Goal: Task Accomplishment & Management: Manage account settings

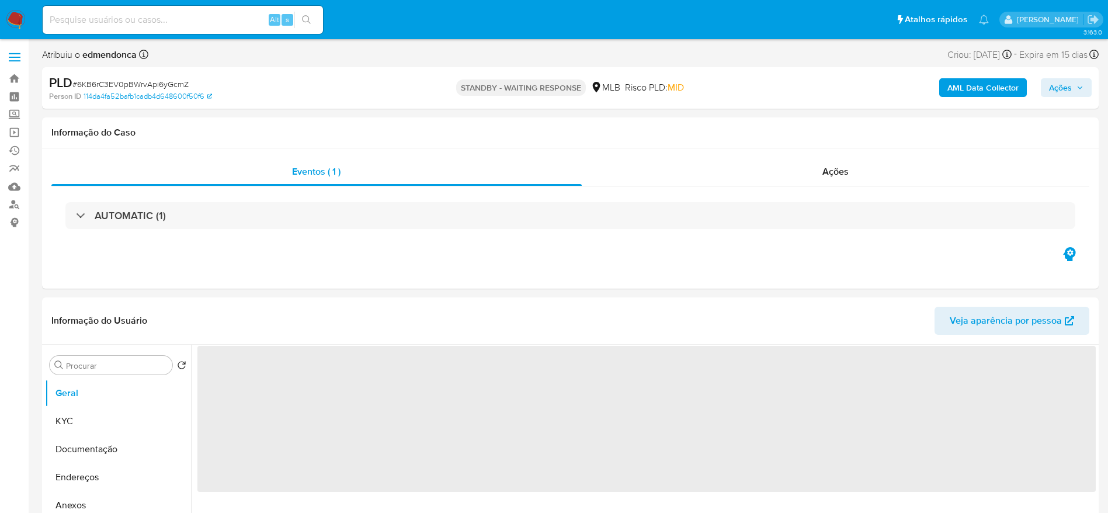
select select "10"
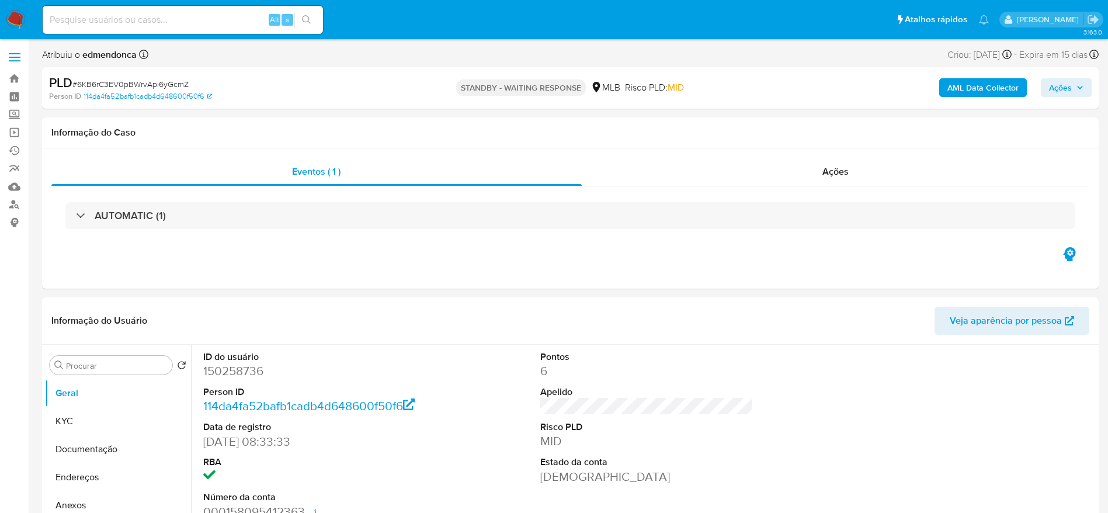
click at [176, 20] on input at bounding box center [183, 19] width 280 height 15
paste input "2CJz9gA68MV6HJxgDyutAdQV"
type input "2CJz9gA68MV6HJxgDyutAdQV"
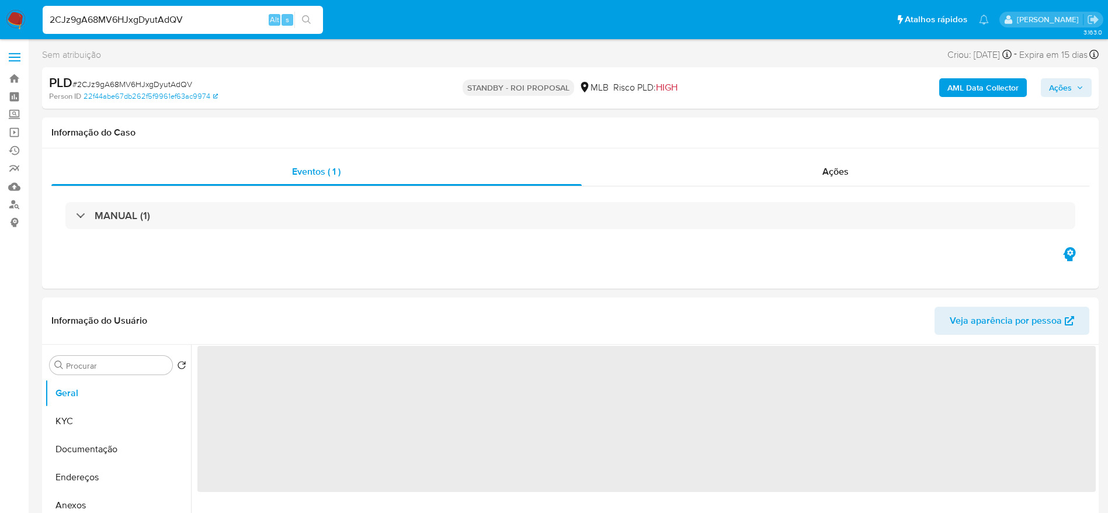
select select "10"
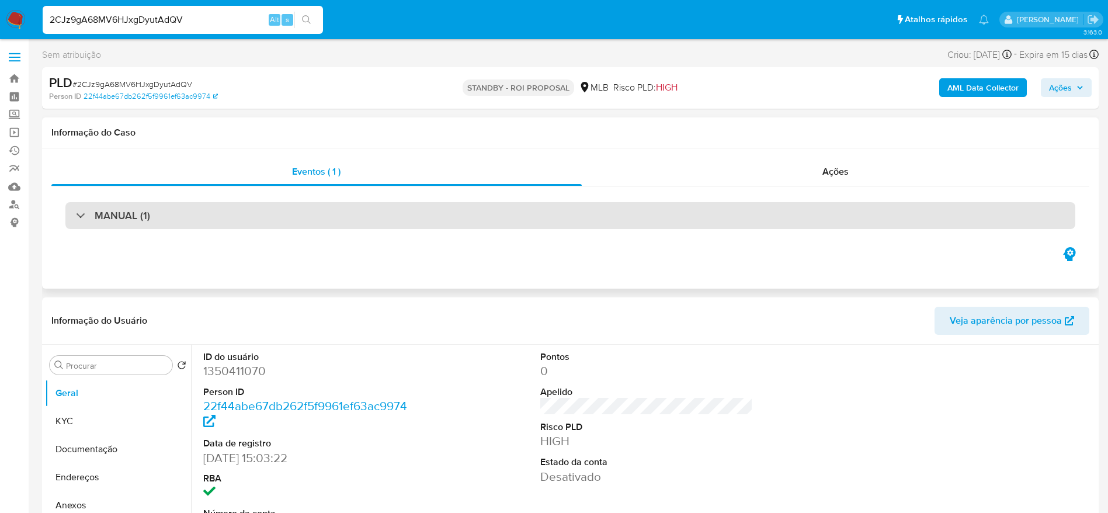
click at [117, 218] on h3 "MANUAL (1)" at bounding box center [122, 215] width 55 height 13
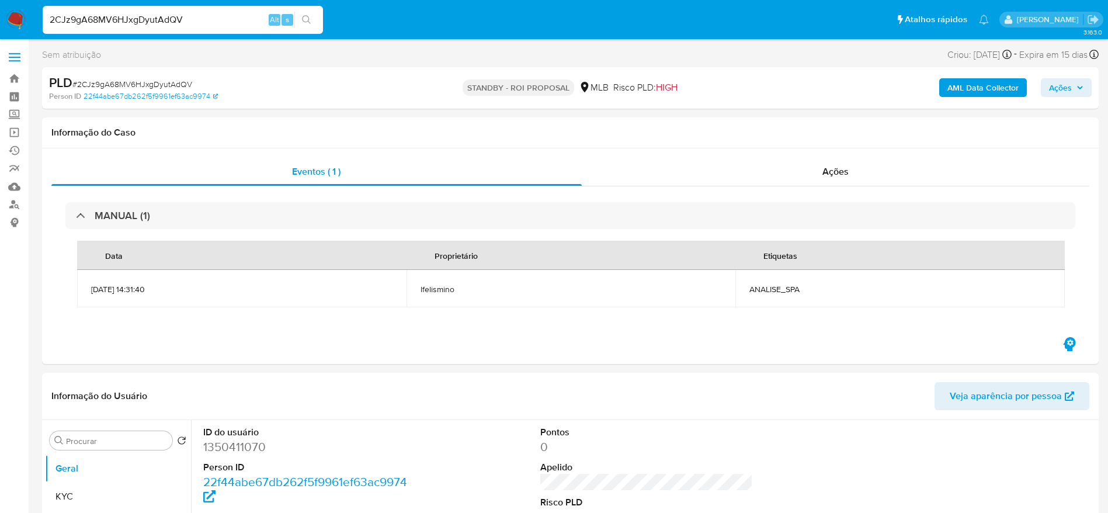
click at [130, 21] on input "2CJz9gA68MV6HJxgDyutAdQV" at bounding box center [183, 19] width 280 height 15
paste input "8wY2XiUogpPPPx7I2me3UNNY"
type input "8wY2XiUogpPPPx7I2me3UNNY"
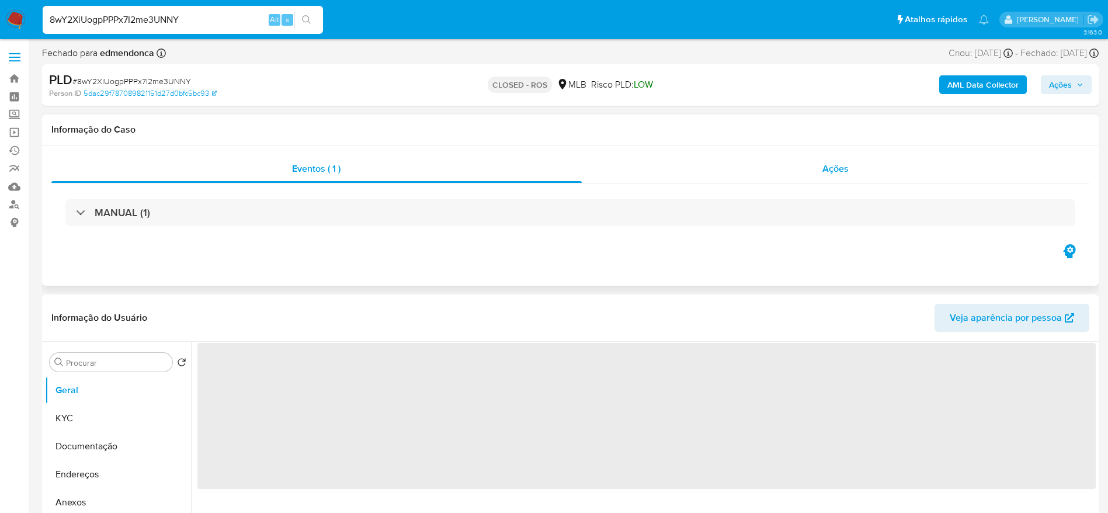
select select "10"
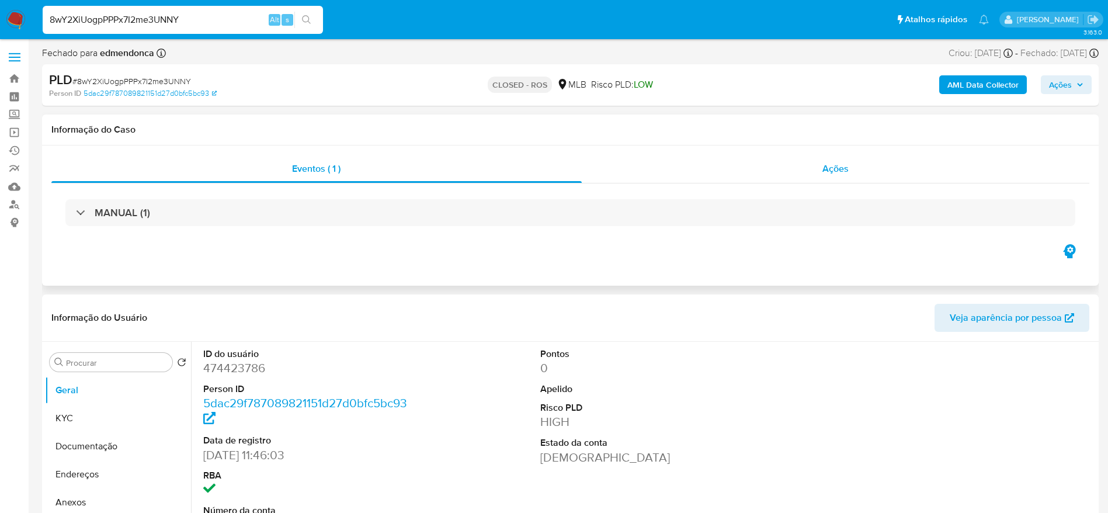
click at [762, 168] on div "Ações" at bounding box center [836, 169] width 508 height 28
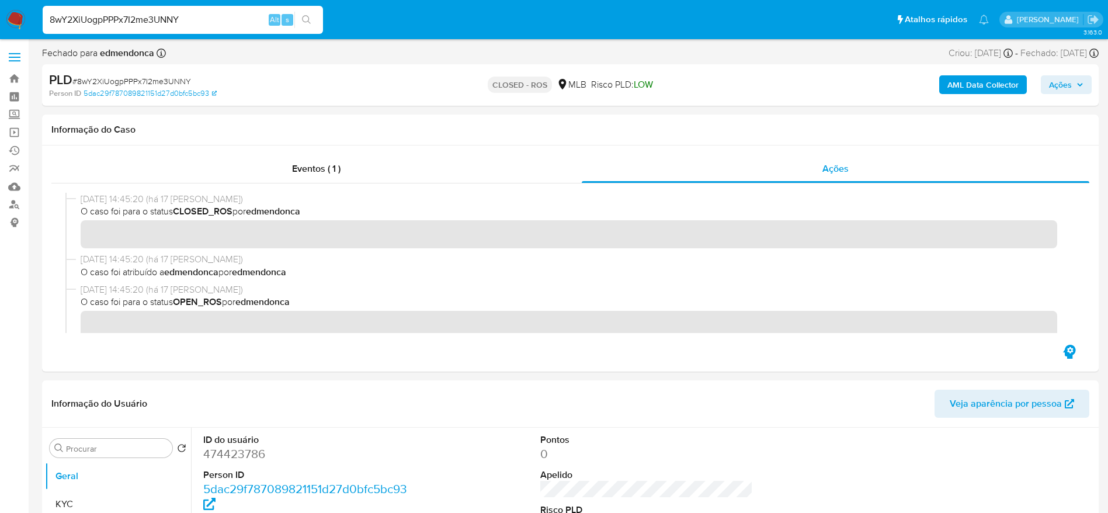
click at [144, 22] on input "8wY2XiUogpPPPx7I2me3UNNY" at bounding box center [183, 19] width 280 height 15
paste input "m1qlRVaZUpe3AzvZii5xzust"
type input "m1qlRVaZUpe3AzvZii5xzust"
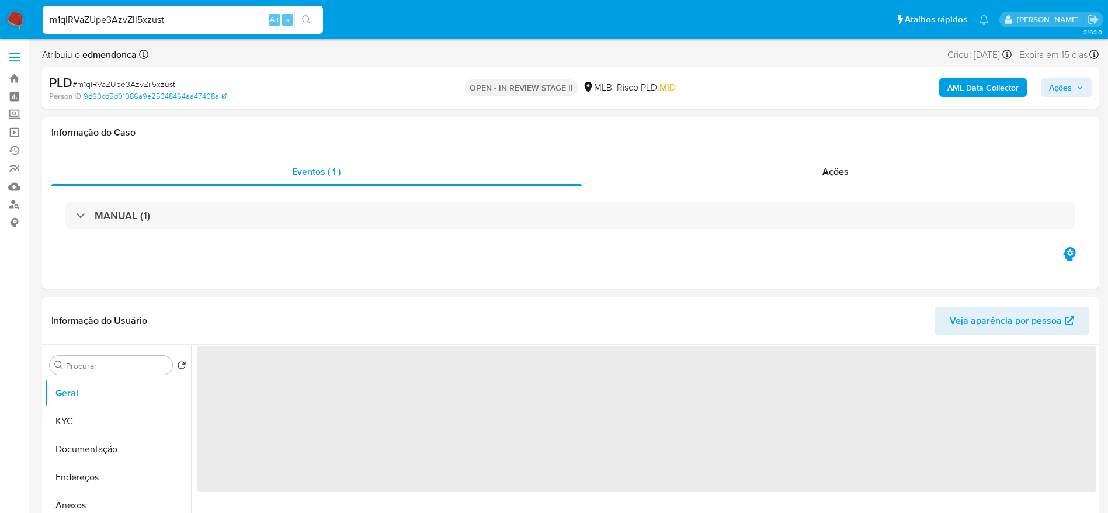
select select "10"
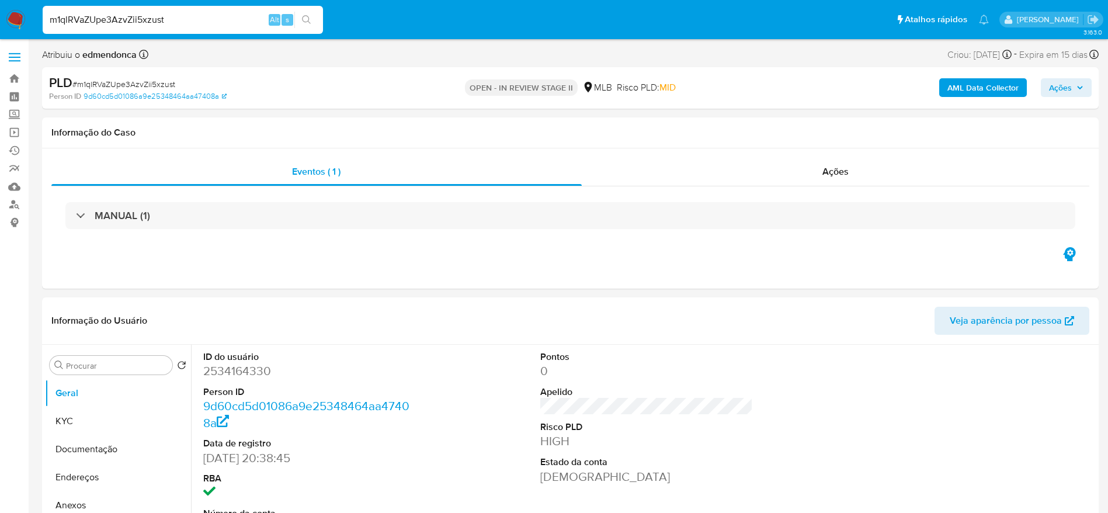
click at [166, 22] on input "m1qlRVaZUpe3AzvZii5xzust" at bounding box center [183, 19] width 280 height 15
paste input "MJAW88ViHkOvYZmY5q41G4vT"
type input "MJAW88ViHkOvYZmY5q41G4vT"
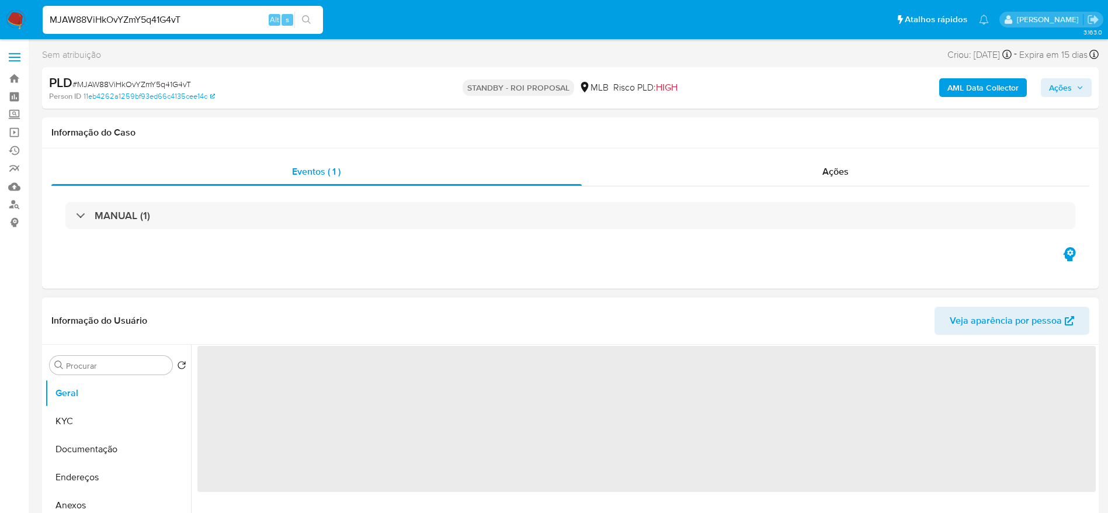
select select "10"
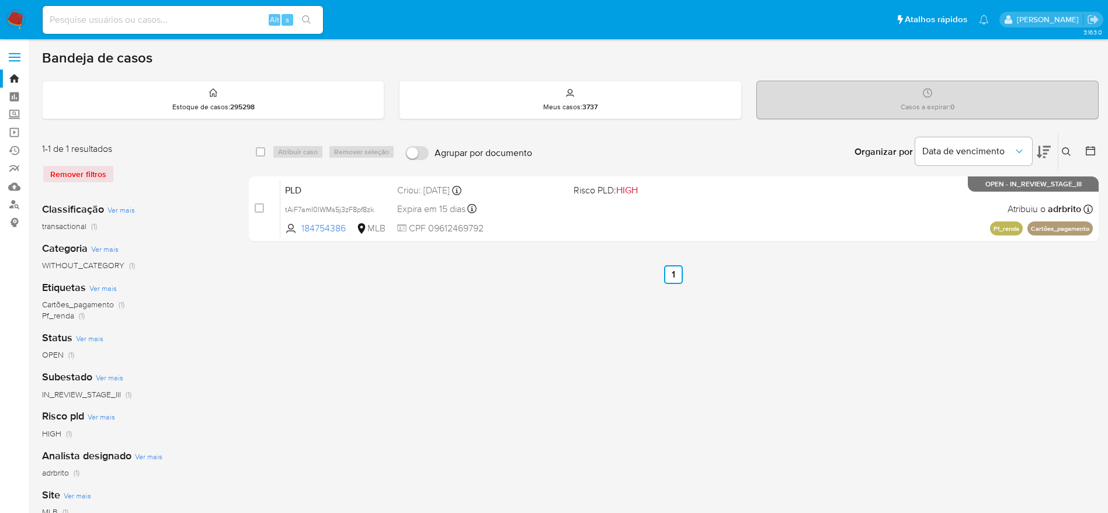
click at [90, 175] on div "Remover filtros" at bounding box center [135, 174] width 187 height 19
click at [439, 385] on div "select-all-cases-checkbox Atribuir caso Remover seleção Agrupar por documento O…" at bounding box center [674, 389] width 850 height 513
click at [15, 14] on img at bounding box center [16, 20] width 20 height 20
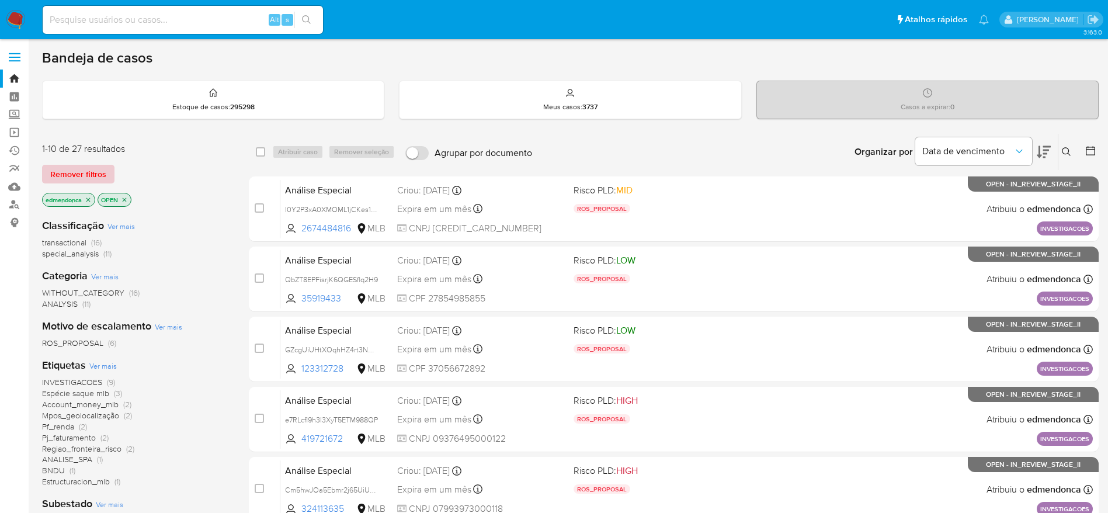
click at [96, 175] on span "Remover filtros" at bounding box center [78, 174] width 56 height 16
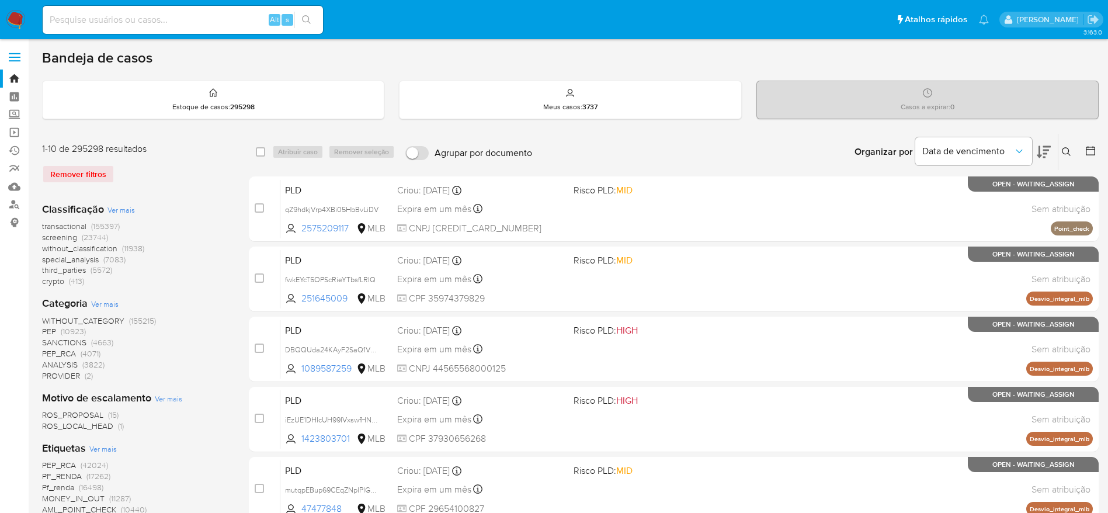
click at [1064, 151] on icon at bounding box center [1066, 151] width 9 height 9
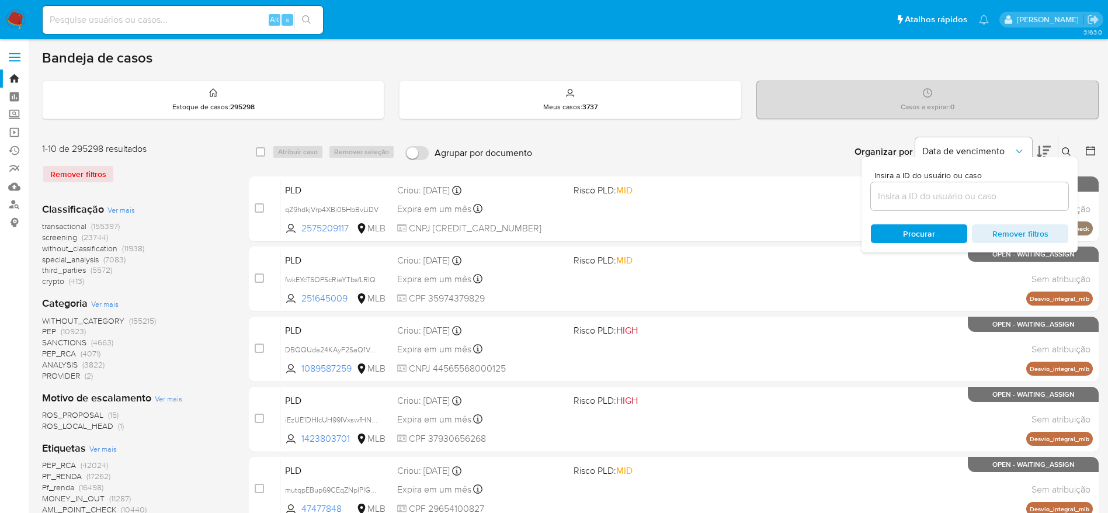
click at [936, 192] on input at bounding box center [969, 196] width 197 height 15
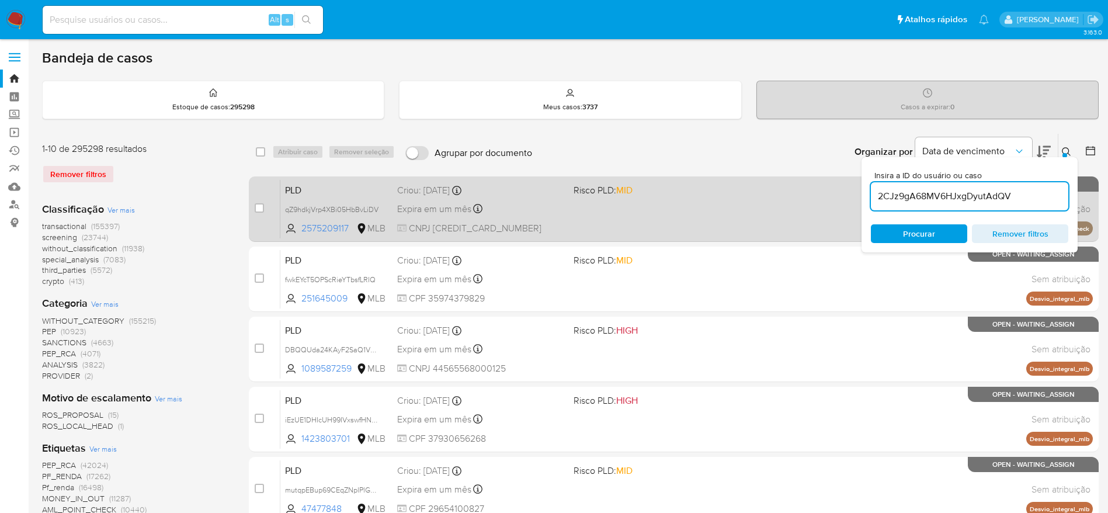
type input "2CJz9gA68MV6HJxgDyutAdQV"
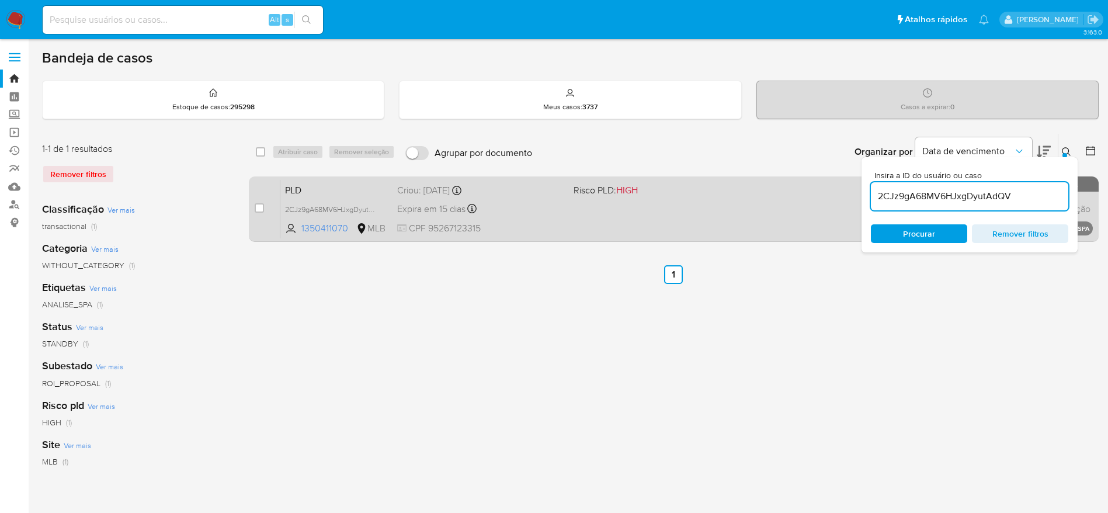
click at [264, 207] on div "case-item-checkbox Incapaz de atribuir o caso" at bounding box center [268, 208] width 26 height 59
click at [256, 209] on input "checkbox" at bounding box center [259, 207] width 9 height 9
checkbox input "true"
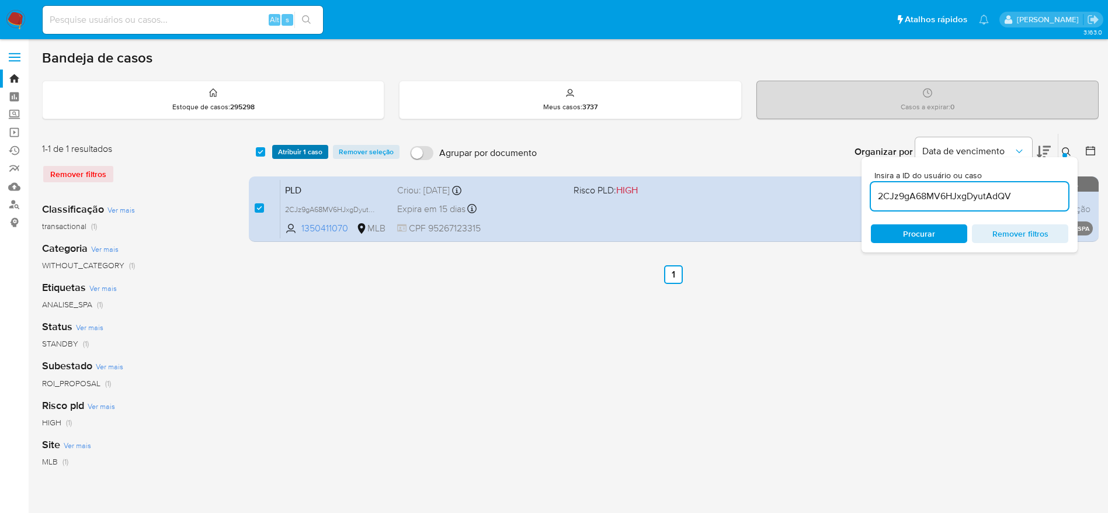
click at [318, 151] on span "Atribuir 1 caso" at bounding box center [300, 152] width 44 height 12
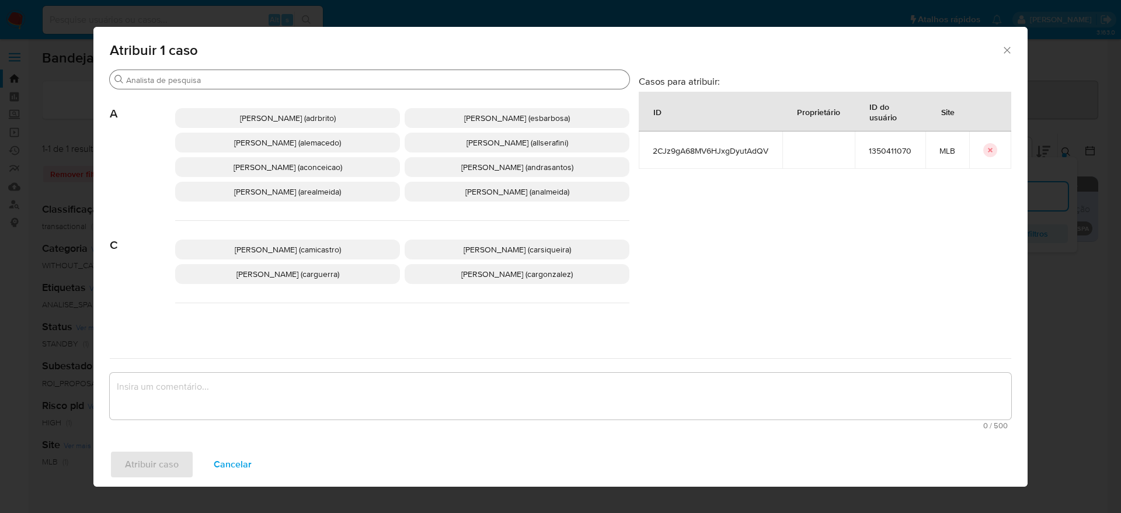
click at [294, 85] on input "Buscar" at bounding box center [375, 80] width 499 height 11
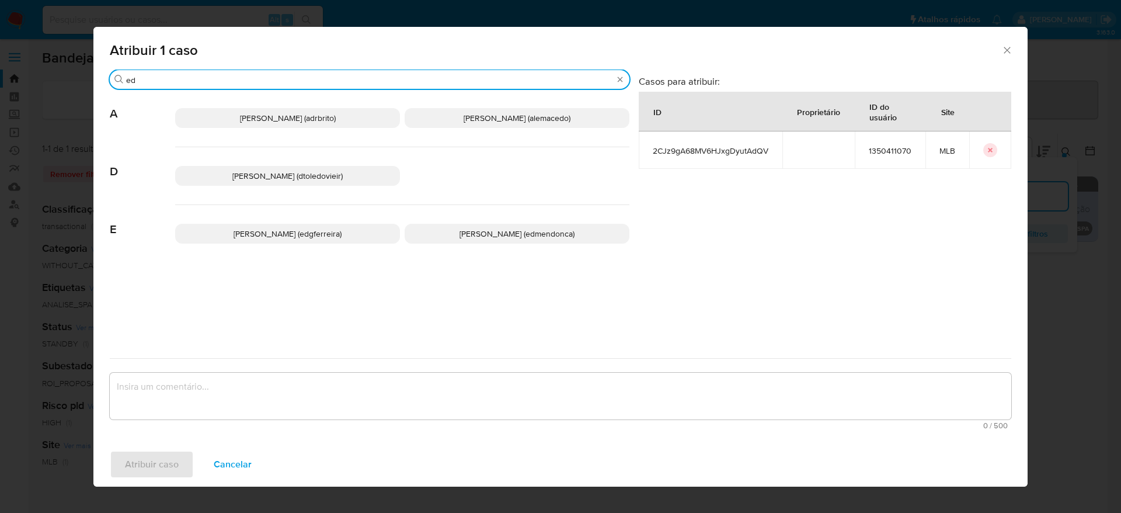
type input "ed"
click at [472, 233] on span "Eduardo Mendonca Dutra (edmendonca)" at bounding box center [517, 234] width 115 height 12
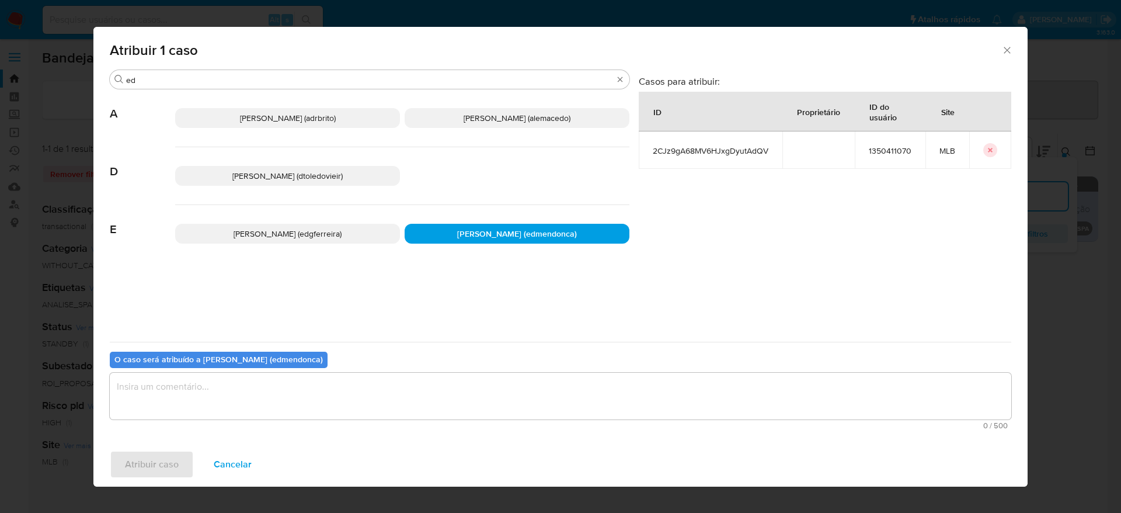
click at [381, 381] on textarea "assign-modal" at bounding box center [561, 396] width 902 height 47
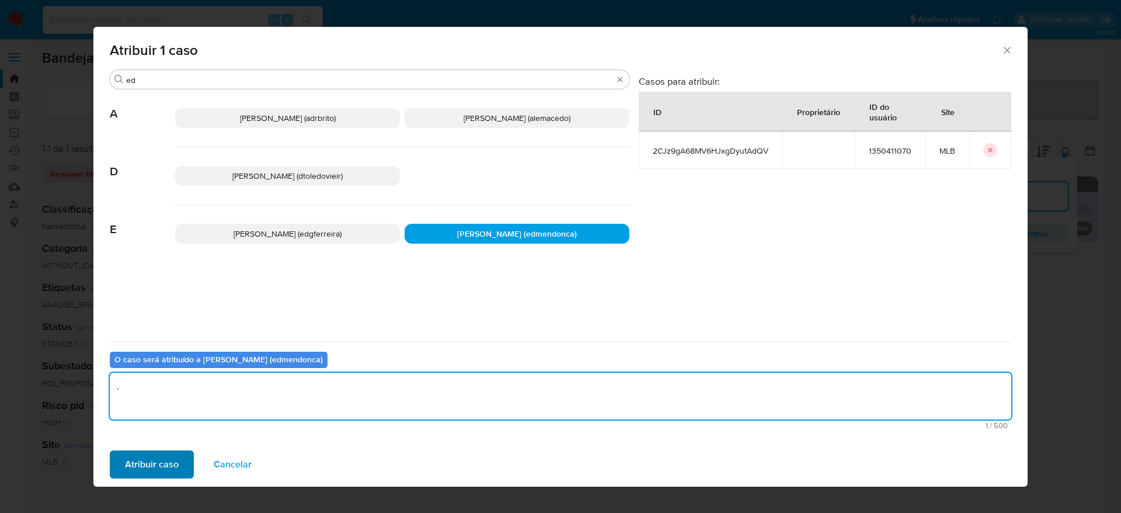
type textarea "."
click at [143, 472] on span "Atribuir caso" at bounding box center [152, 464] width 54 height 26
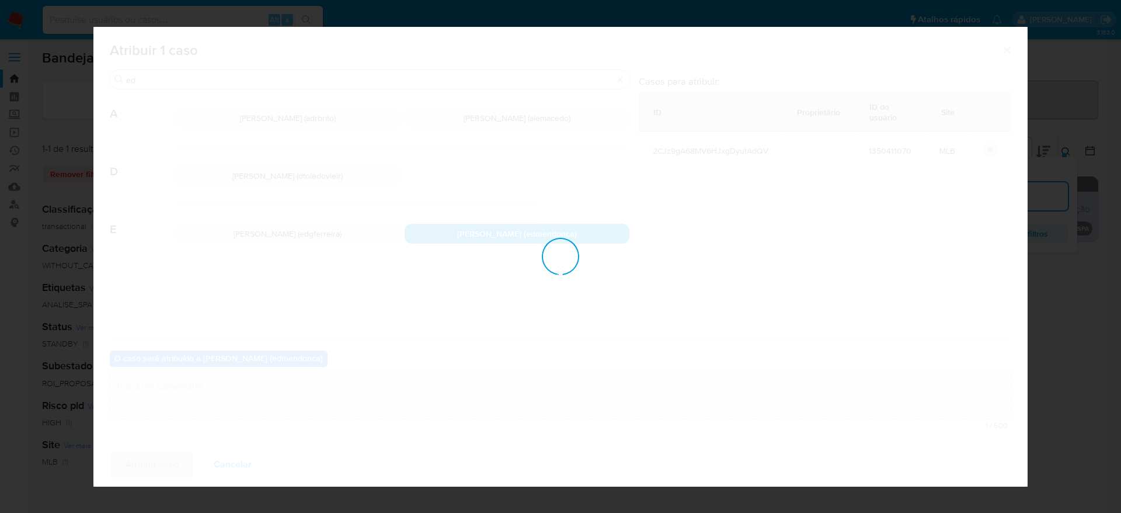
checkbox input "false"
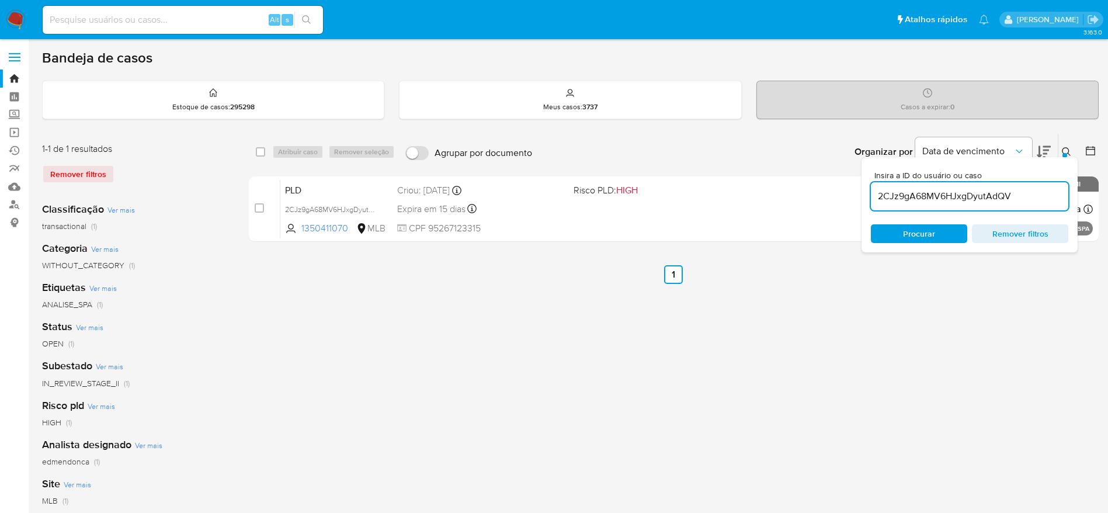
click at [951, 193] on input "2CJz9gA68MV6HJxgDyutAdQV" at bounding box center [969, 196] width 197 height 15
paste input "MJAW88ViHkOvYZmY5q41G4vT"
type input "MJAW88ViHkOvYZmY5q41G4vT"
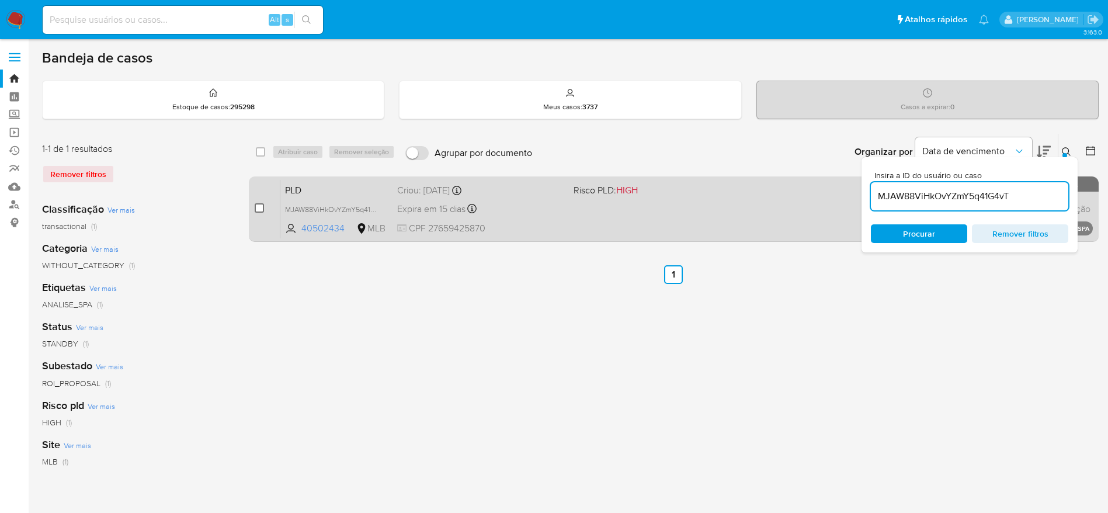
click at [256, 210] on input "checkbox" at bounding box center [259, 207] width 9 height 9
checkbox input "true"
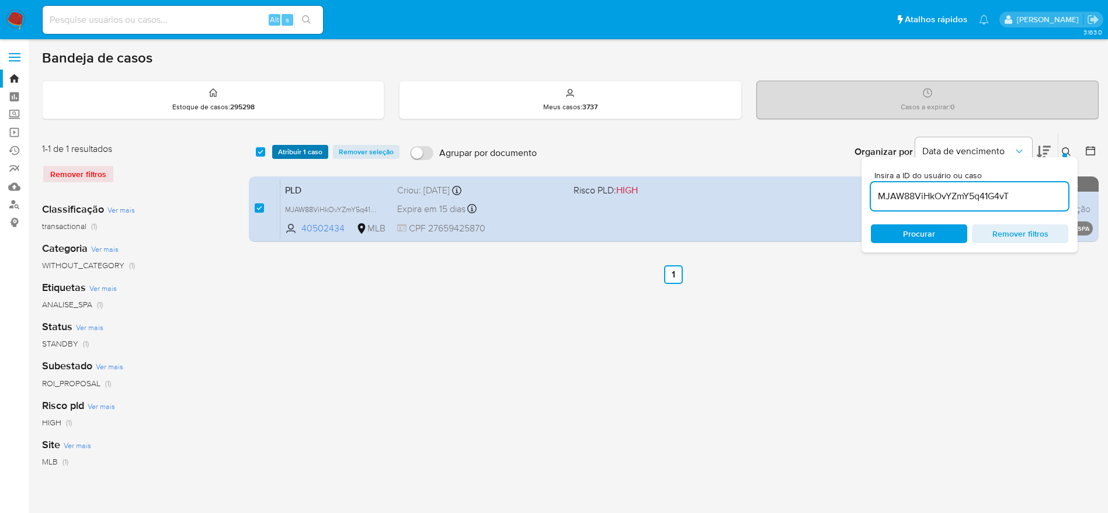
click at [281, 152] on span "Atribuir 1 caso" at bounding box center [300, 152] width 44 height 12
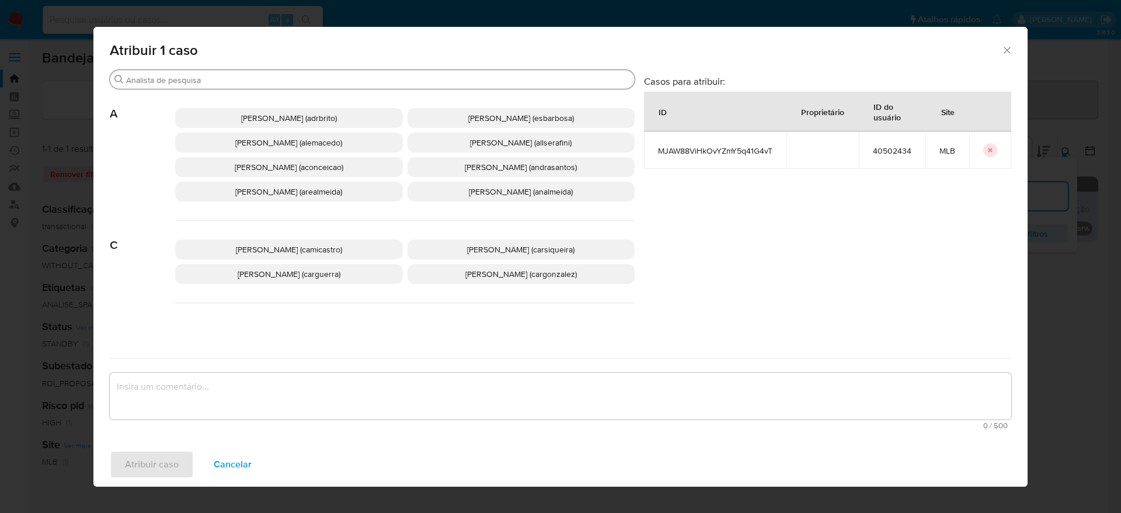
click at [286, 78] on input "Buscar" at bounding box center [378, 80] width 504 height 11
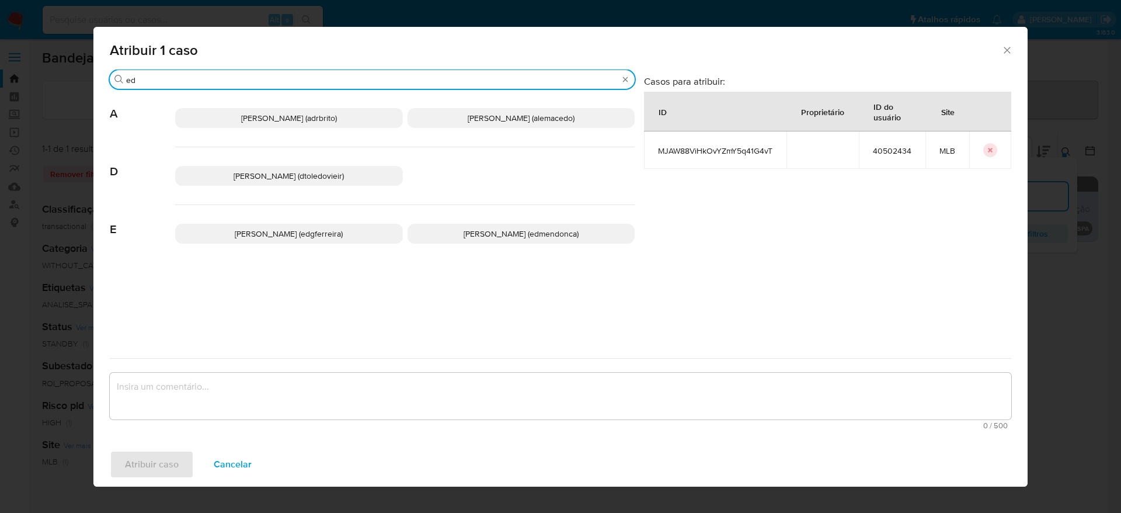
type input "ed"
click at [537, 226] on p "Eduardo Mendonca Dutra (edmendonca)" at bounding box center [522, 234] width 228 height 20
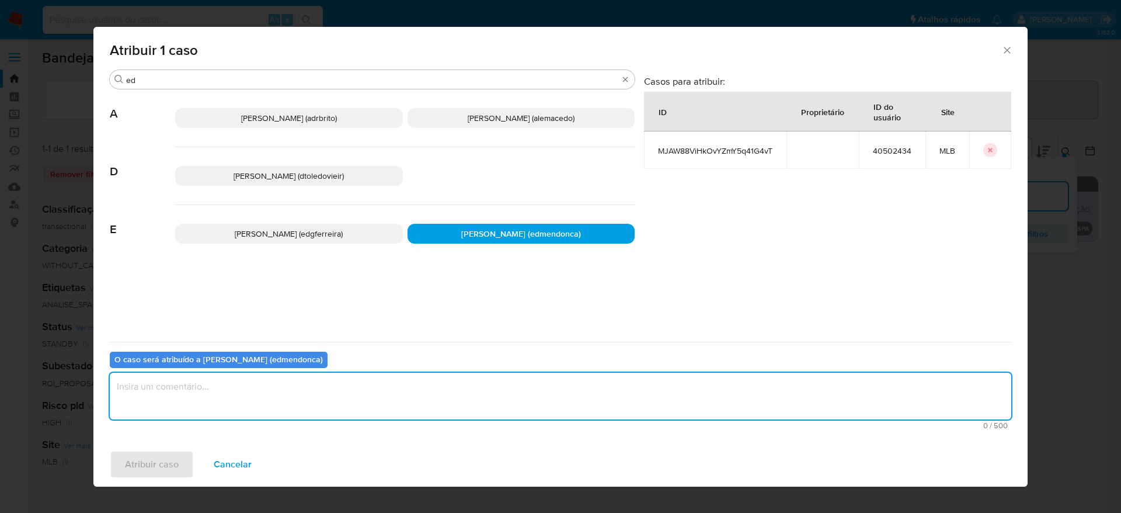
click at [447, 395] on textarea "assign-modal" at bounding box center [561, 396] width 902 height 47
type textarea "."
click at [162, 460] on span "Atribuir caso" at bounding box center [152, 464] width 54 height 26
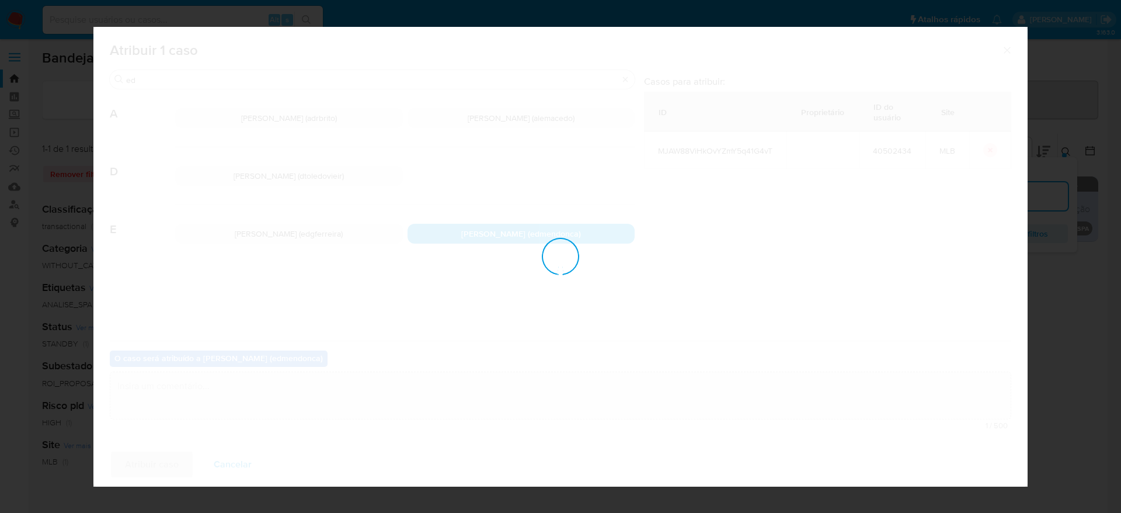
checkbox input "false"
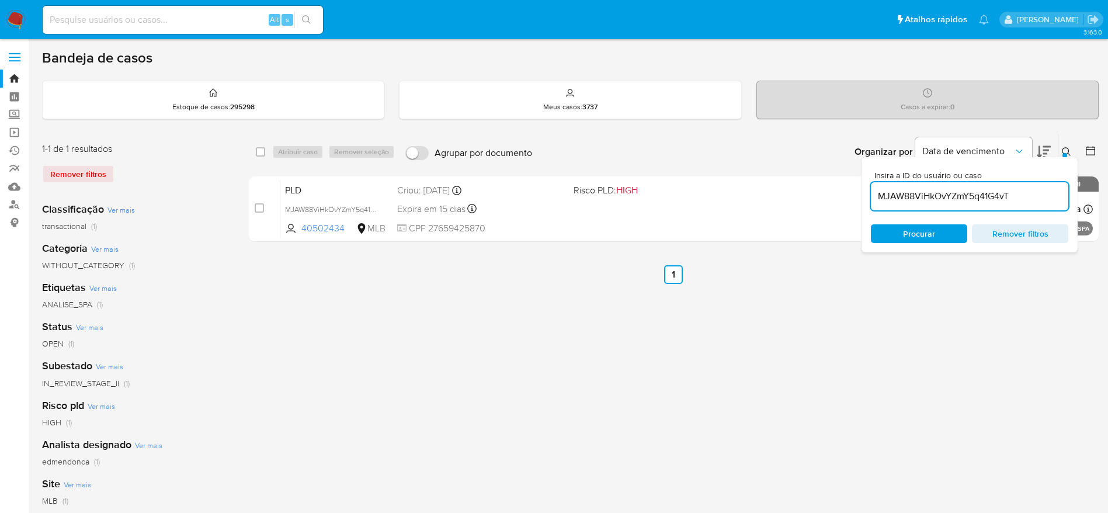
click at [896, 194] on input "MJAW88ViHkOvYZmY5q41G4vT" at bounding box center [969, 196] width 197 height 15
paste input "Sfexb6JBIdIGYjHUNTRg0kEA"
type input "Sfexb6JBIdIGYjHUNTRg0kEA"
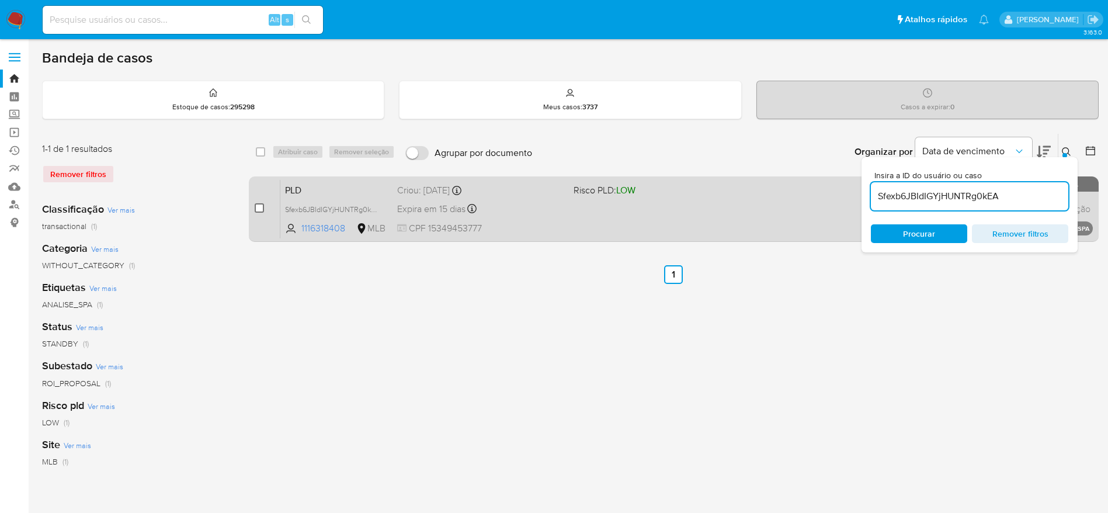
click at [259, 204] on input "checkbox" at bounding box center [259, 207] width 9 height 9
checkbox input "true"
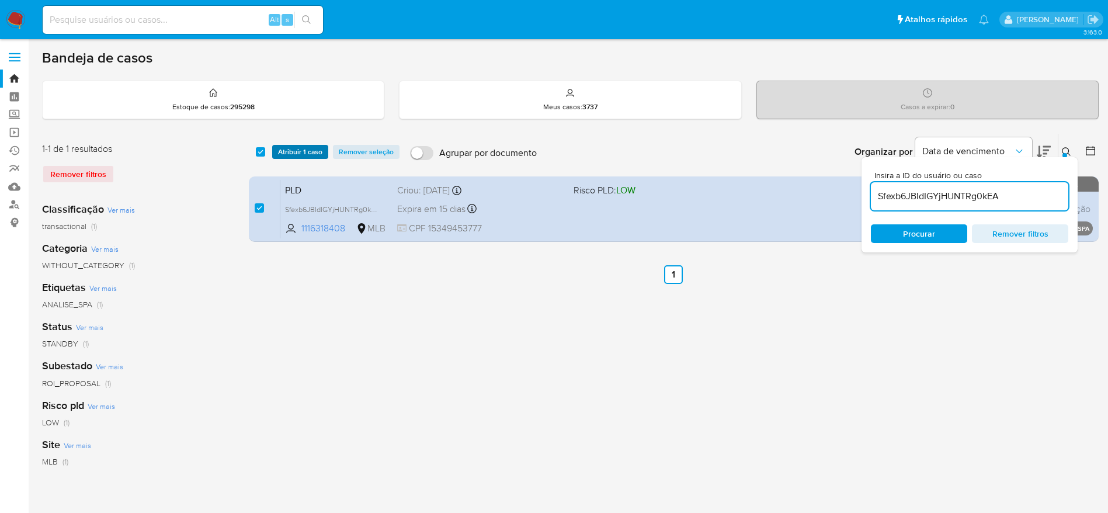
click at [295, 148] on span "Atribuir 1 caso" at bounding box center [300, 152] width 44 height 12
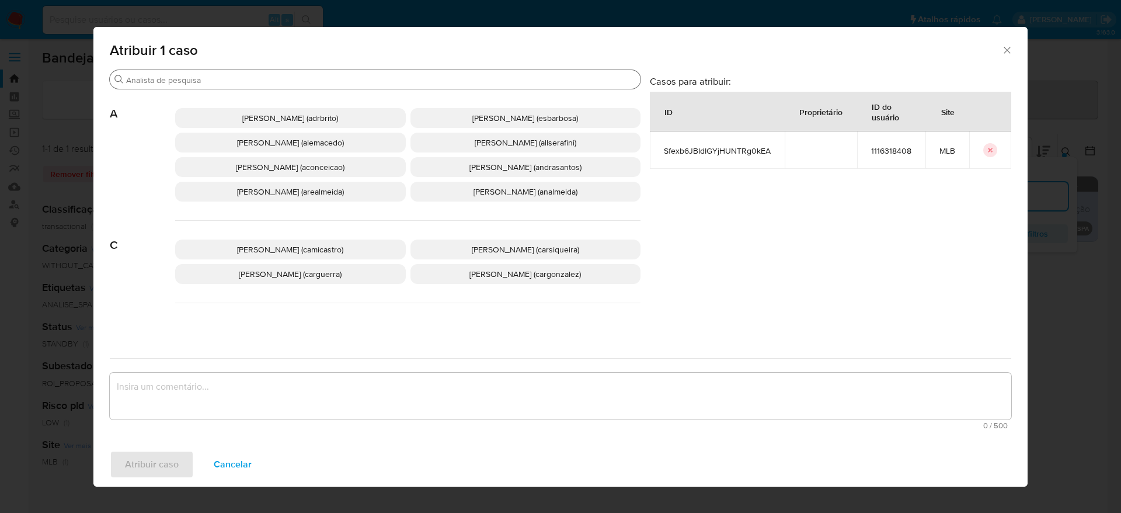
click at [263, 72] on div "Buscar" at bounding box center [375, 79] width 531 height 19
click at [265, 78] on input "Buscar" at bounding box center [381, 80] width 510 height 11
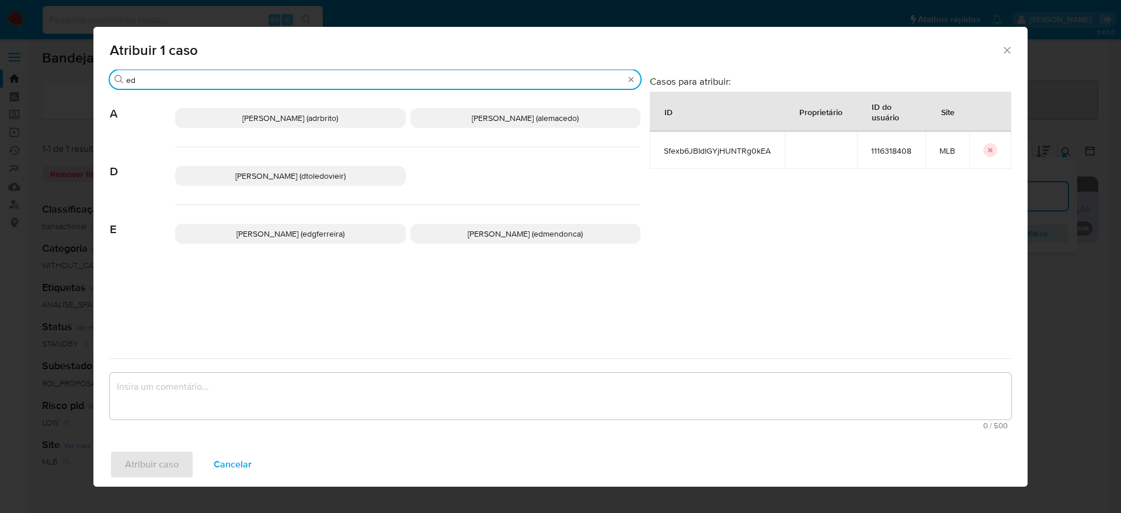
type input "ed"
drag, startPoint x: 512, startPoint y: 231, endPoint x: 419, endPoint y: 372, distance: 168.8
click at [512, 231] on span "Eduardo Mendonca Dutra (edmendonca)" at bounding box center [525, 234] width 115 height 12
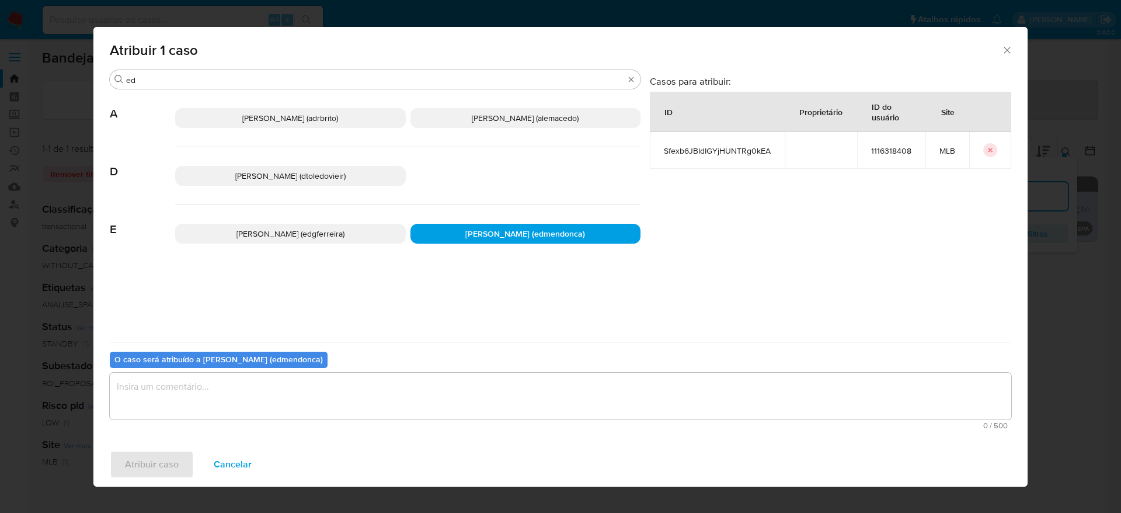
click at [395, 420] on div "0 / 500 500 caracteres restantes" at bounding box center [561, 401] width 902 height 57
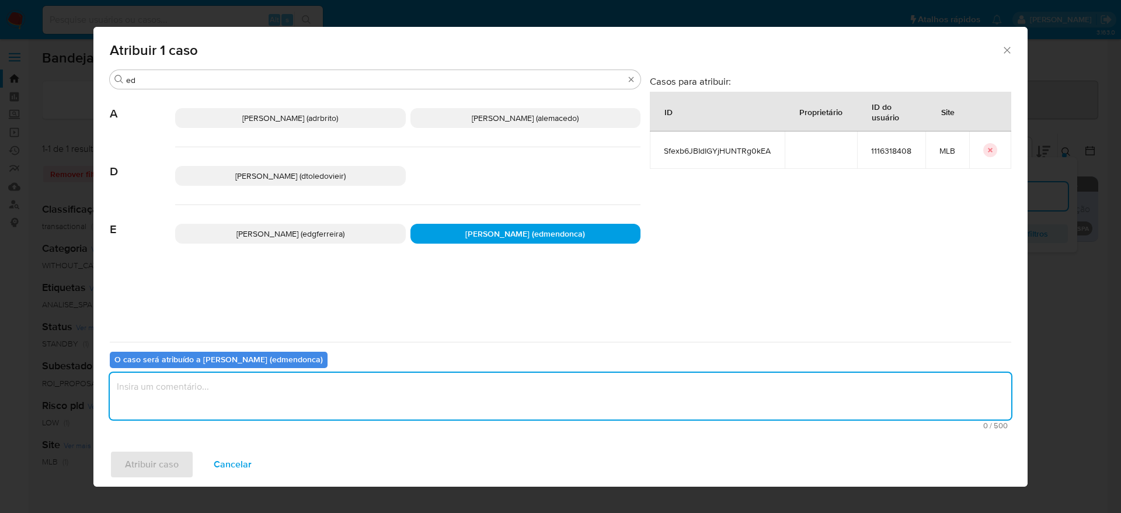
click at [390, 398] on textarea "assign-modal" at bounding box center [561, 396] width 902 height 47
type textarea "."
click at [135, 468] on span "Atribuir caso" at bounding box center [152, 464] width 54 height 26
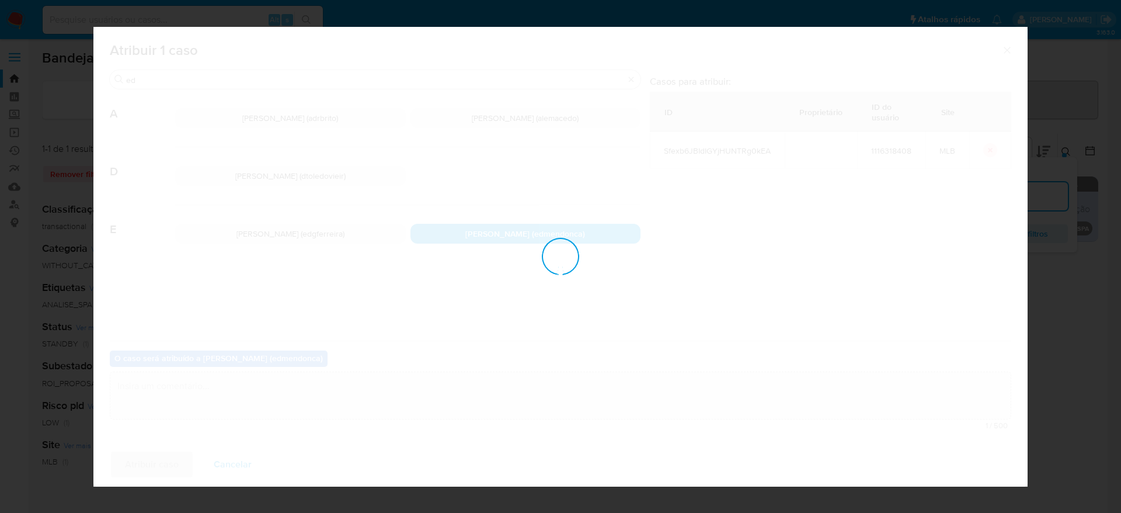
checkbox input "false"
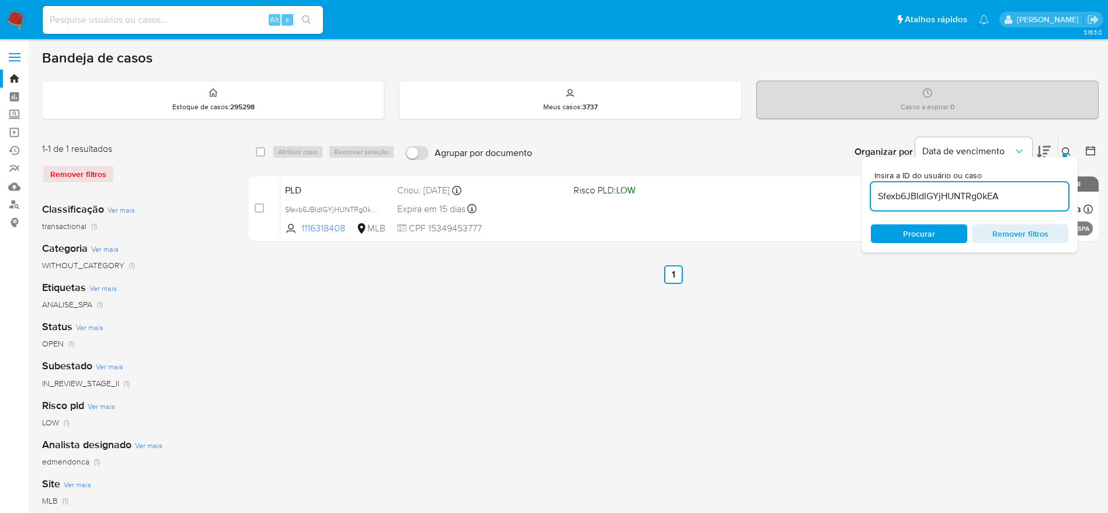
click at [221, 23] on input at bounding box center [183, 19] width 280 height 15
click at [945, 193] on input "Sfexb6JBIdIGYjHUNTRg0kEA" at bounding box center [969, 196] width 197 height 15
paste input "mgBI3hrcszY67dsg4Zig2Xfg"
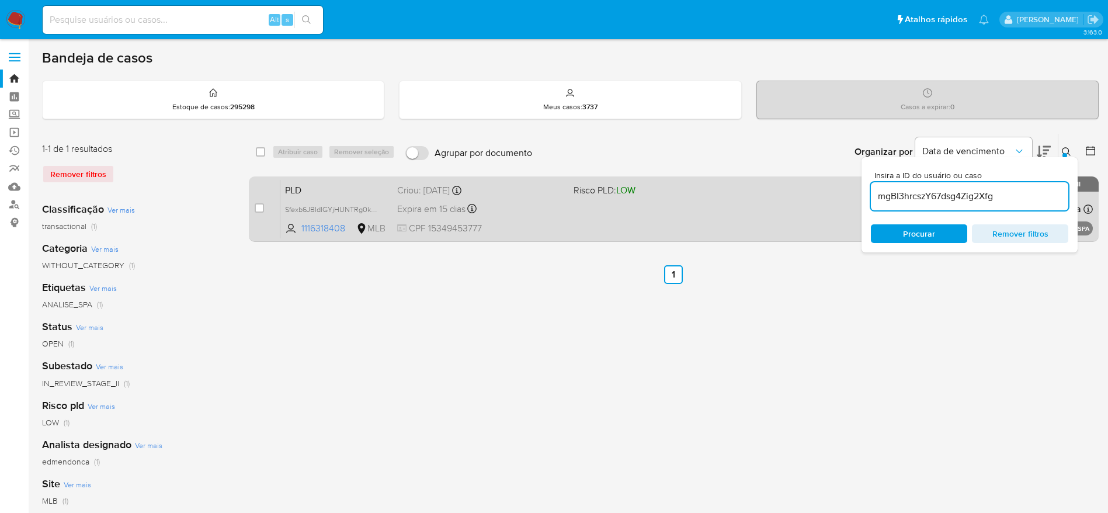
type input "mgBI3hrcszY67dsg4Zig2Xfg"
click at [259, 211] on input "checkbox" at bounding box center [259, 207] width 9 height 9
checkbox input "true"
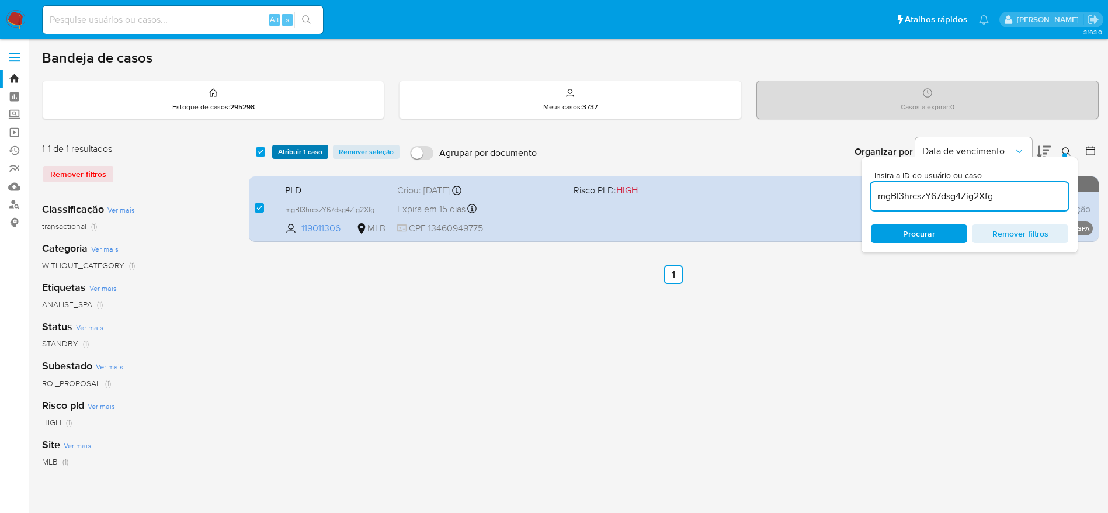
click at [299, 158] on span "Atribuir 1 caso" at bounding box center [300, 152] width 44 height 12
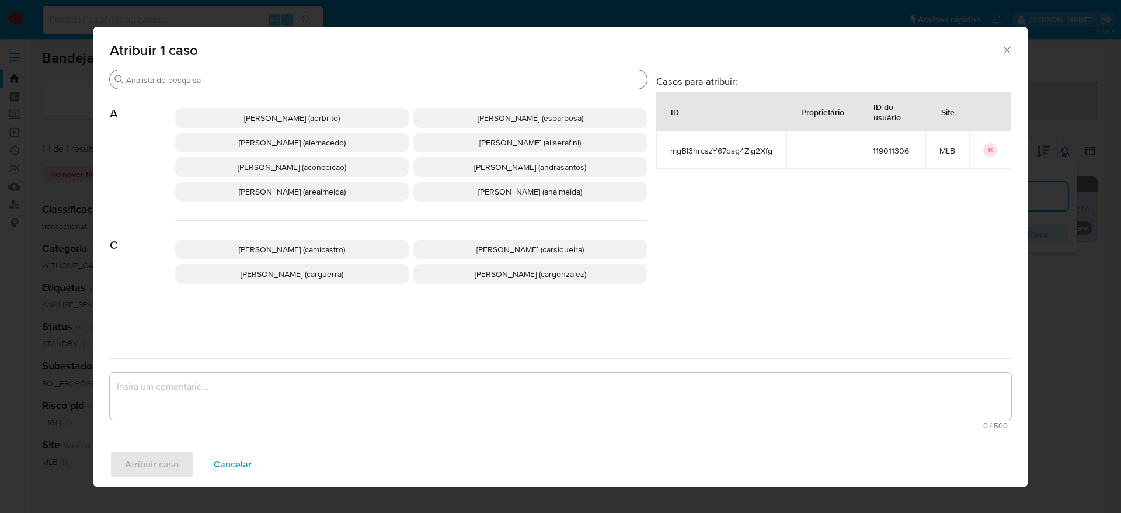
click at [260, 79] on input "Buscar" at bounding box center [384, 80] width 516 height 11
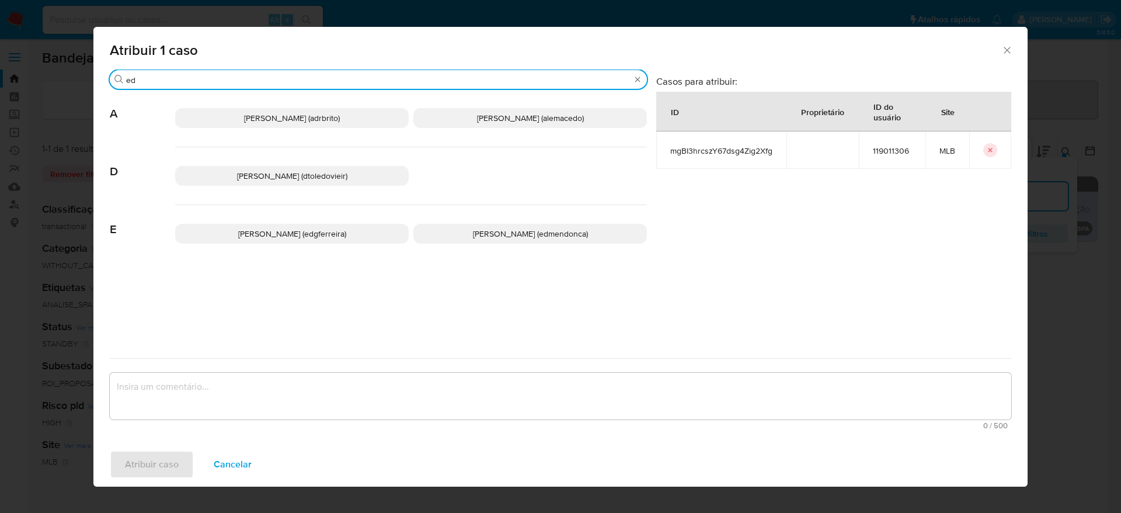
type input "ed"
click at [513, 235] on span "Eduardo Mendonca Dutra (edmendonca)" at bounding box center [530, 234] width 115 height 12
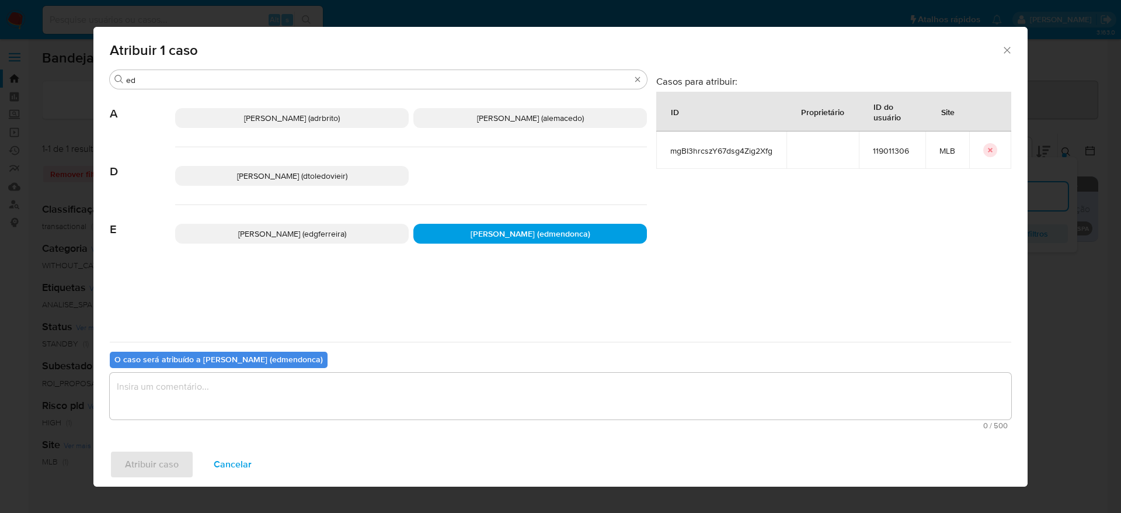
click at [409, 413] on textarea "assign-modal" at bounding box center [561, 396] width 902 height 47
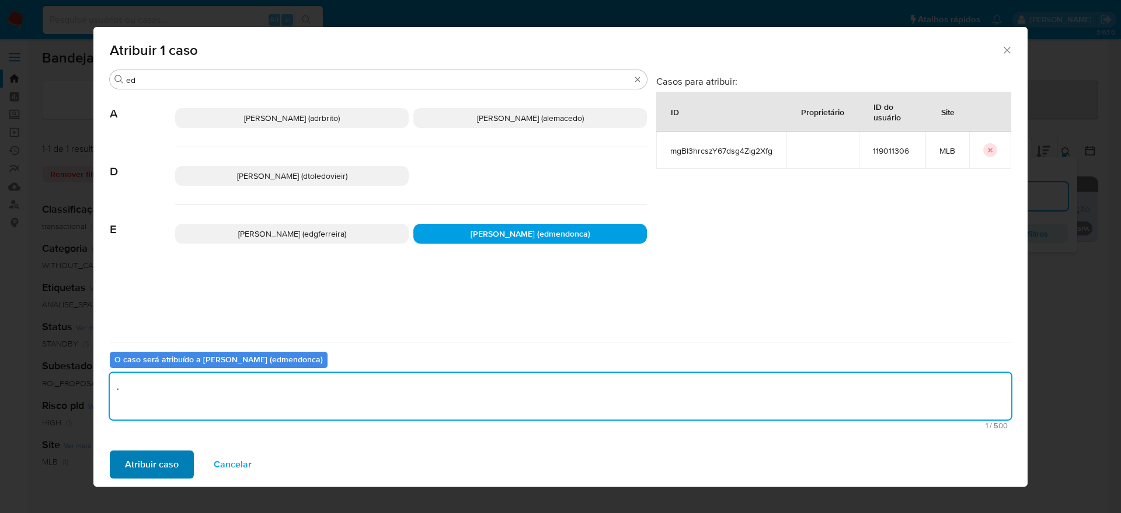
type textarea "."
click at [130, 465] on span "Atribuir caso" at bounding box center [152, 464] width 54 height 26
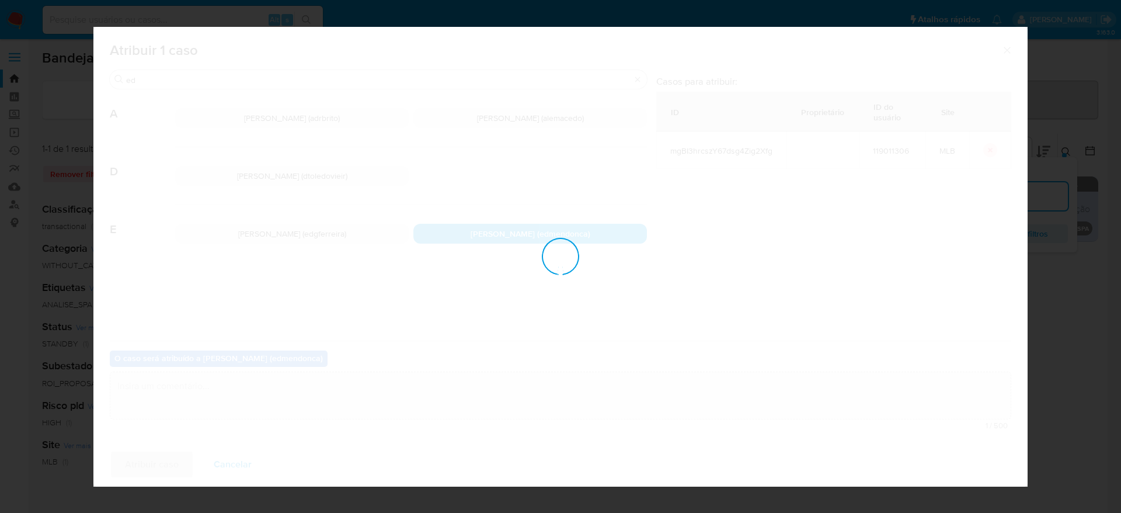
checkbox input "false"
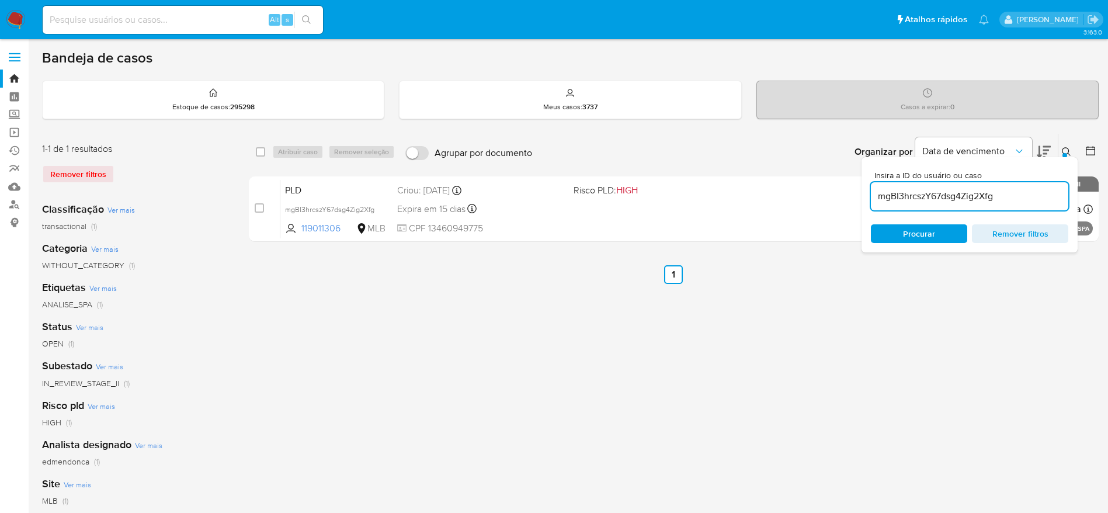
click at [912, 203] on input "mgBI3hrcszY67dsg4Zig2Xfg" at bounding box center [969, 196] width 197 height 15
paste input "KEU4SXEbVn7WpFiYw3vCaPCh"
type input "KEU4SXEbVn7WpFiYw3vCaPCh"
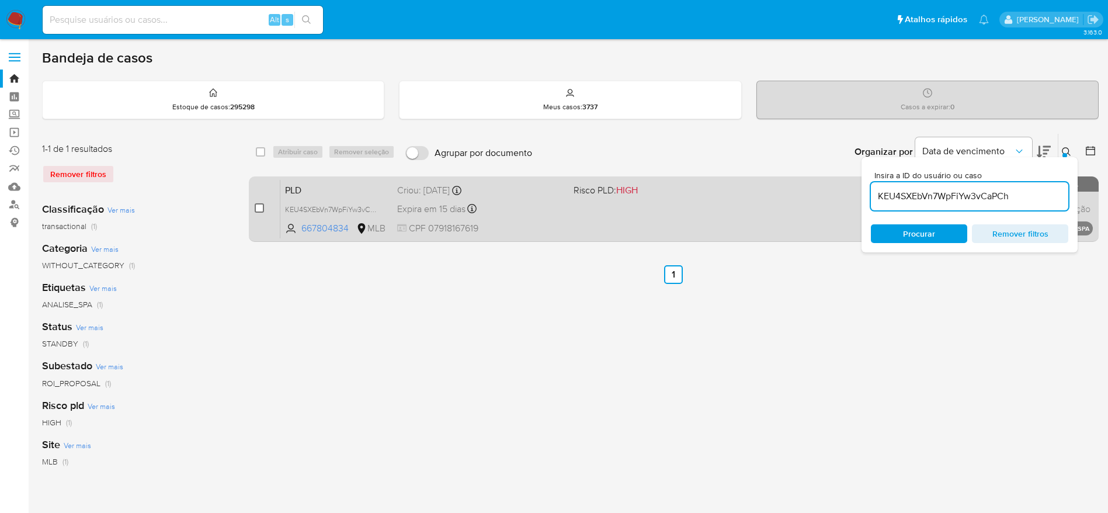
click at [256, 208] on input "checkbox" at bounding box center [259, 207] width 9 height 9
checkbox input "true"
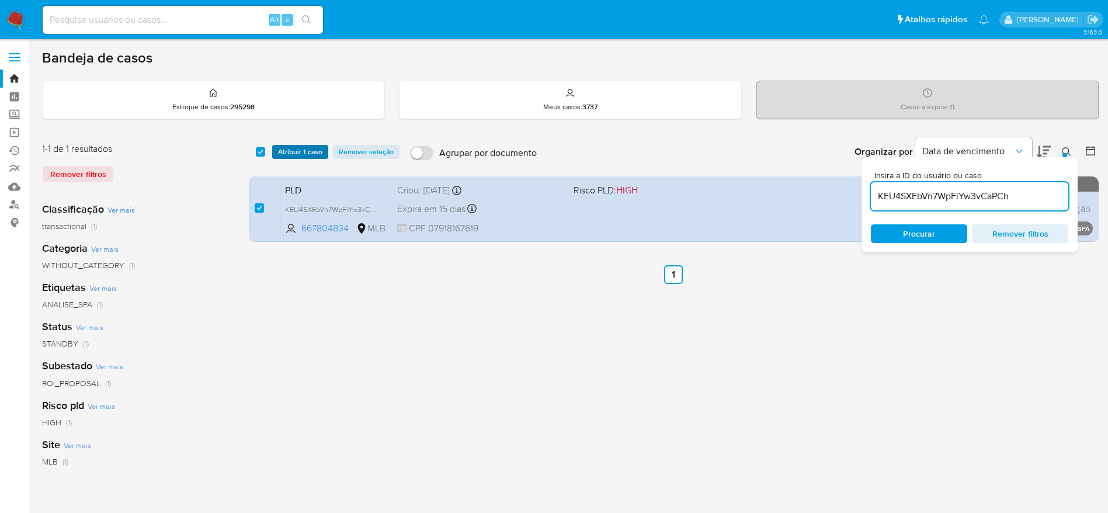
click at [294, 149] on span "Atribuir 1 caso" at bounding box center [300, 152] width 44 height 12
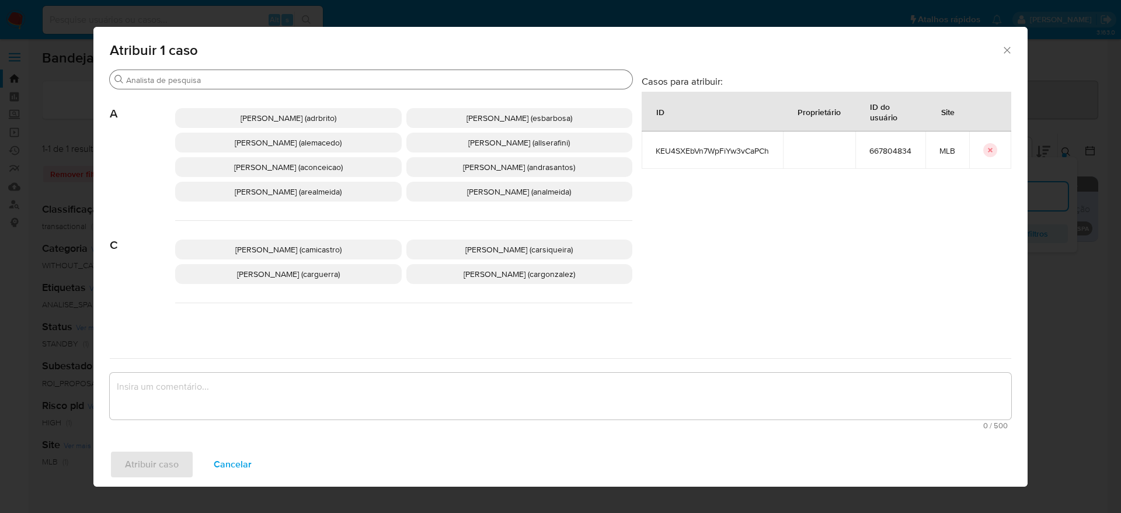
click at [267, 74] on div "Buscar" at bounding box center [371, 79] width 523 height 19
click at [256, 78] on input "Buscar" at bounding box center [377, 80] width 502 height 11
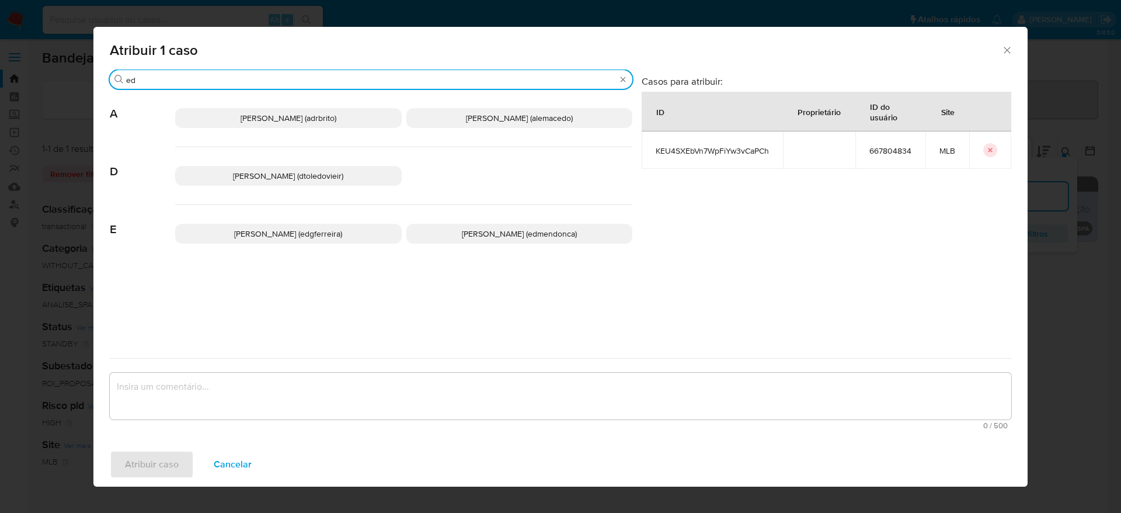
type input "ed"
click at [524, 238] on span "Eduardo Mendonca Dutra (edmendonca)" at bounding box center [519, 234] width 115 height 12
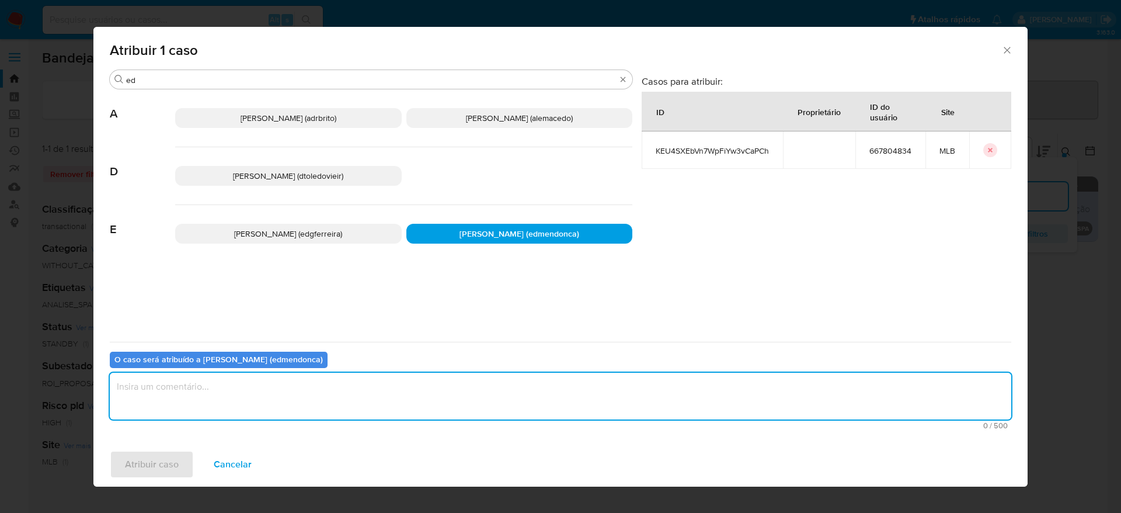
click at [419, 382] on textarea "assign-modal" at bounding box center [561, 396] width 902 height 47
type textarea "."
click at [139, 452] on span "Atribuir caso" at bounding box center [152, 464] width 54 height 26
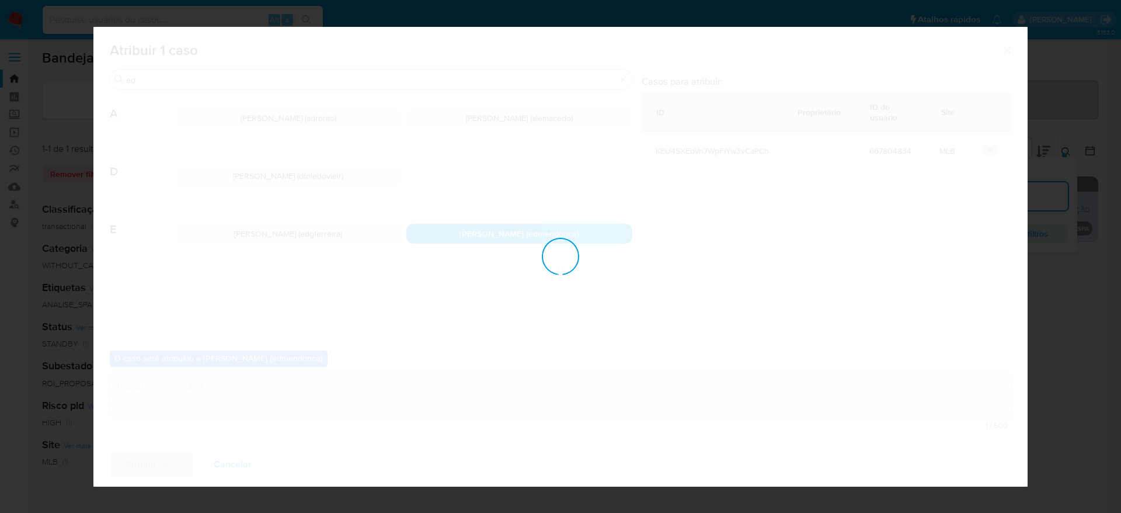
checkbox input "false"
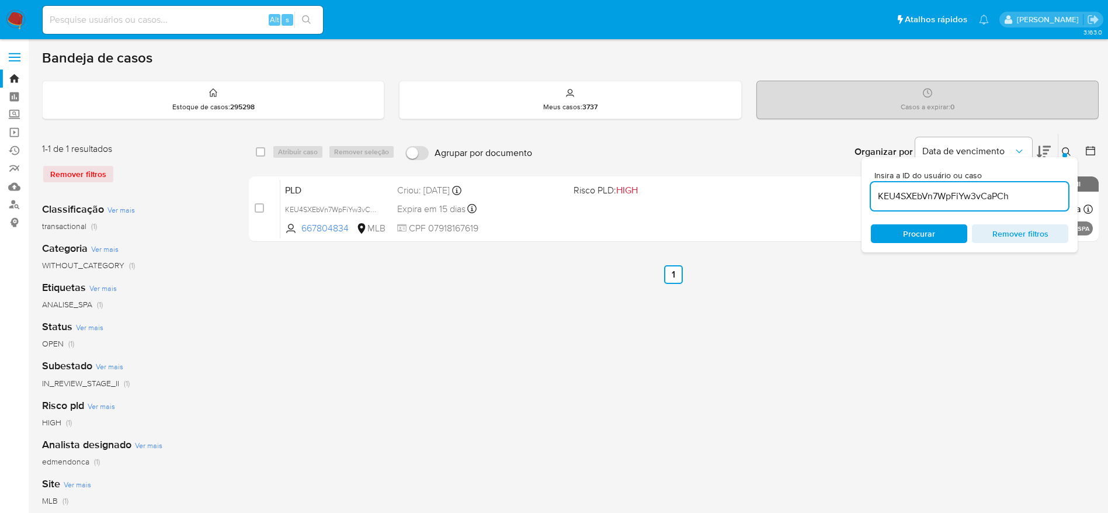
click at [937, 196] on input "KEU4SXEbVn7WpFiYw3vCaPCh" at bounding box center [969, 196] width 197 height 15
paste input "ACQcSxnjrIevkeqhl6i51zpx"
type input "ACQcSxnjrIevkeqhl6i51zpx"
drag, startPoint x: 259, startPoint y: 208, endPoint x: 301, endPoint y: 172, distance: 55.5
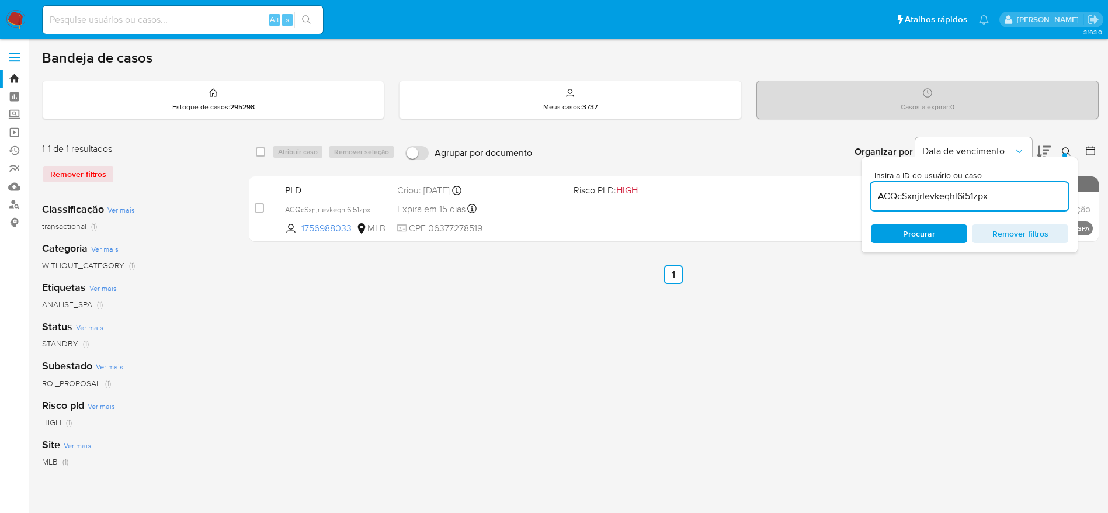
click at [258, 208] on input "checkbox" at bounding box center [259, 207] width 9 height 9
checkbox input "true"
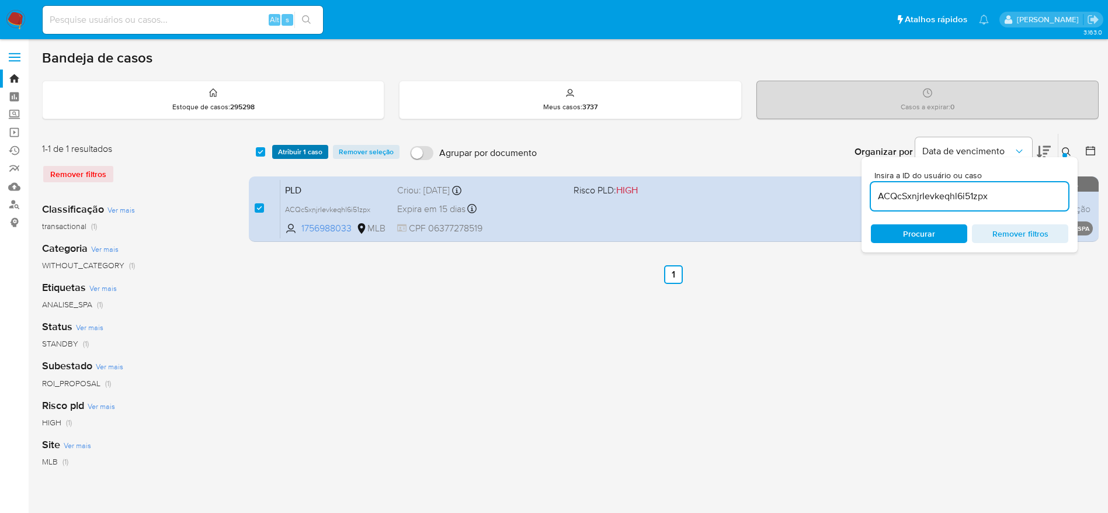
click at [312, 155] on span "Atribuir 1 caso" at bounding box center [300, 152] width 44 height 12
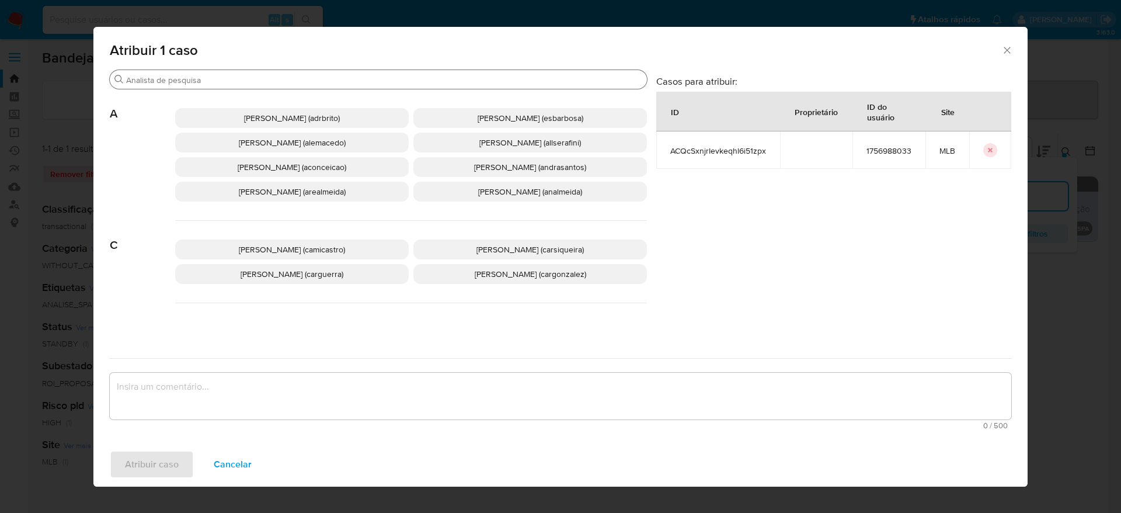
click at [248, 75] on input "Buscar" at bounding box center [384, 80] width 516 height 11
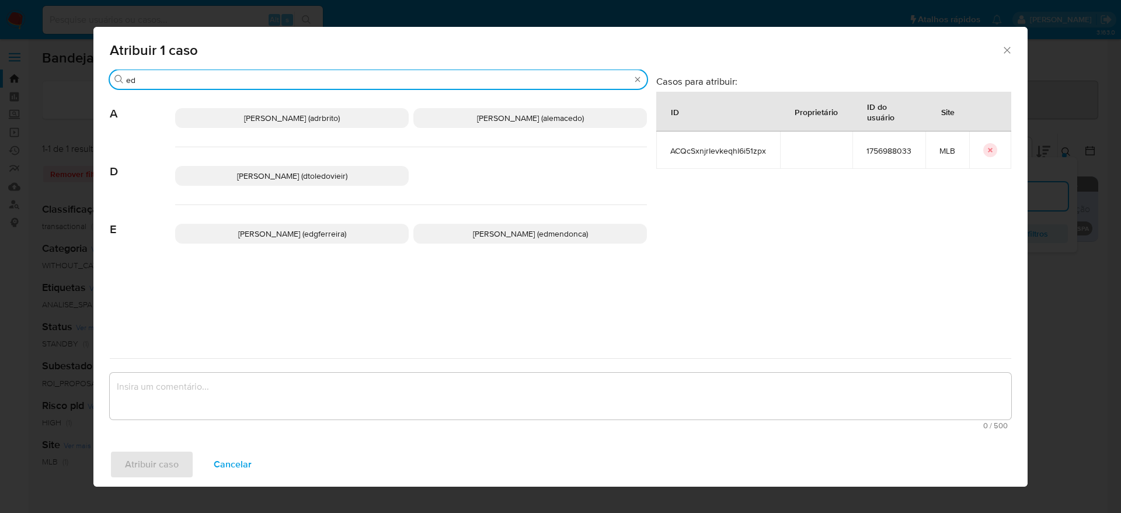
type input "ed"
click at [524, 232] on span "Eduardo Mendonca Dutra (edmendonca)" at bounding box center [530, 234] width 115 height 12
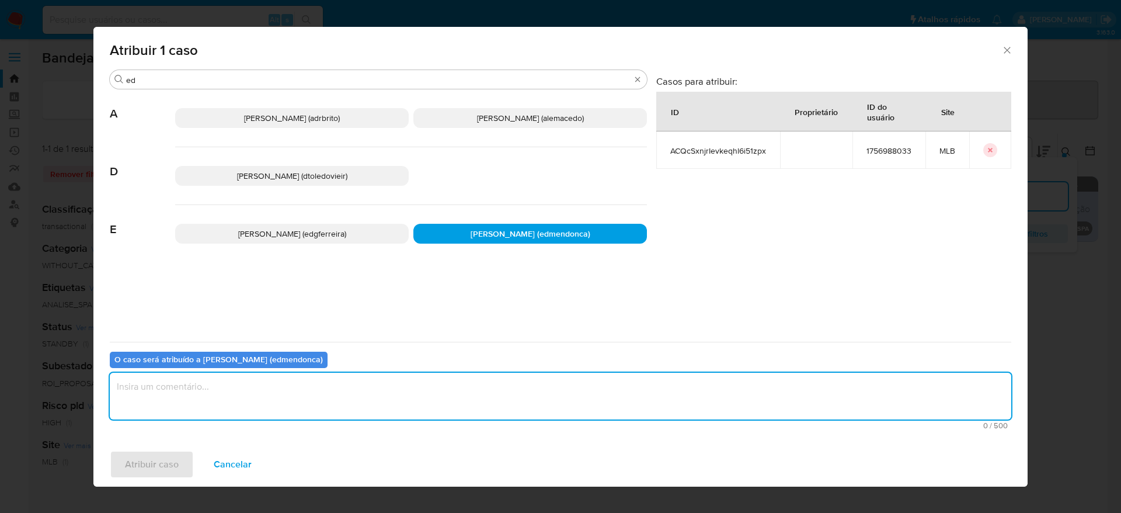
click at [401, 392] on textarea "assign-modal" at bounding box center [561, 396] width 902 height 47
type textarea "."
click at [162, 453] on span "Atribuir caso" at bounding box center [152, 464] width 54 height 26
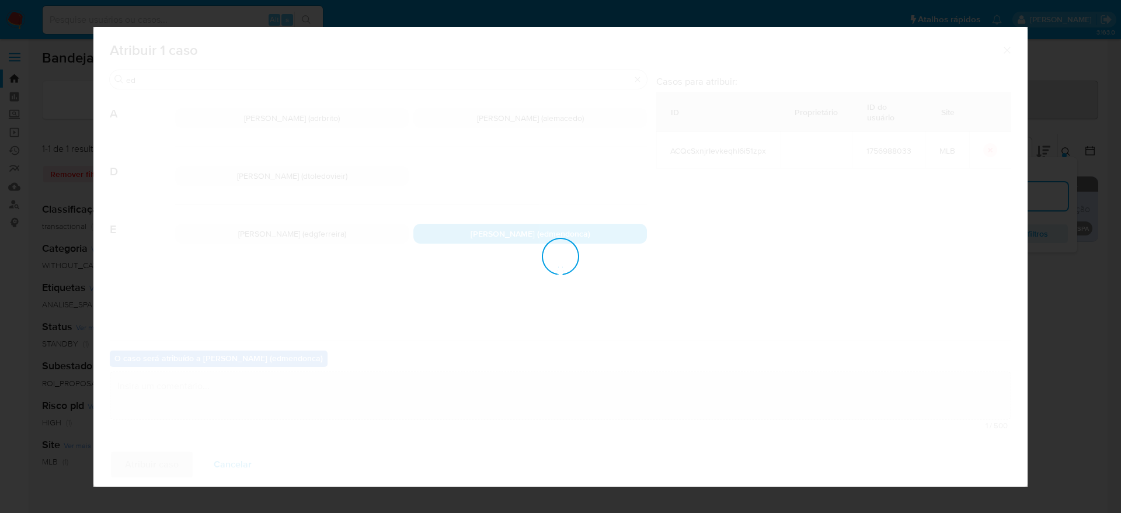
checkbox input "false"
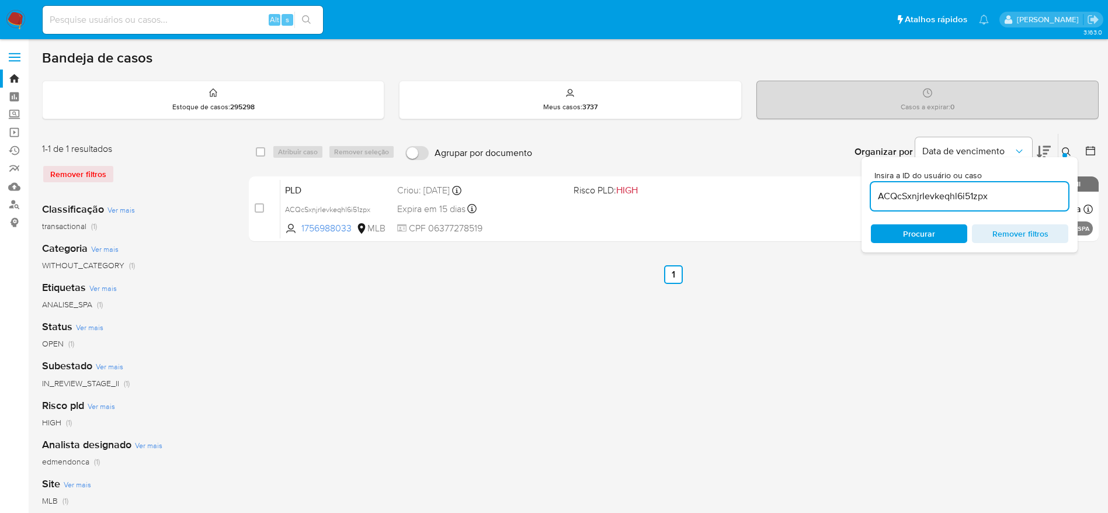
click at [929, 197] on input "ACQcSxnjrIevkeqhl6i51zpx" at bounding box center [969, 196] width 197 height 15
paste input "lsTOcu9TU65zAIQq3pAYHuLj"
type input "lsTOcu9TU65zAIQq3pAYHuLj"
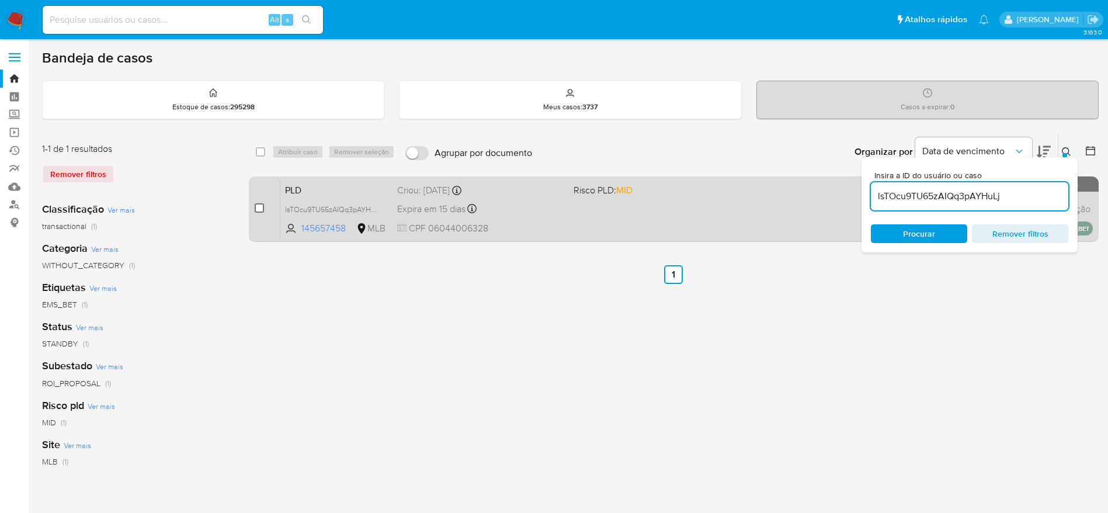
click at [262, 209] on input "checkbox" at bounding box center [259, 207] width 9 height 9
checkbox input "true"
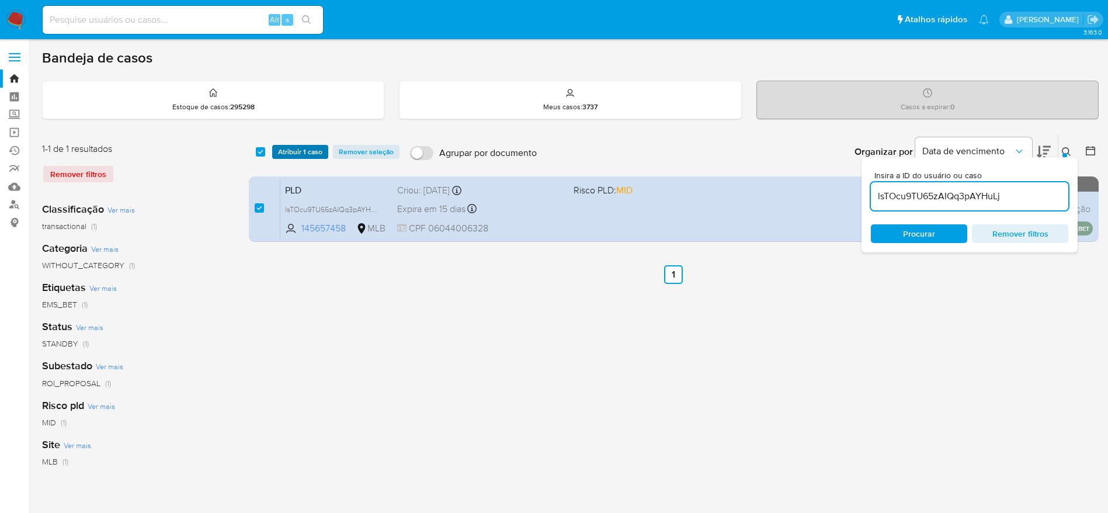
click at [304, 151] on span "Atribuir 1 caso" at bounding box center [300, 152] width 44 height 12
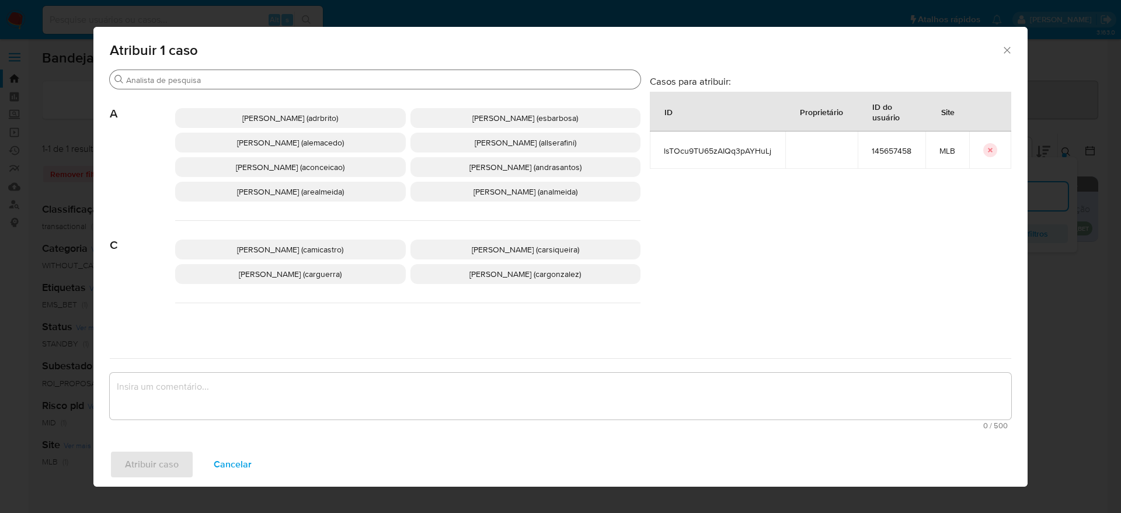
click at [286, 81] on input "Buscar" at bounding box center [381, 80] width 510 height 11
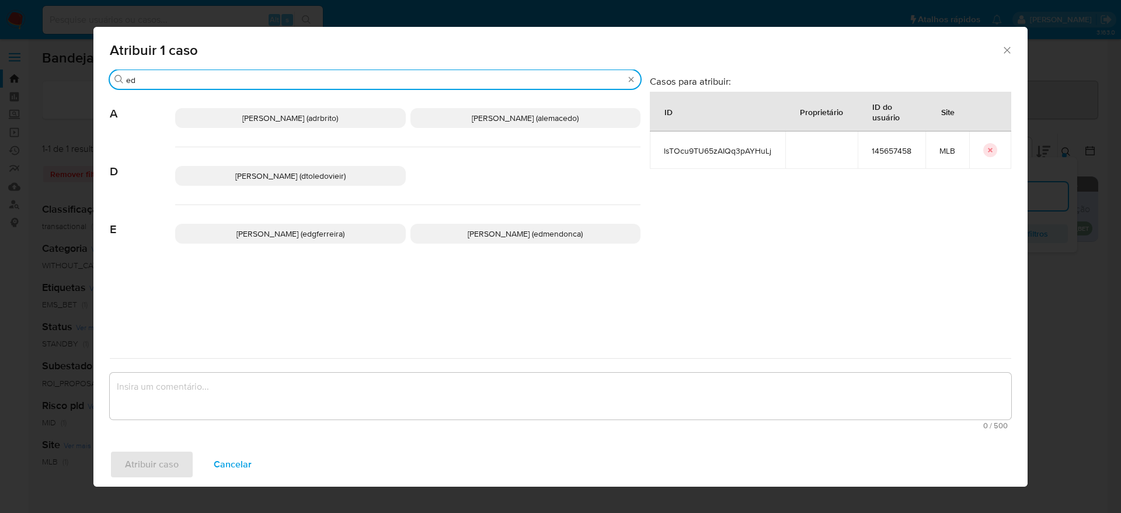
type input "ed"
click at [489, 234] on span "Eduardo Mendonca Dutra (edmendonca)" at bounding box center [525, 234] width 115 height 12
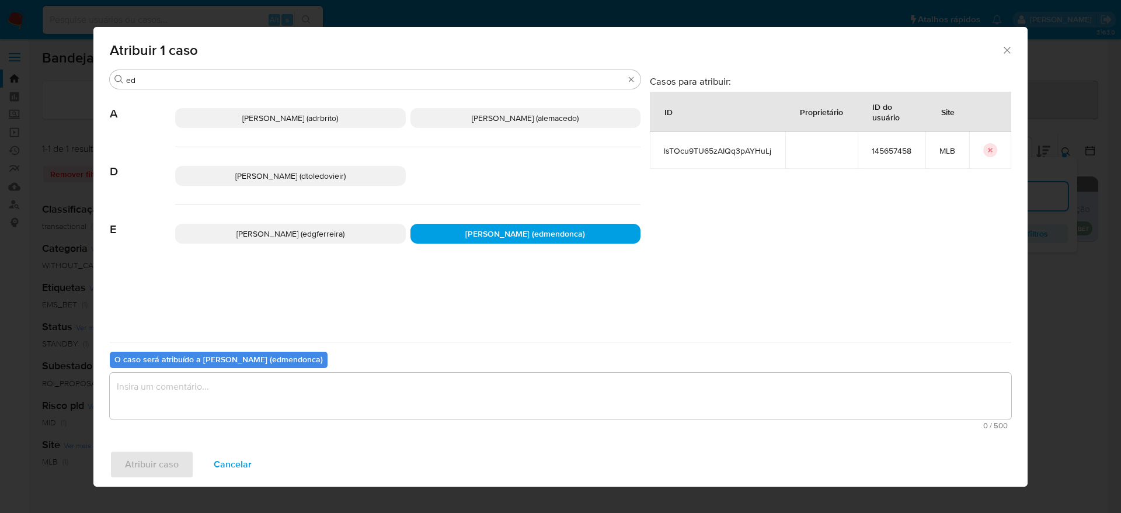
click at [416, 398] on textarea "assign-modal" at bounding box center [561, 396] width 902 height 47
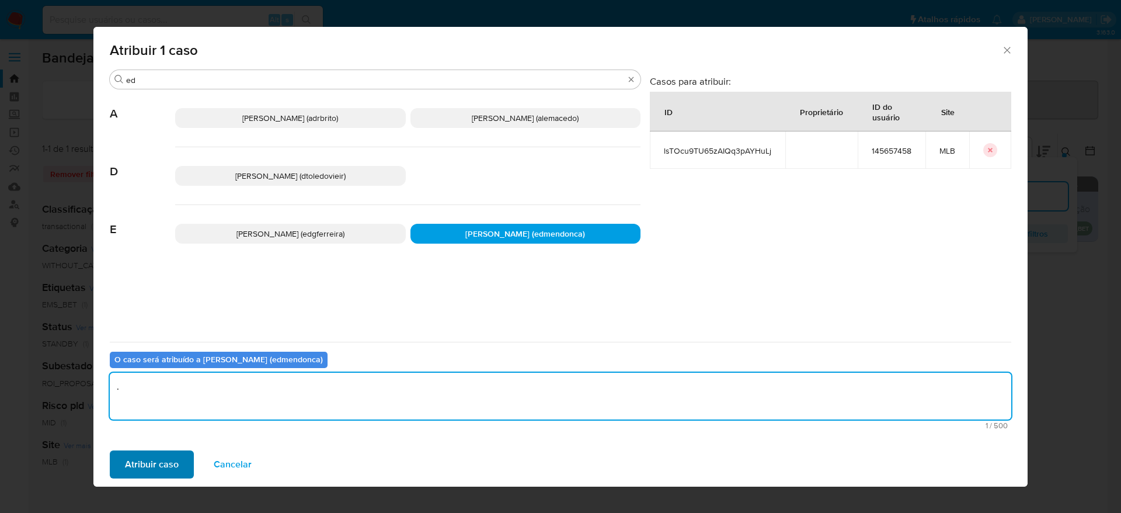
type textarea "."
click at [167, 465] on span "Atribuir caso" at bounding box center [152, 464] width 54 height 26
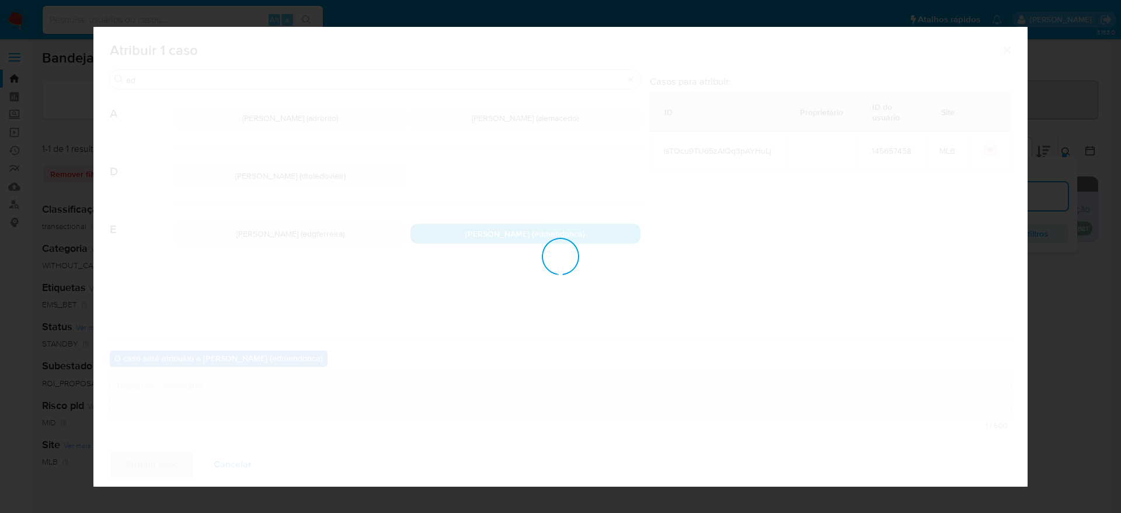
checkbox input "false"
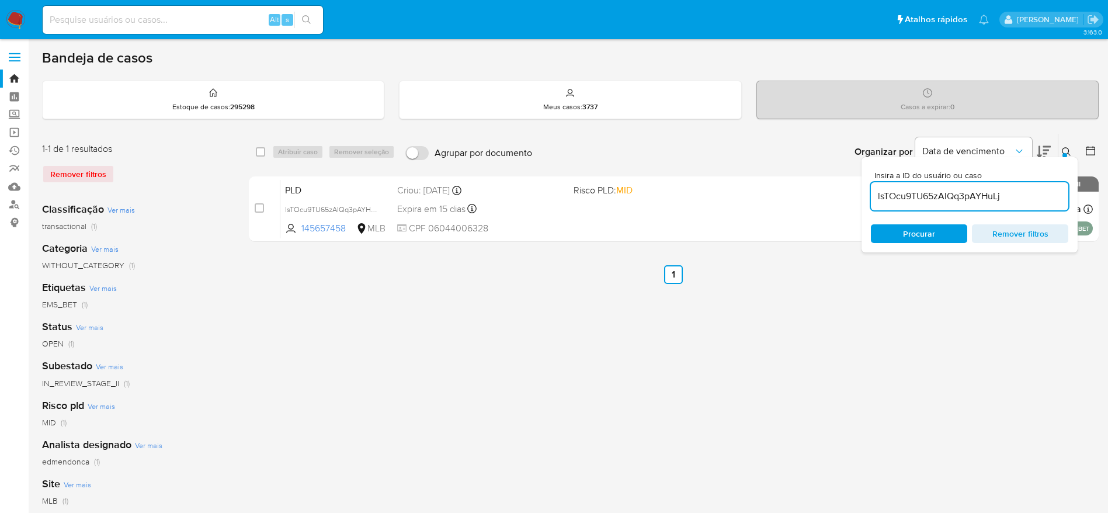
click at [893, 196] on input "lsTOcu9TU65zAIQq3pAYHuLj" at bounding box center [969, 196] width 197 height 15
paste input "tu252ObyBMMgTl5Q1HgyjMnt"
type input "tu252ObyBMMgTl5Q1HgyjMnt"
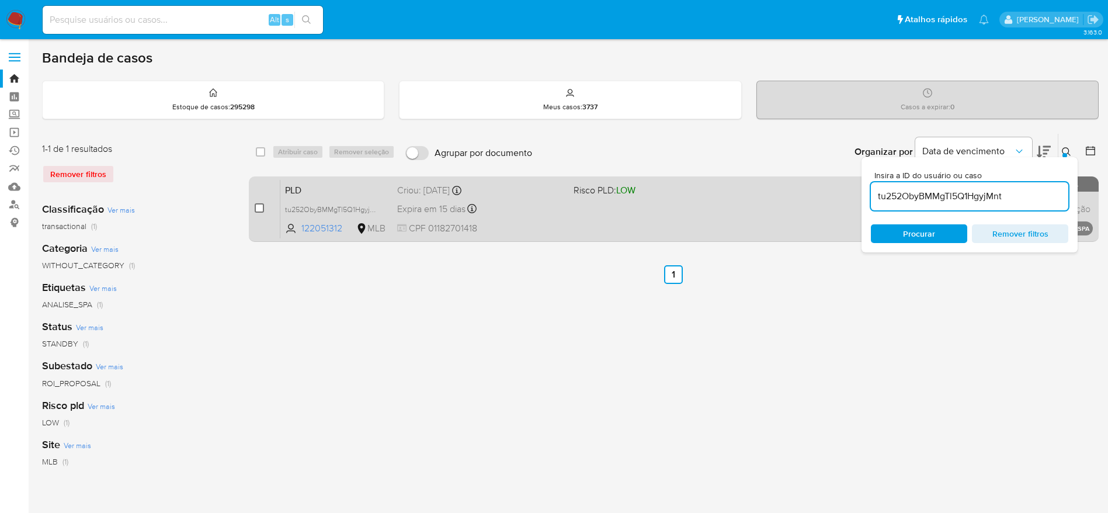
click at [260, 211] on input "checkbox" at bounding box center [259, 207] width 9 height 9
checkbox input "true"
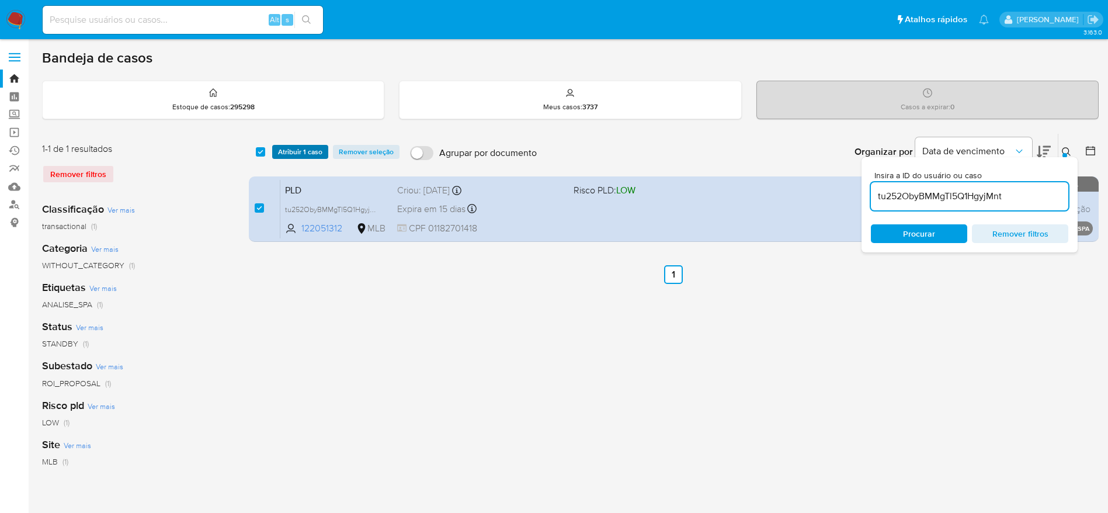
click at [323, 151] on button "Atribuir 1 caso" at bounding box center [300, 152] width 56 height 14
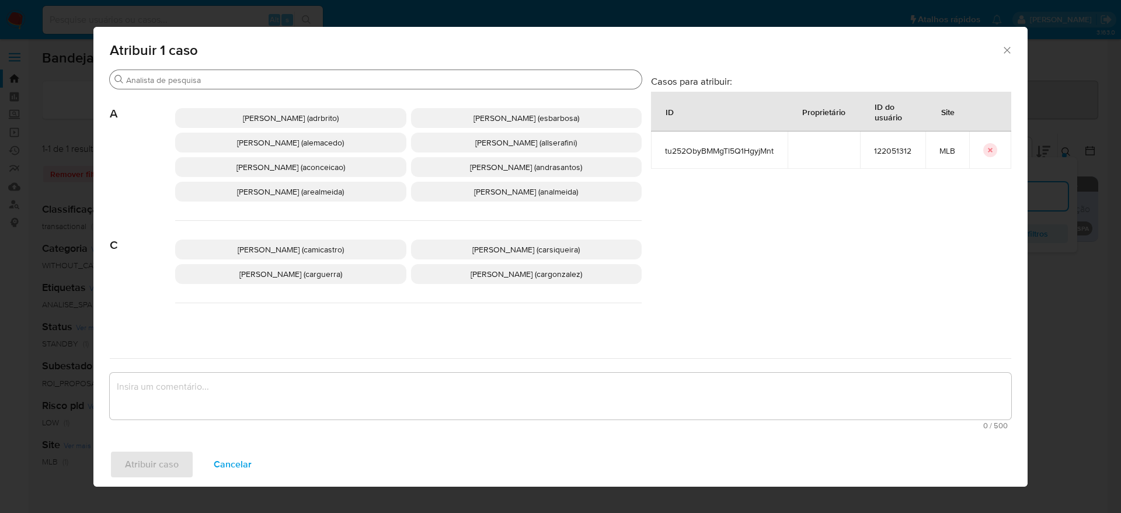
click at [247, 83] on input "Buscar" at bounding box center [381, 80] width 511 height 11
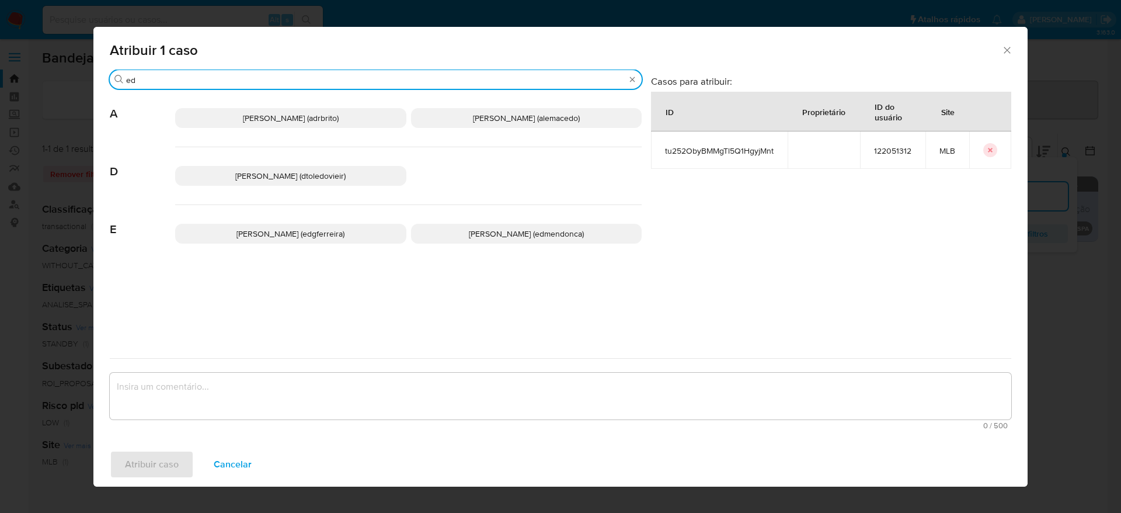
type input "ed"
click at [502, 238] on span "Eduardo Mendonca Dutra (edmendonca)" at bounding box center [526, 234] width 115 height 12
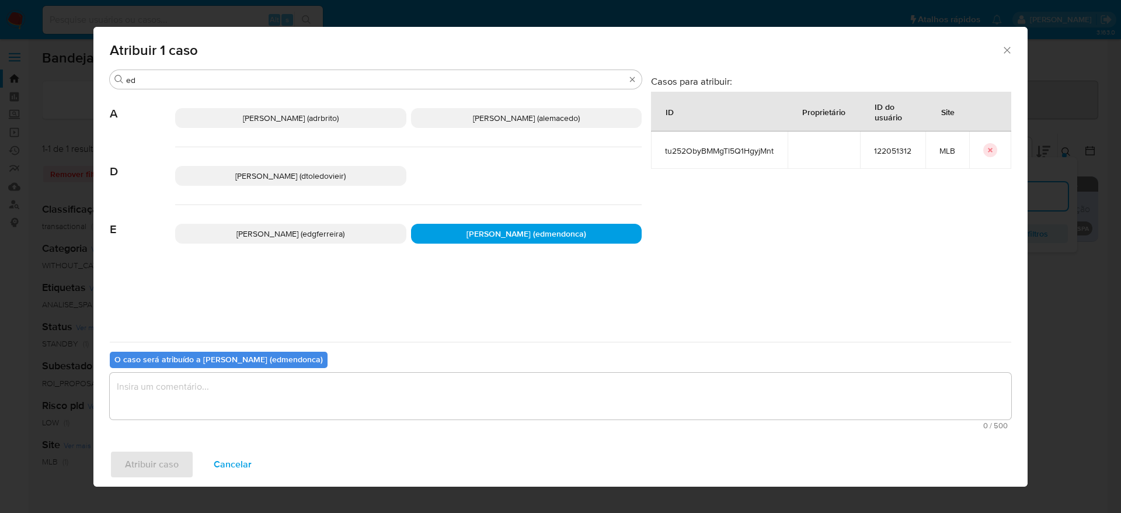
click at [436, 383] on textarea "assign-modal" at bounding box center [561, 396] width 902 height 47
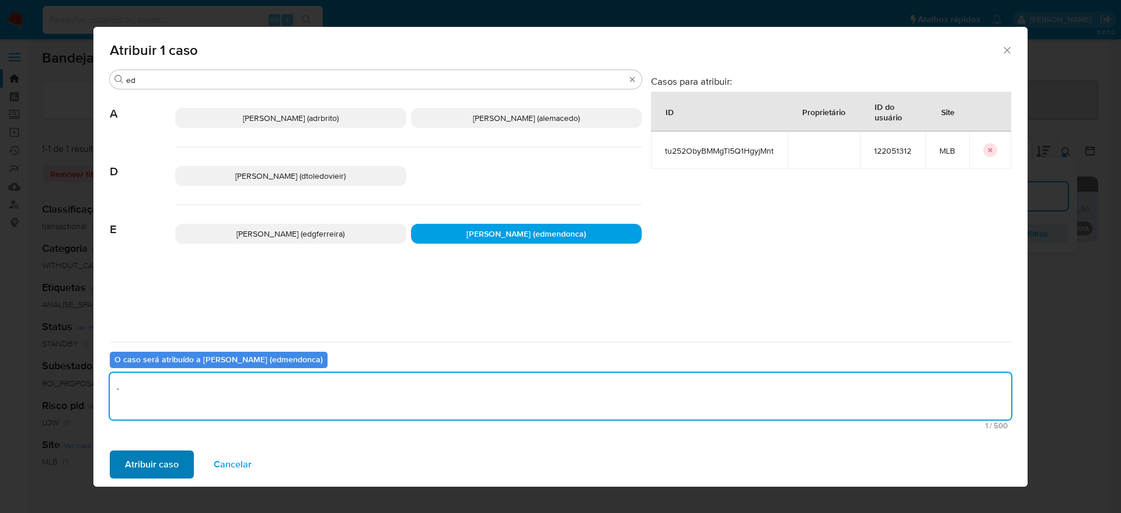
type textarea "."
click at [144, 462] on span "Atribuir caso" at bounding box center [152, 464] width 54 height 26
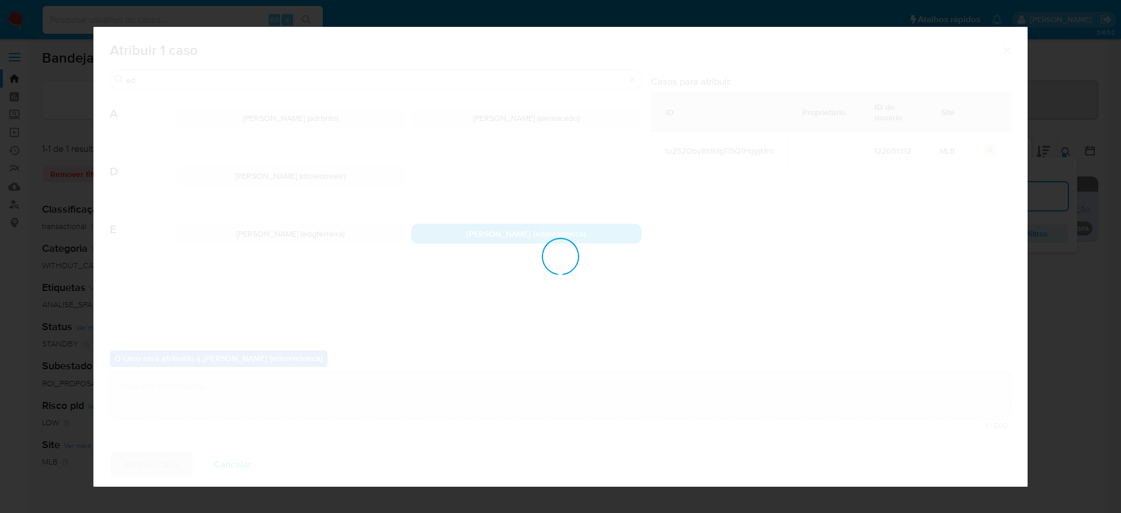
checkbox input "false"
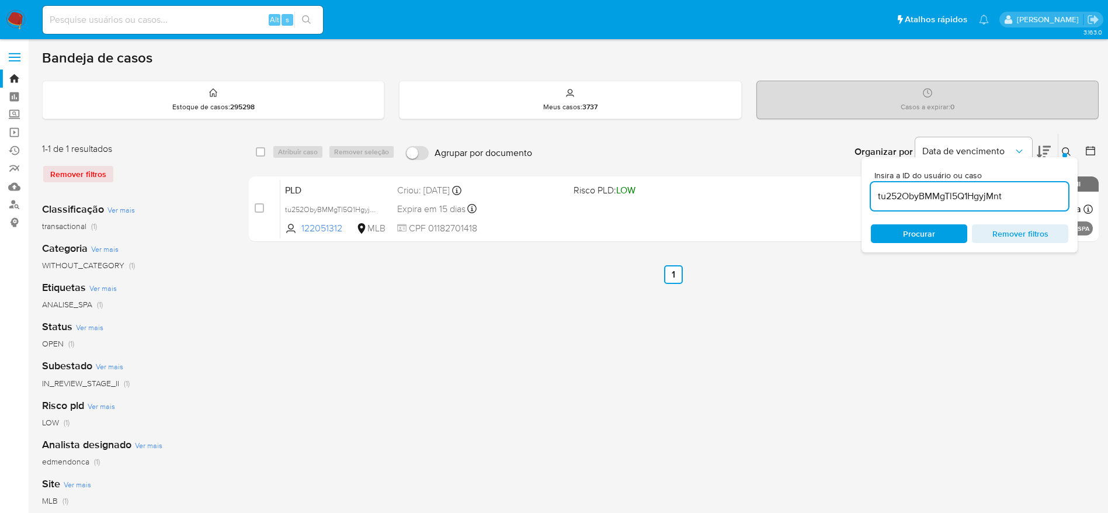
click at [945, 196] on input "tu252ObyBMMgTl5Q1HgyjMnt" at bounding box center [969, 196] width 197 height 15
paste input "WyTzWmOoJgFt6ZPwMilmItZj"
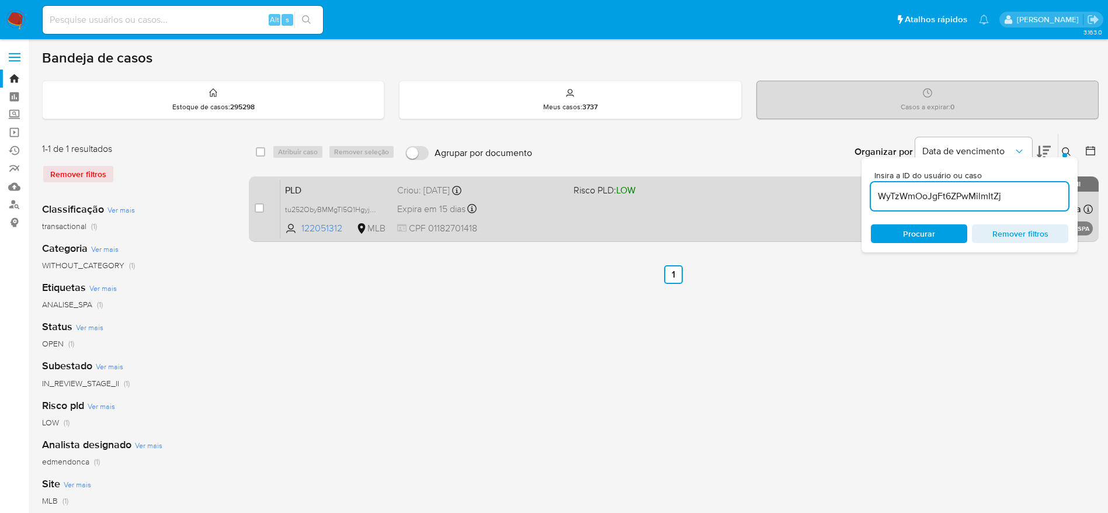
type input "WyTzWmOoJgFt6ZPwMilmItZj"
click at [260, 207] on input "checkbox" at bounding box center [259, 207] width 9 height 9
checkbox input "true"
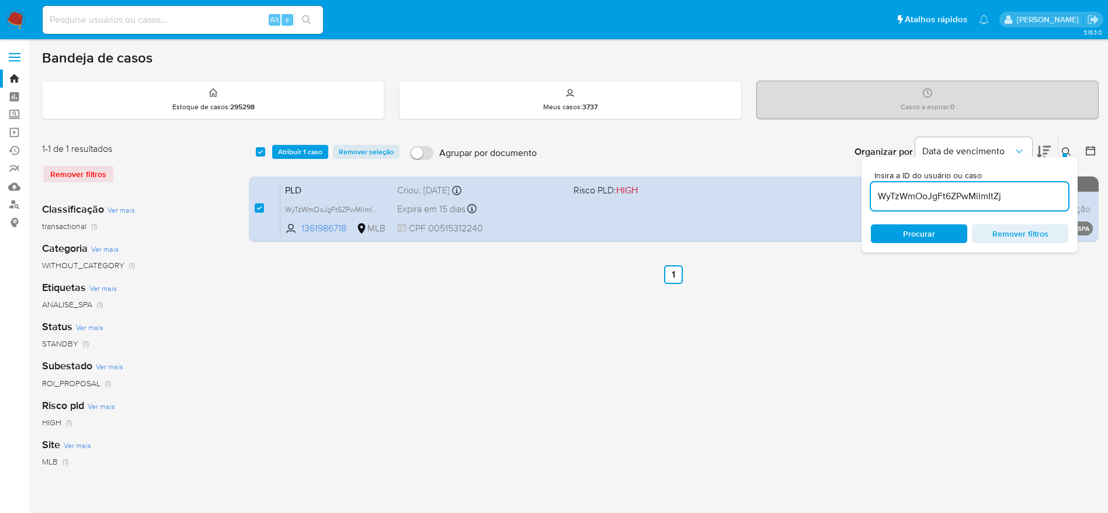
click at [284, 159] on div "select-all-cases-checkbox Atribuir 1 caso Remover seleção Agrupar por documento…" at bounding box center [674, 152] width 850 height 36
click at [286, 150] on span "Atribuir 1 caso" at bounding box center [300, 152] width 44 height 12
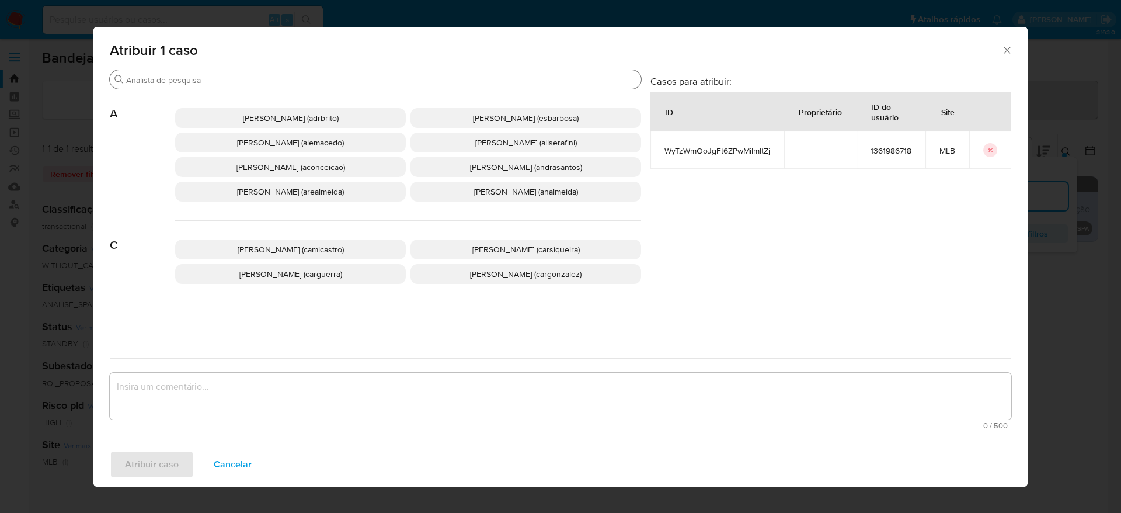
click at [286, 83] on input "Buscar" at bounding box center [381, 80] width 510 height 11
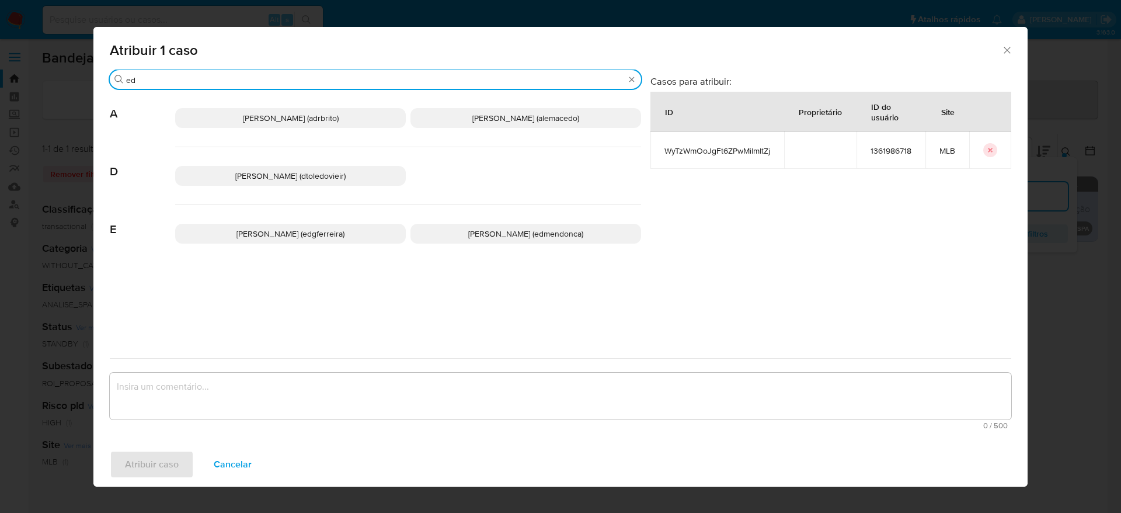
type input "ed"
click at [488, 238] on span "Eduardo Mendonca Dutra (edmendonca)" at bounding box center [525, 234] width 115 height 12
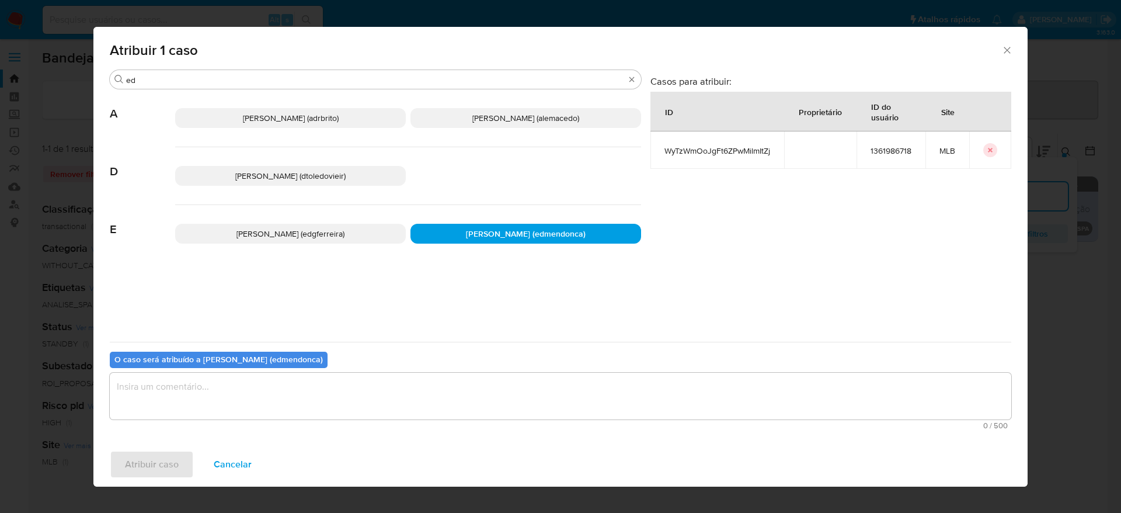
click at [394, 386] on textarea "assign-modal" at bounding box center [561, 396] width 902 height 47
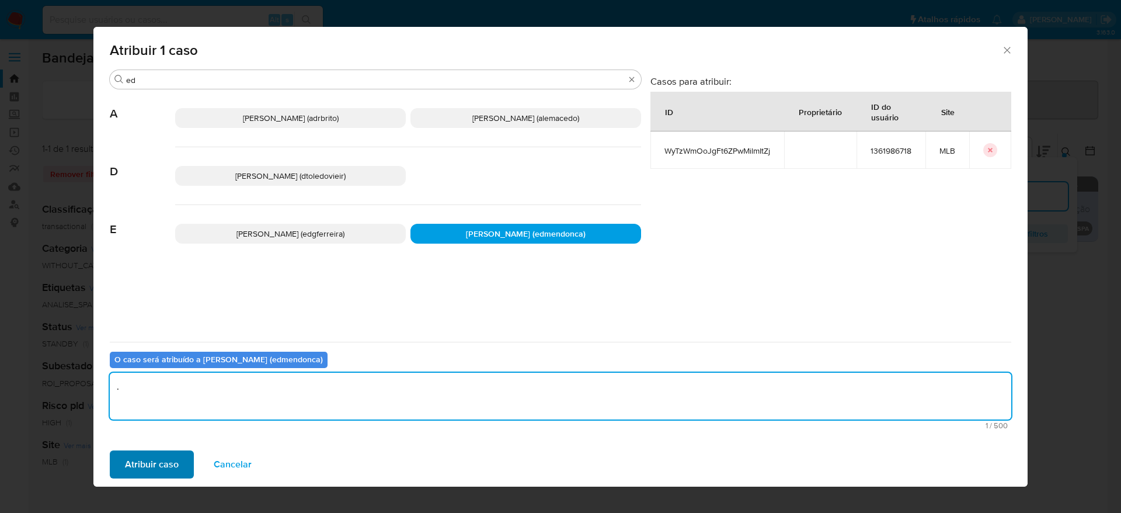
type textarea "."
click at [147, 475] on span "Atribuir caso" at bounding box center [152, 464] width 54 height 26
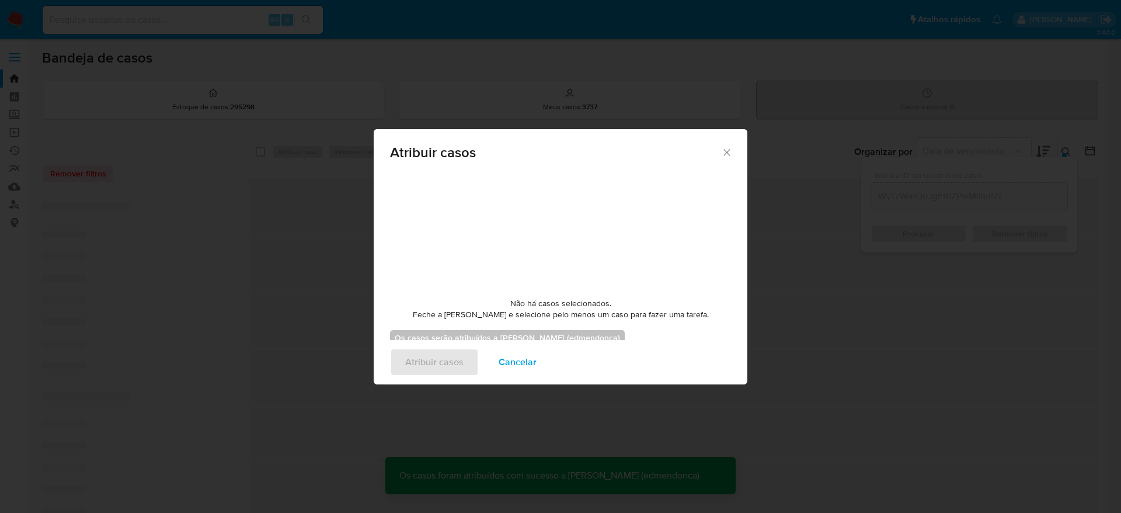
checkbox input "false"
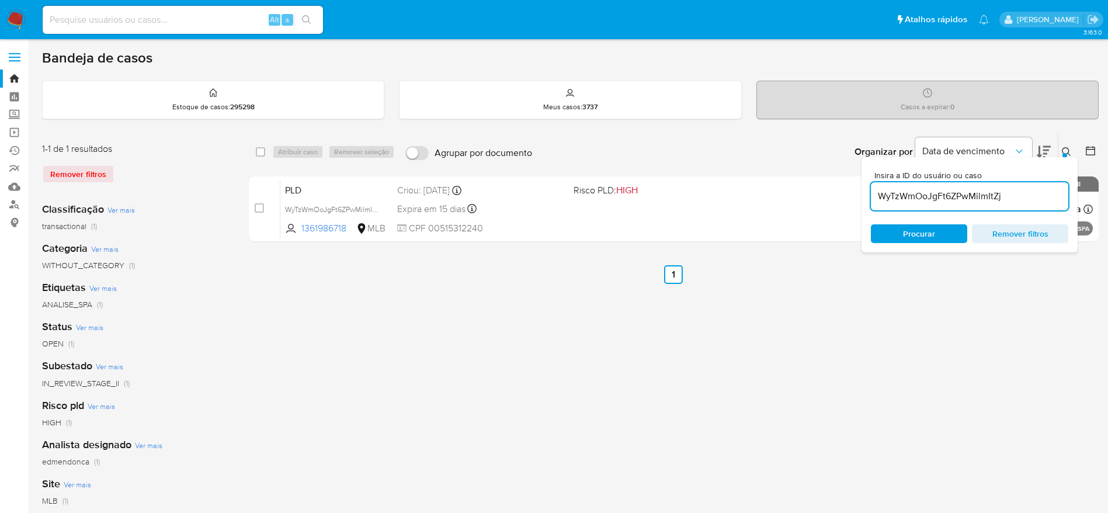
click at [910, 200] on input "WyTzWmOoJgFt6ZPwMilmItZj" at bounding box center [969, 196] width 197 height 15
paste input "0aZ0NfUKqFjC88Wu5sM471qw"
type input "0aZ0NfUKqFjC88Wu5sM471qw"
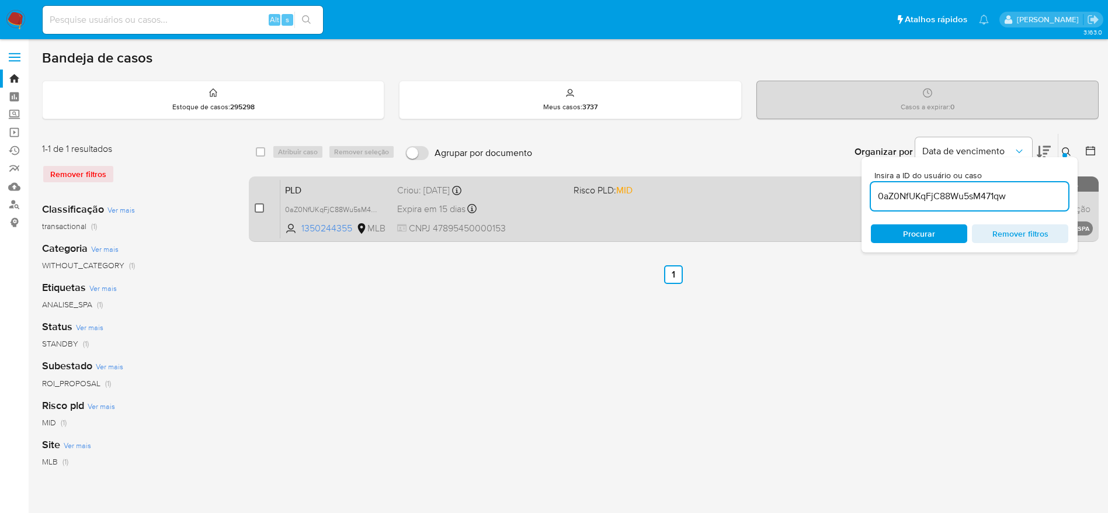
click at [259, 210] on input "checkbox" at bounding box center [259, 207] width 9 height 9
checkbox input "true"
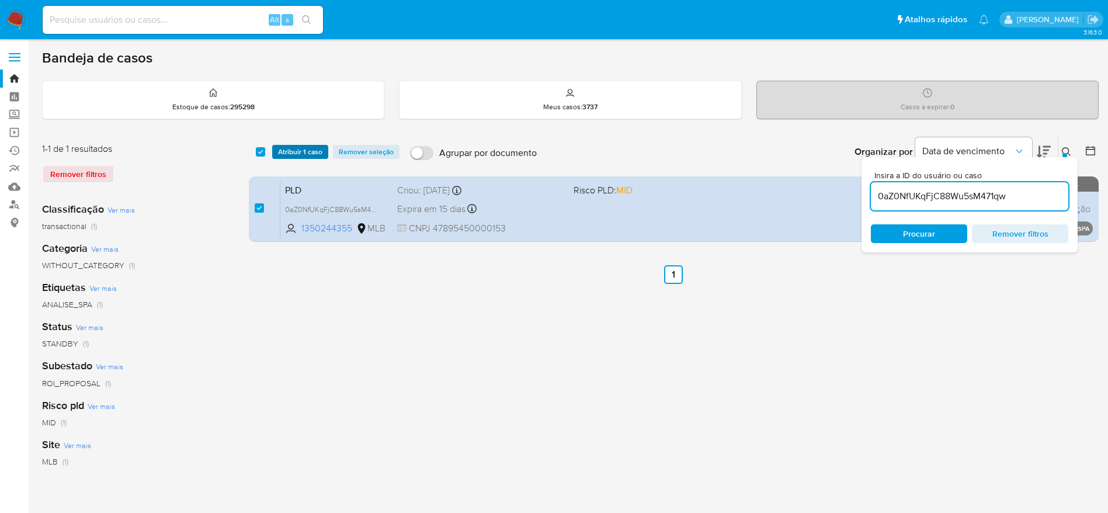
click at [304, 155] on span "Atribuir 1 caso" at bounding box center [300, 152] width 44 height 12
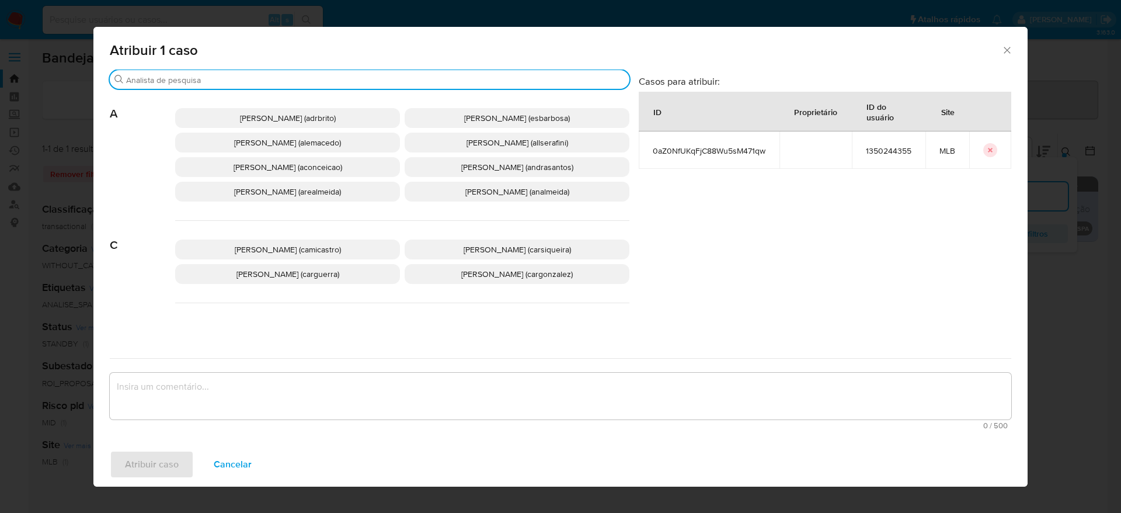
click at [281, 84] on input "Buscar" at bounding box center [375, 80] width 499 height 11
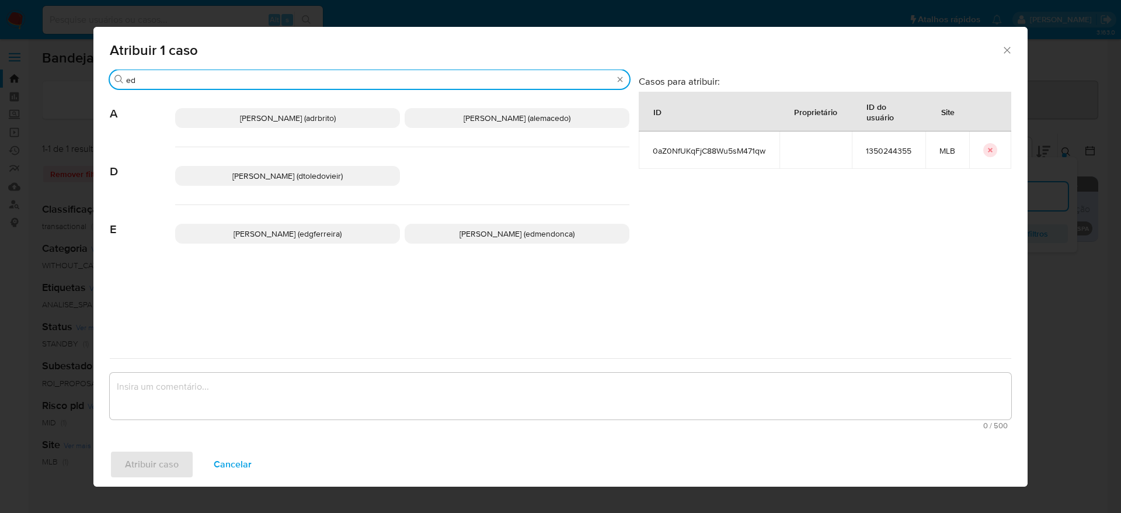
type input "ed"
click at [463, 221] on div "Edgar Zuliani Ferreira (edgferreira) Eduardo Mendonca Dutra (edmendonca)" at bounding box center [402, 233] width 454 height 57
click at [462, 237] on span "Eduardo Mendonca Dutra (edmendonca)" at bounding box center [517, 234] width 115 height 12
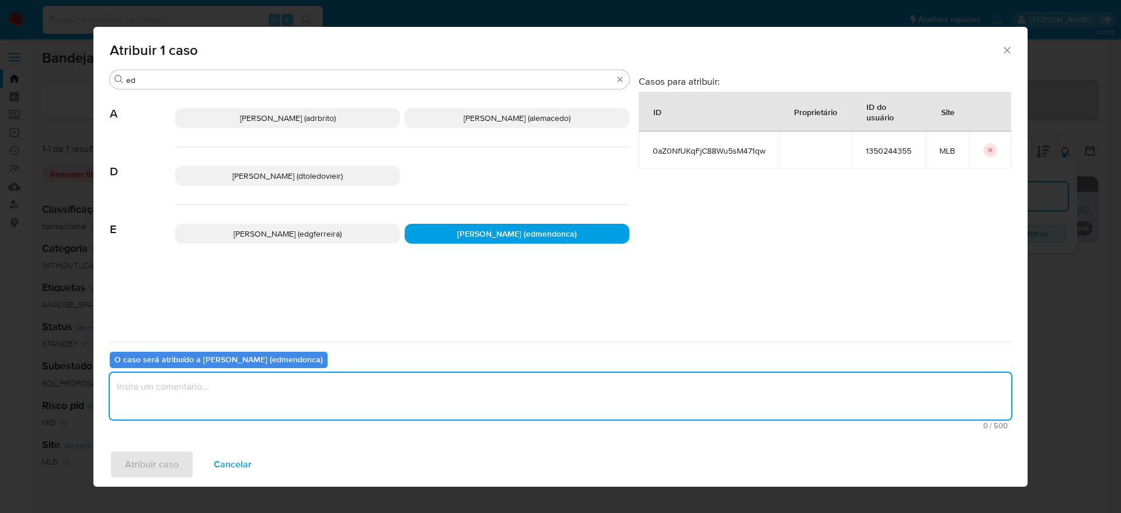
click at [376, 373] on textarea "assign-modal" at bounding box center [561, 396] width 902 height 47
type textarea "."
click at [152, 471] on span "Atribuir caso" at bounding box center [152, 464] width 54 height 26
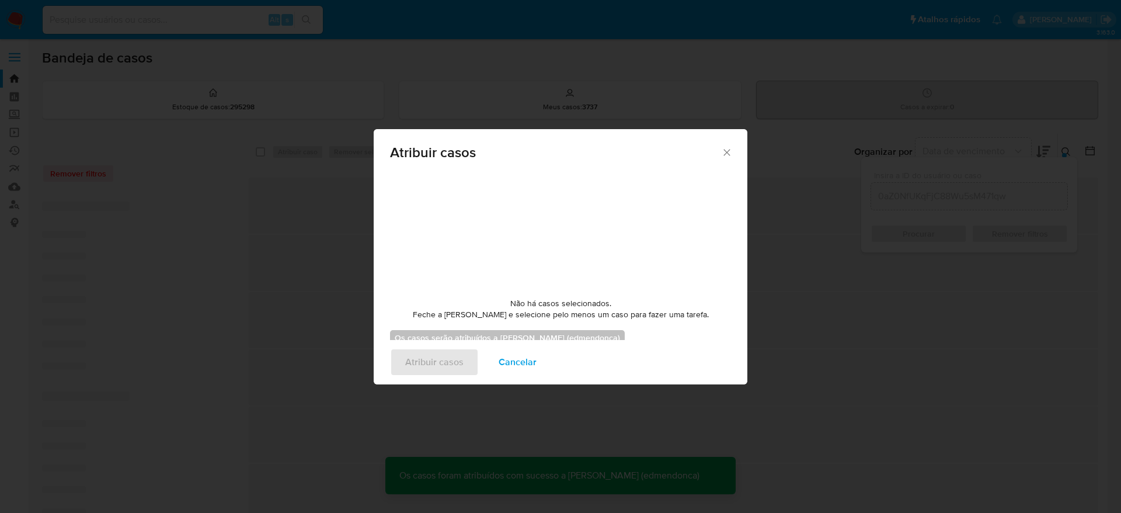
checkbox input "false"
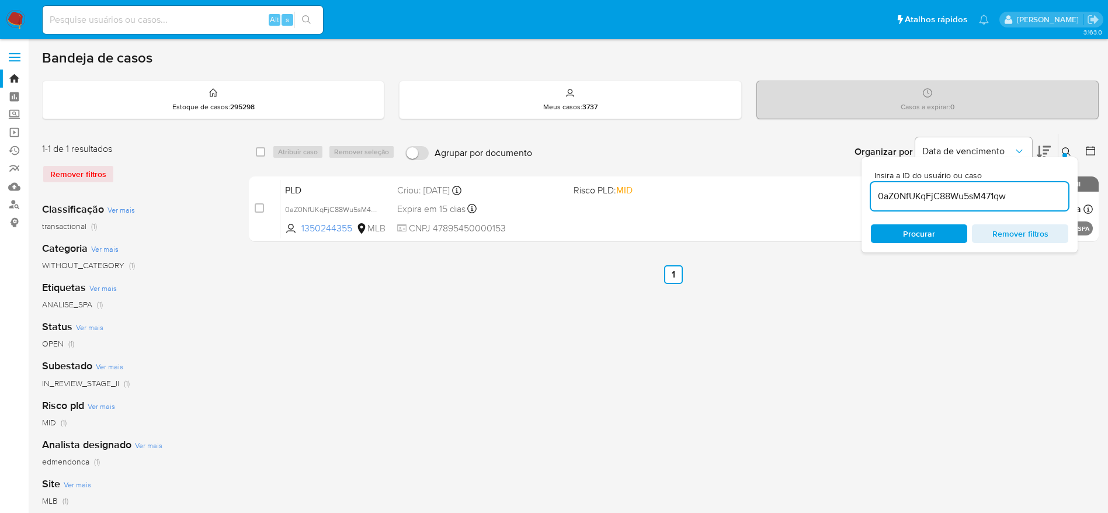
click at [917, 192] on input "0aZ0NfUKqFjC88Wu5sM471qw" at bounding box center [969, 196] width 197 height 15
paste input "U70pPhSZJD5EJ2ZSpSZoDrnv"
type input "U70pPhSZJD5EJ2ZSpSZoDrnv"
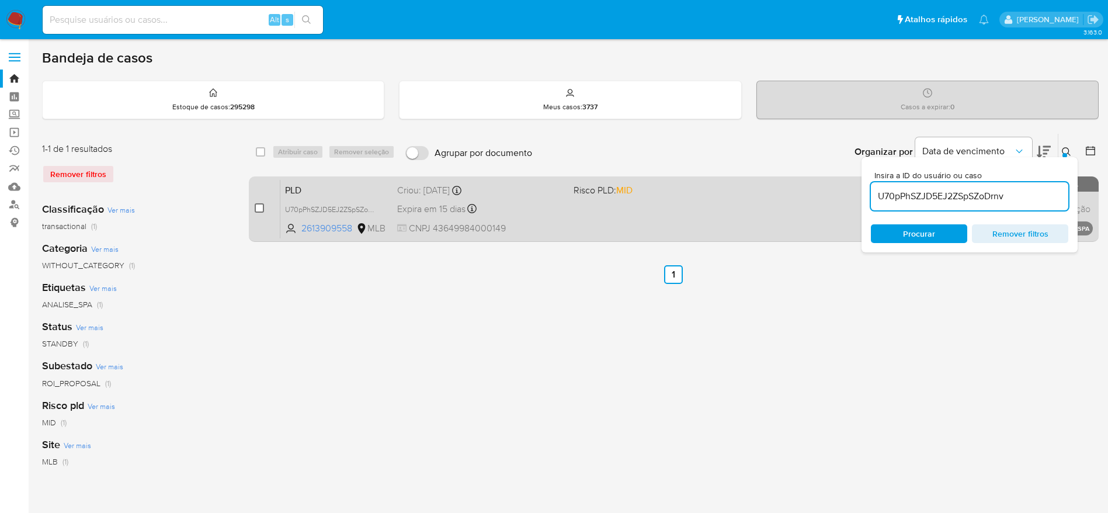
click at [256, 210] on input "checkbox" at bounding box center [259, 207] width 9 height 9
checkbox input "true"
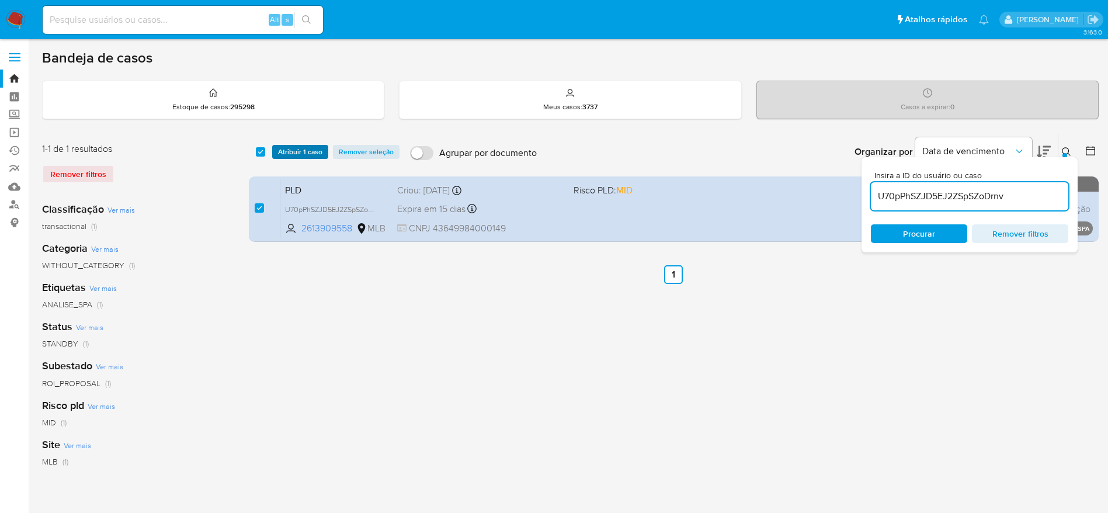
click at [297, 148] on span "Atribuir 1 caso" at bounding box center [300, 152] width 44 height 12
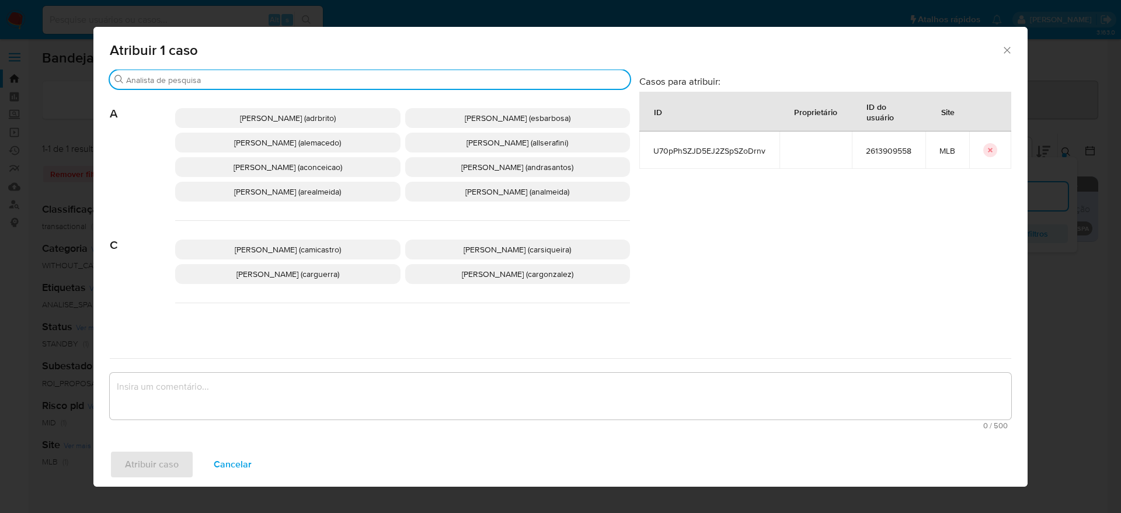
click at [269, 75] on input "Buscar" at bounding box center [375, 80] width 499 height 11
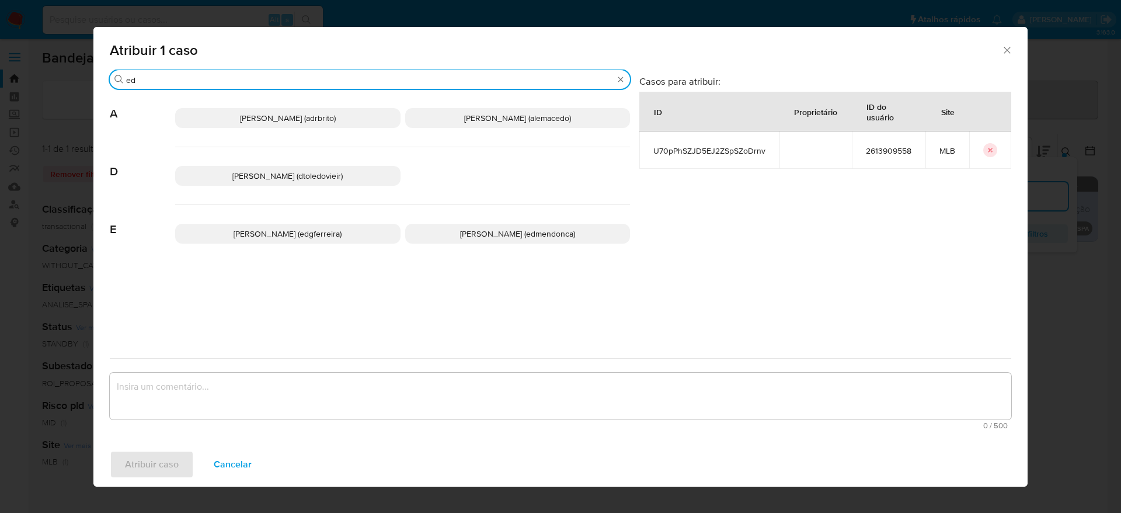
type input "ed"
drag, startPoint x: 534, startPoint y: 235, endPoint x: 525, endPoint y: 249, distance: 16.8
click at [534, 235] on span "Eduardo Mendonca Dutra (edmendonca)" at bounding box center [517, 234] width 115 height 12
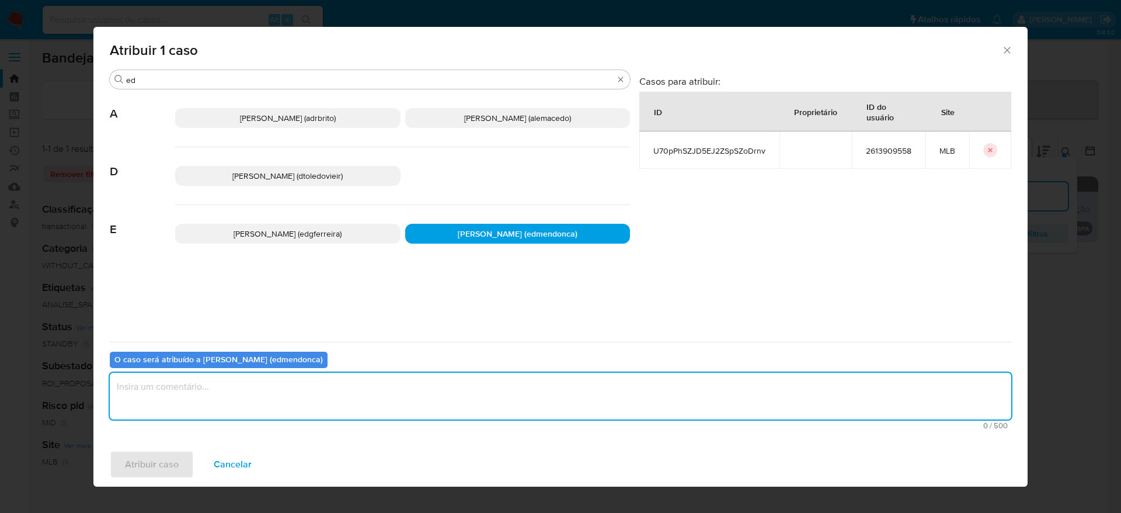
click at [414, 388] on textarea "assign-modal" at bounding box center [561, 396] width 902 height 47
type textarea "."
click at [154, 463] on span "Atribuir caso" at bounding box center [152, 464] width 54 height 26
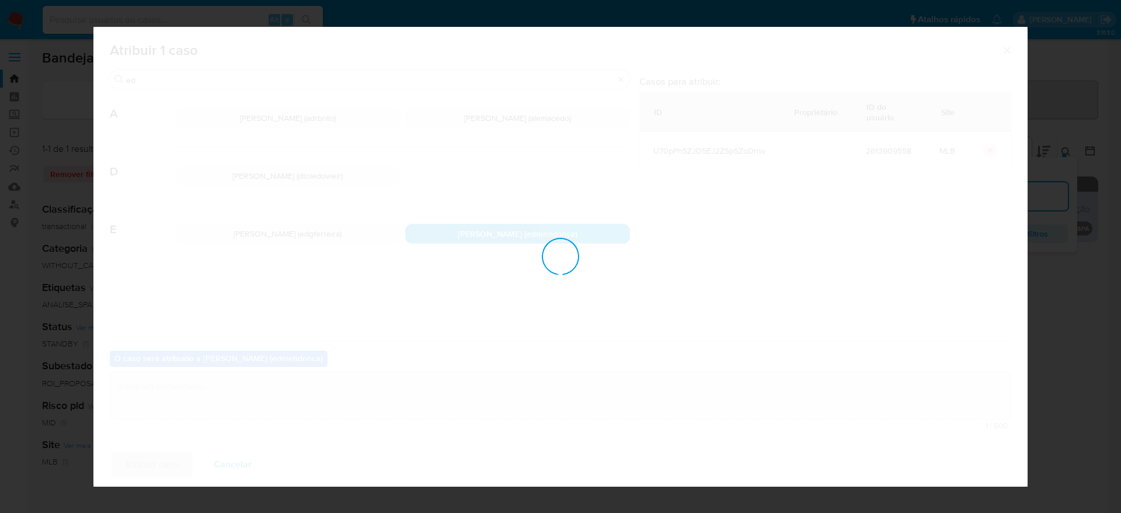
checkbox input "false"
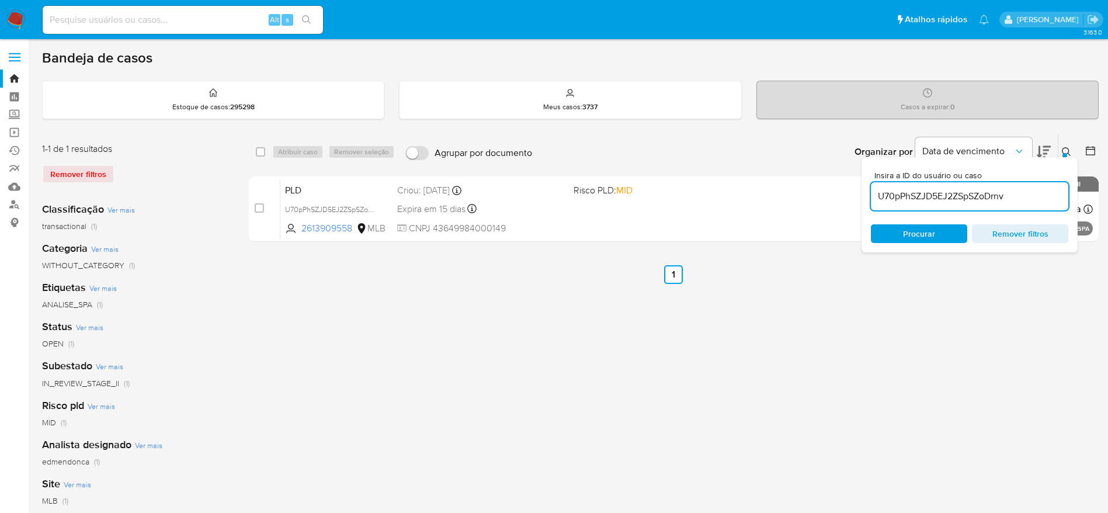
click at [884, 196] on input "U70pPhSZJD5EJ2ZSpSZoDrnv" at bounding box center [969, 196] width 197 height 15
paste input "1QtfzhgbXlRY5HGaVLmTAkfc"
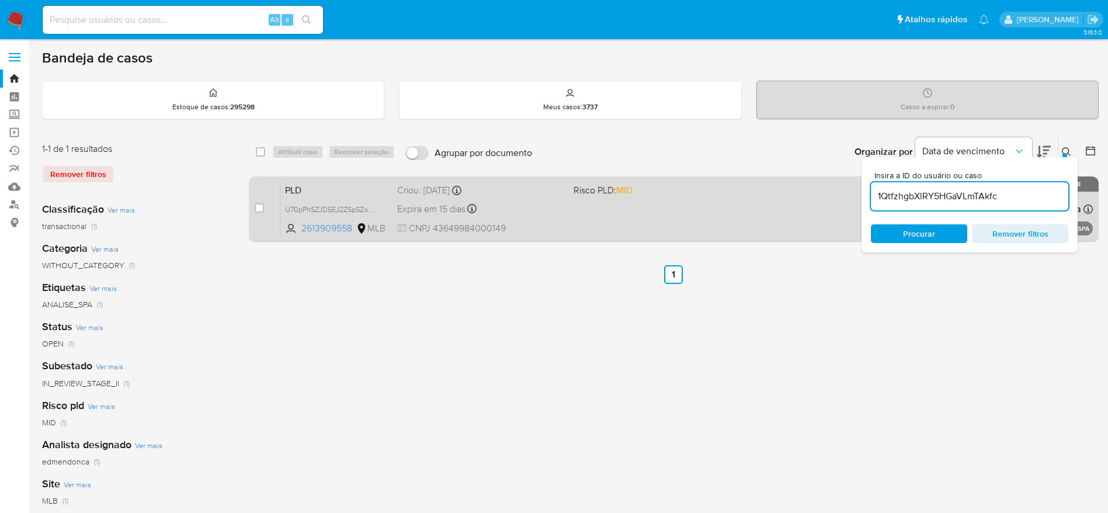
type input "1QtfzhgbXlRY5HGaVLmTAkfc"
drag, startPoint x: 259, startPoint y: 208, endPoint x: 274, endPoint y: 189, distance: 24.5
click at [260, 208] on input "checkbox" at bounding box center [259, 207] width 9 height 9
checkbox input "true"
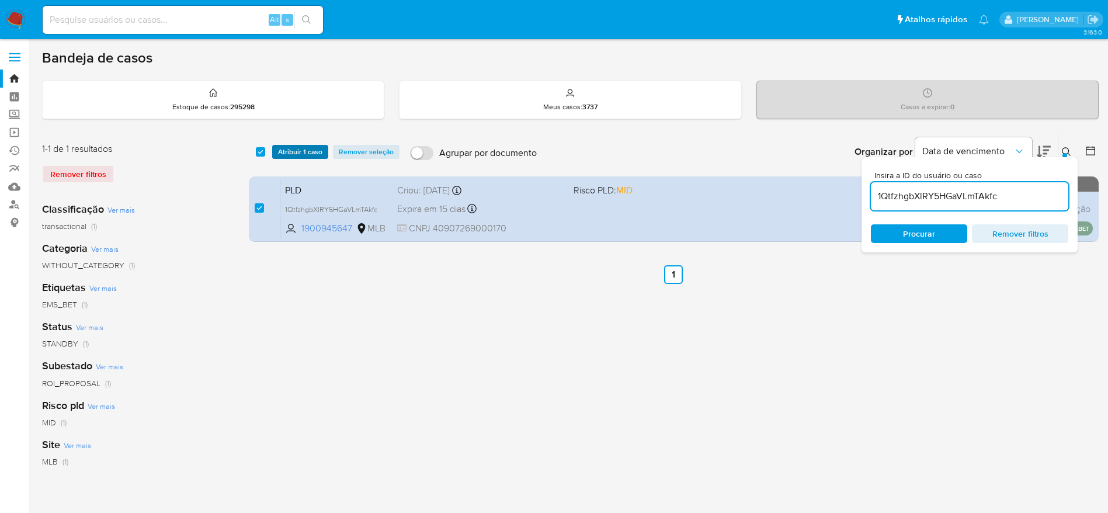
click at [313, 158] on span "Atribuir 1 caso" at bounding box center [300, 152] width 44 height 12
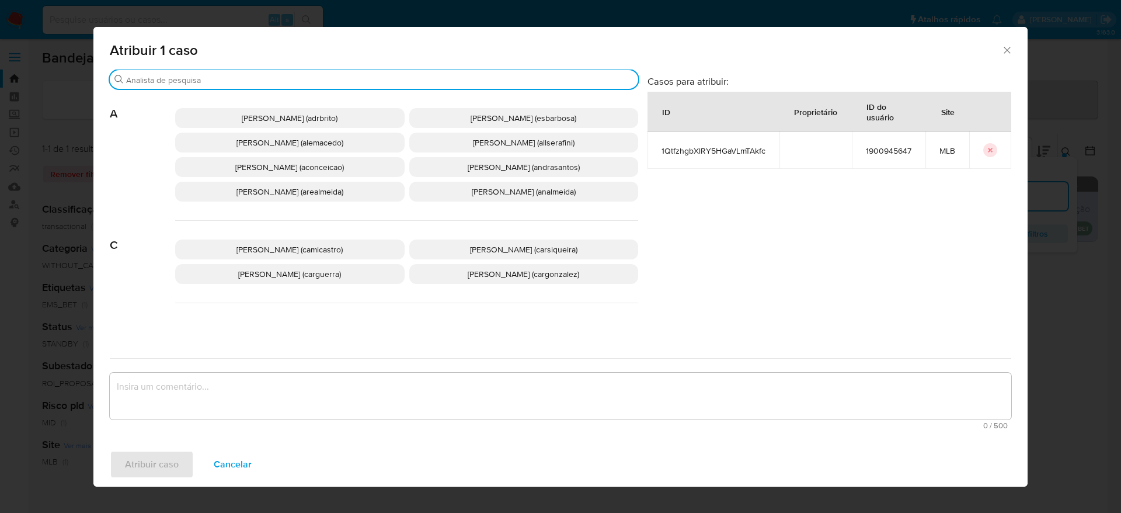
click at [305, 78] on input "Buscar" at bounding box center [379, 80] width 507 height 11
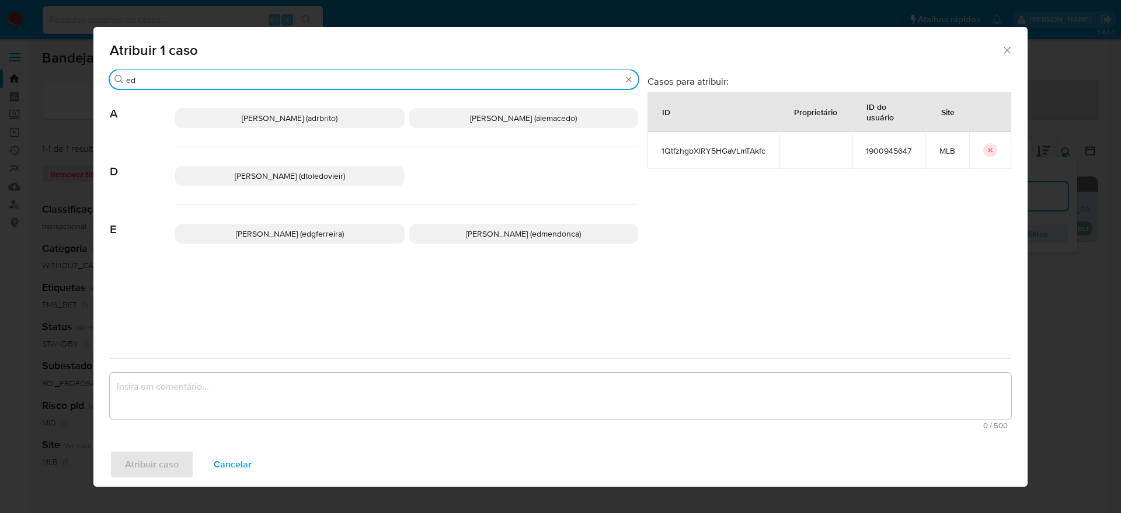
type input "ed"
click at [513, 241] on p "Eduardo Mendonca Dutra (edmendonca)" at bounding box center [523, 234] width 229 height 20
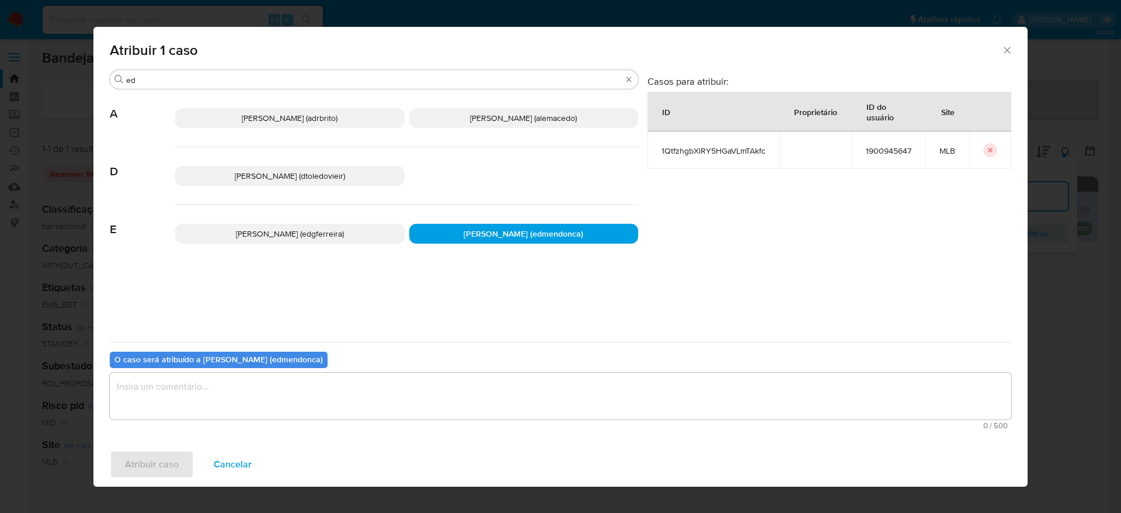
click at [447, 387] on textarea "assign-modal" at bounding box center [561, 396] width 902 height 47
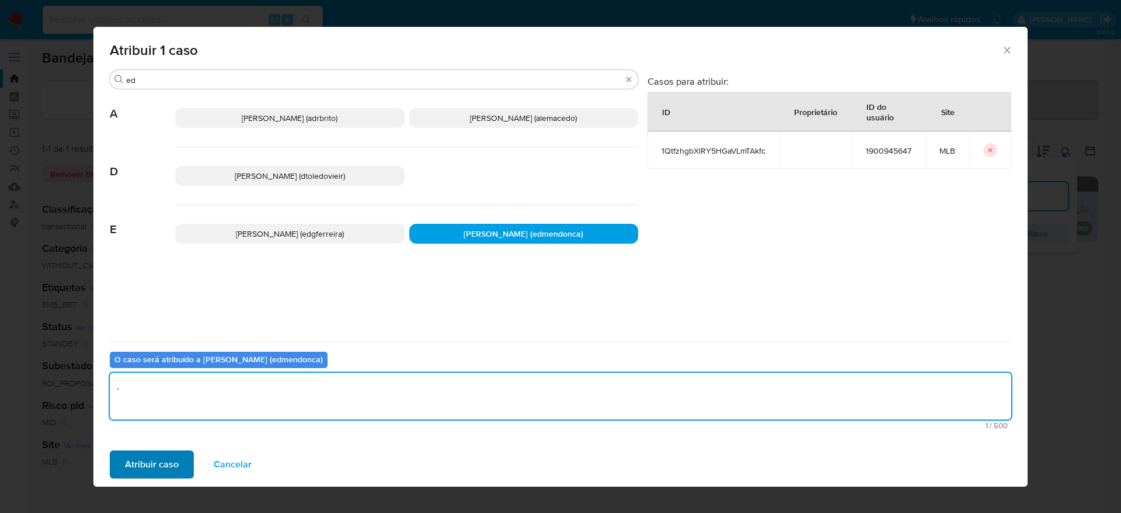
type textarea "."
click at [156, 469] on span "Atribuir caso" at bounding box center [152, 464] width 54 height 26
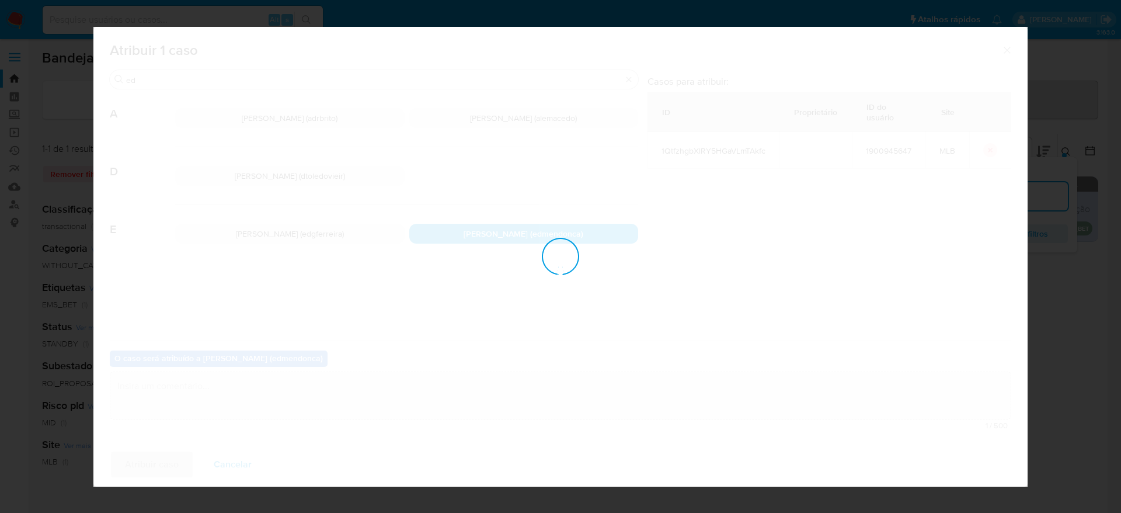
checkbox input "false"
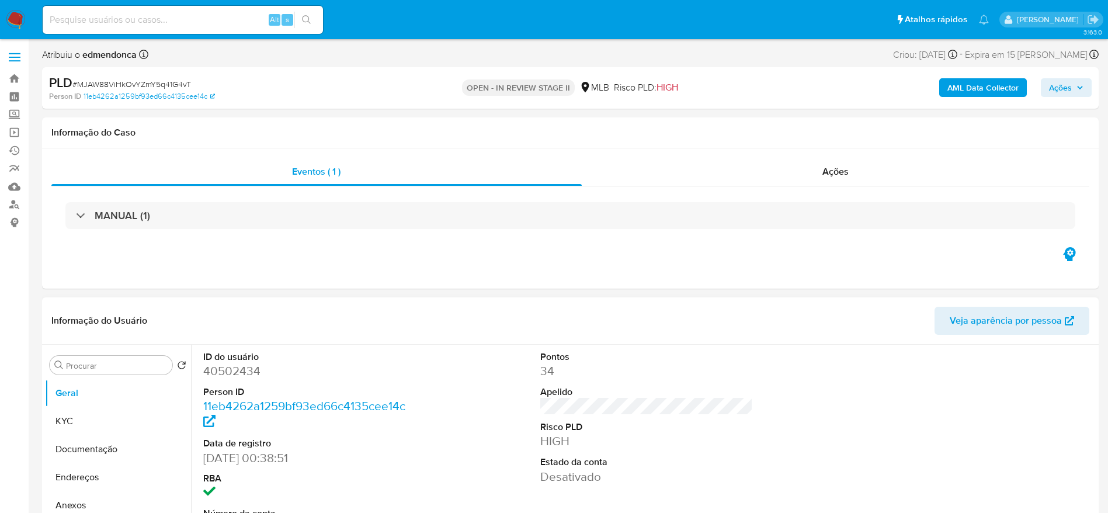
select select "10"
click at [147, 15] on input at bounding box center [183, 19] width 280 height 15
paste input "Q6zHb5AQARa3Uxc0OLLDHRYm"
type input "Q6zHb5AQARa3Uxc0OLLDHRYm"
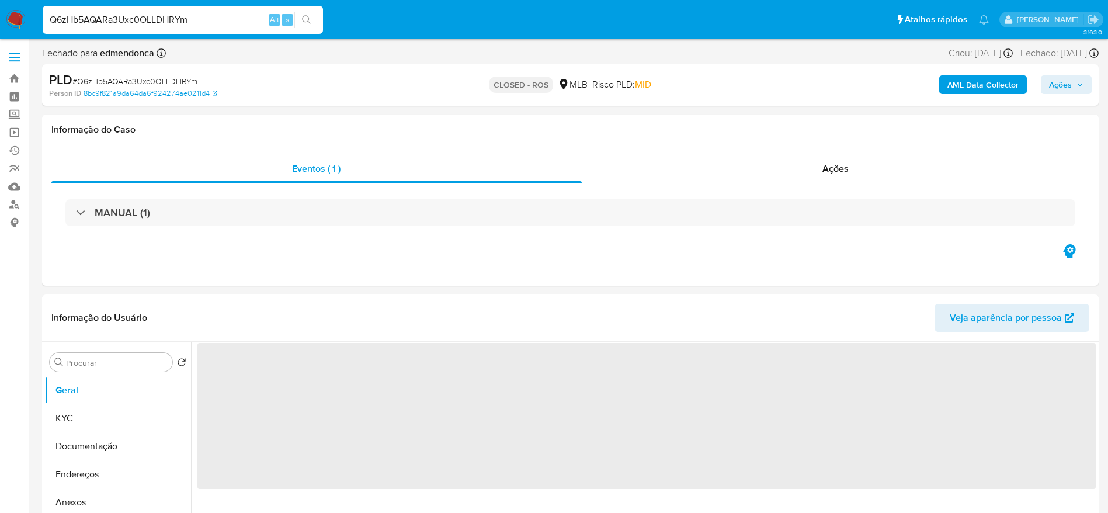
select select "10"
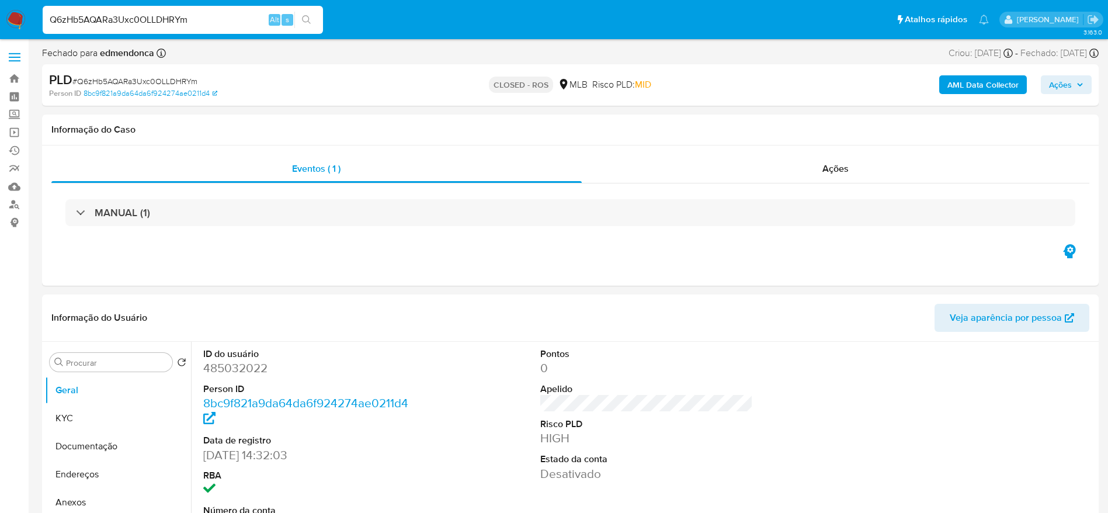
click at [147, 14] on input "Q6zHb5AQARa3Uxc0OLLDHRYm" at bounding box center [183, 19] width 280 height 15
click at [837, 166] on span "Ações" at bounding box center [835, 168] width 26 height 13
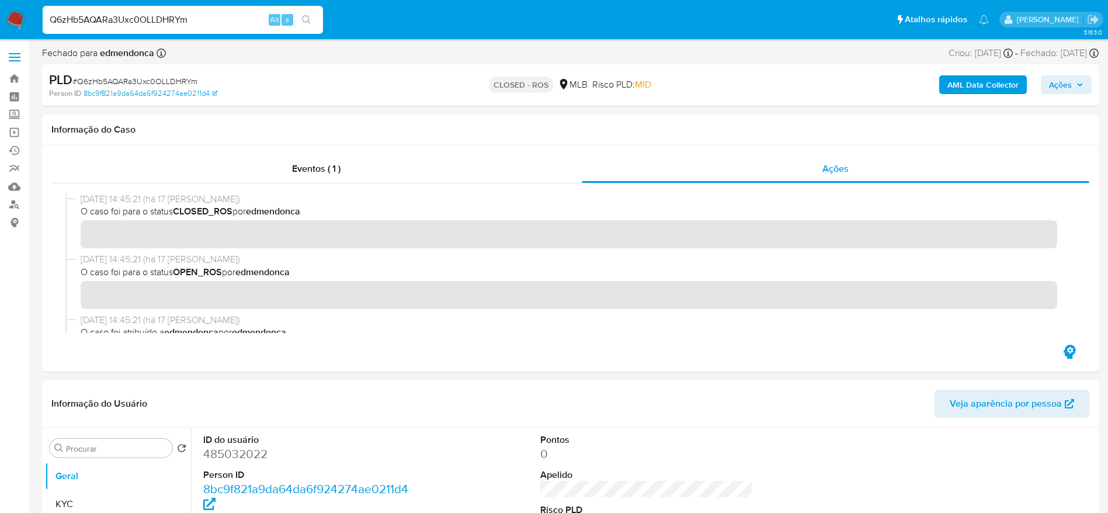
click at [92, 15] on input "Q6zHb5AQARa3Uxc0OLLDHRYm" at bounding box center [183, 19] width 280 height 15
paste input "Sfexb6JBIdIGYjHUNTRg0kEA"
type input "Sfexb6JBIdIGYjHUNTRg0kEA"
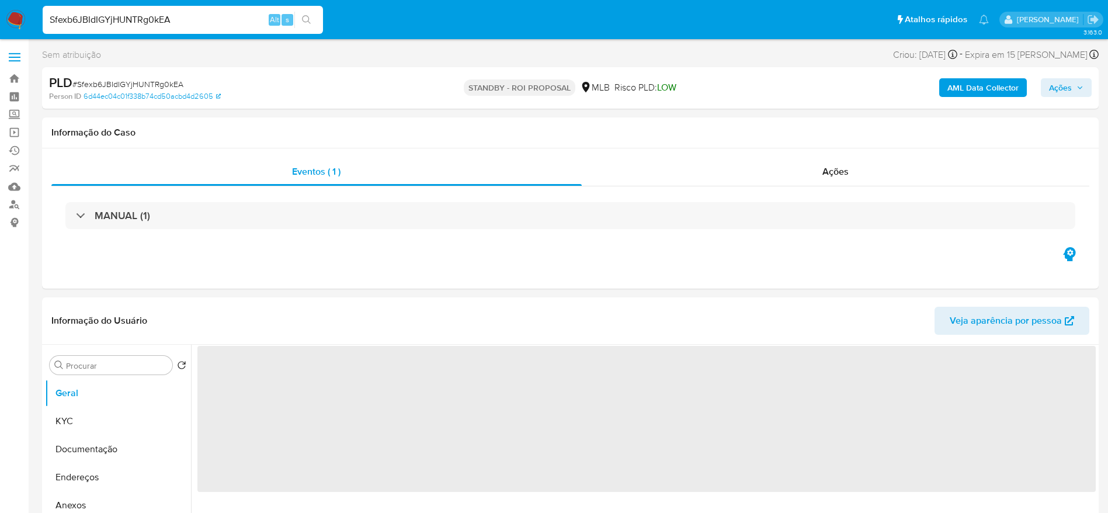
select select "10"
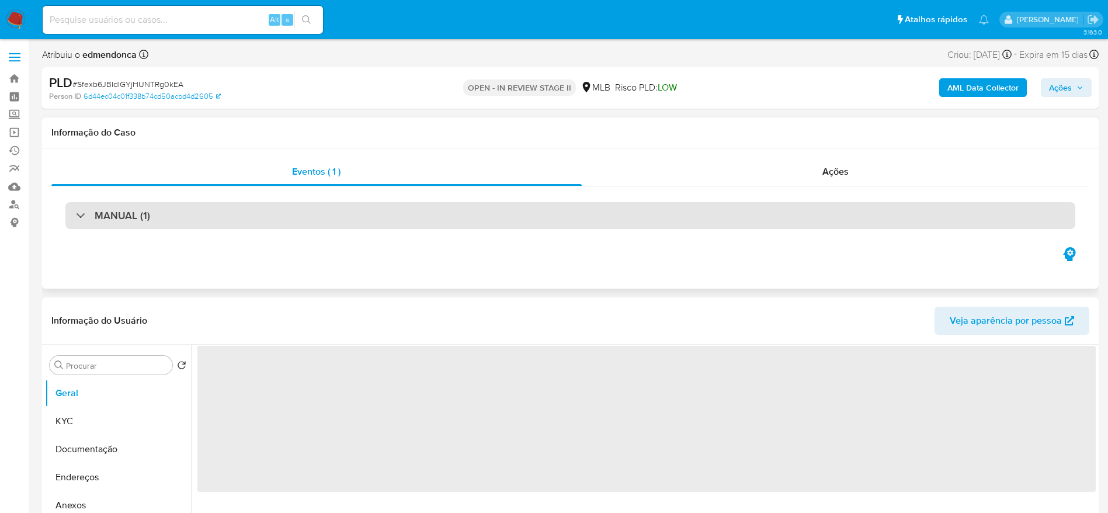
click at [127, 227] on div "MANUAL (1)" at bounding box center [570, 215] width 1010 height 27
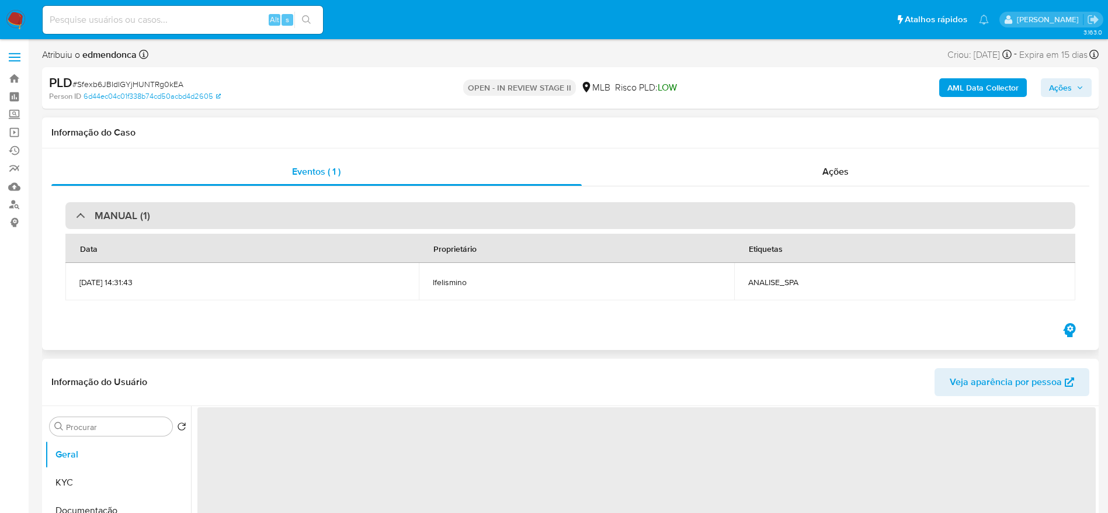
select select "10"
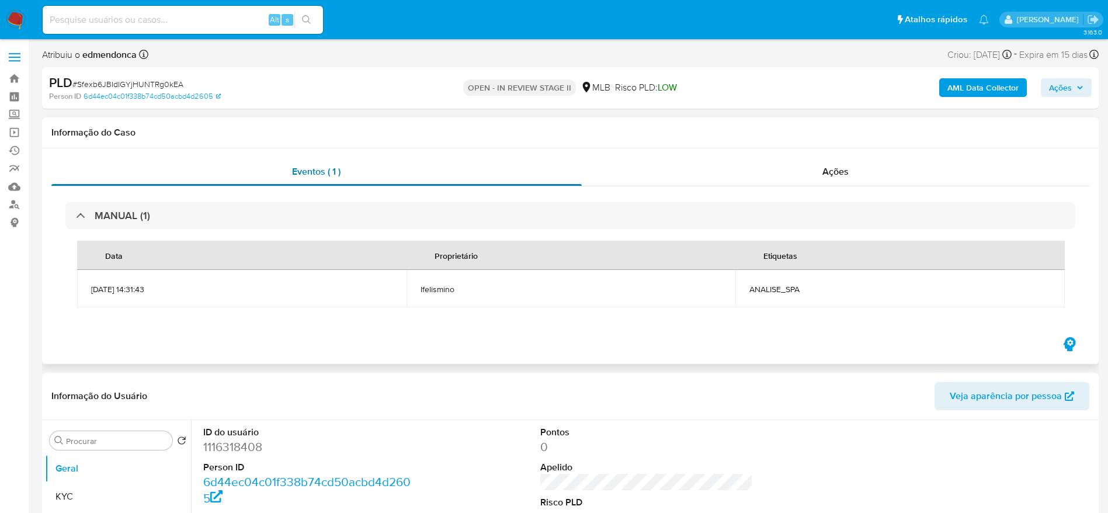
drag, startPoint x: 127, startPoint y: 220, endPoint x: 486, endPoint y: 185, distance: 360.3
click at [127, 220] on h3 "MANUAL (1)" at bounding box center [122, 215] width 55 height 13
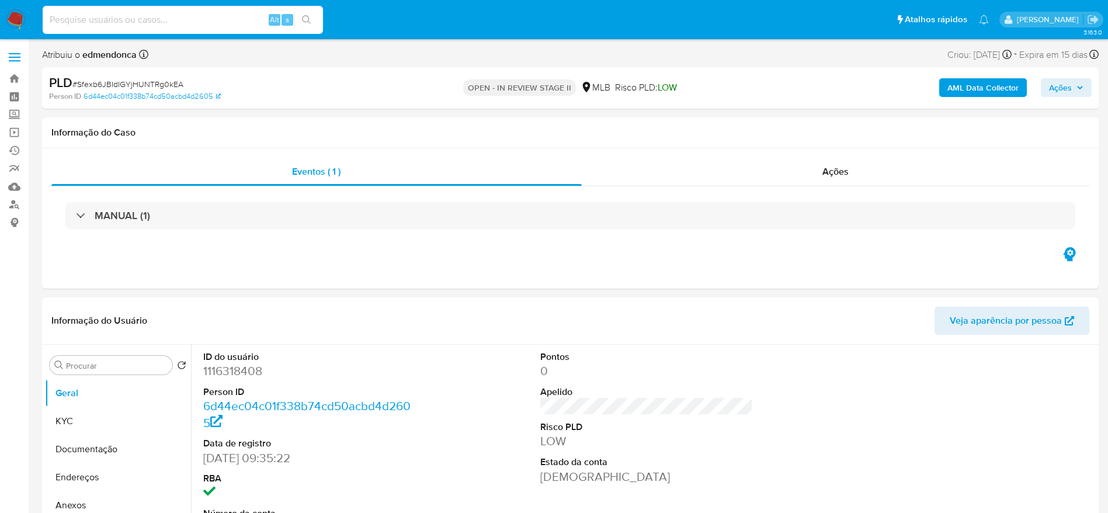
click at [139, 22] on input at bounding box center [183, 19] width 280 height 15
paste input "mgBI3hrcszY67dsg4Zig2Xfg"
type input "mgBI3hrcszY67dsg4Zig2Xfg"
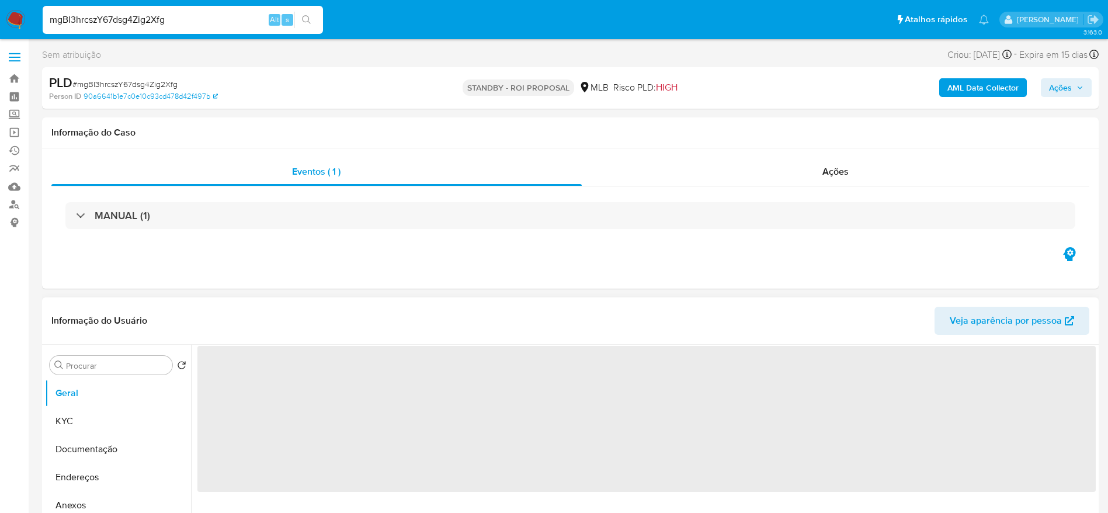
select select "10"
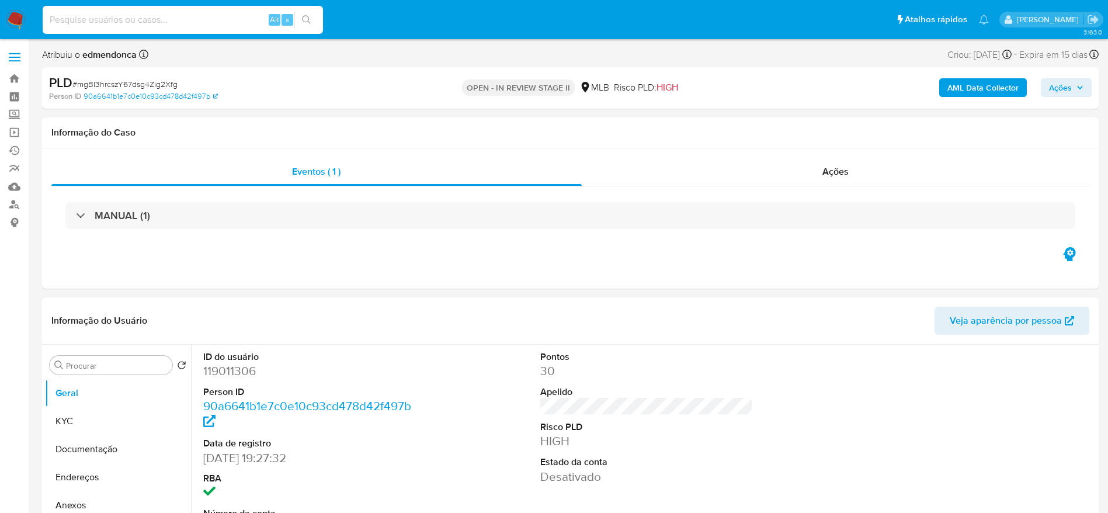
click at [99, 16] on input at bounding box center [183, 19] width 280 height 15
paste input "KEU4SXEbVn7WpFiYw3vCaPCh"
type input "KEU4SXEbVn7WpFiYw3vCaPCh"
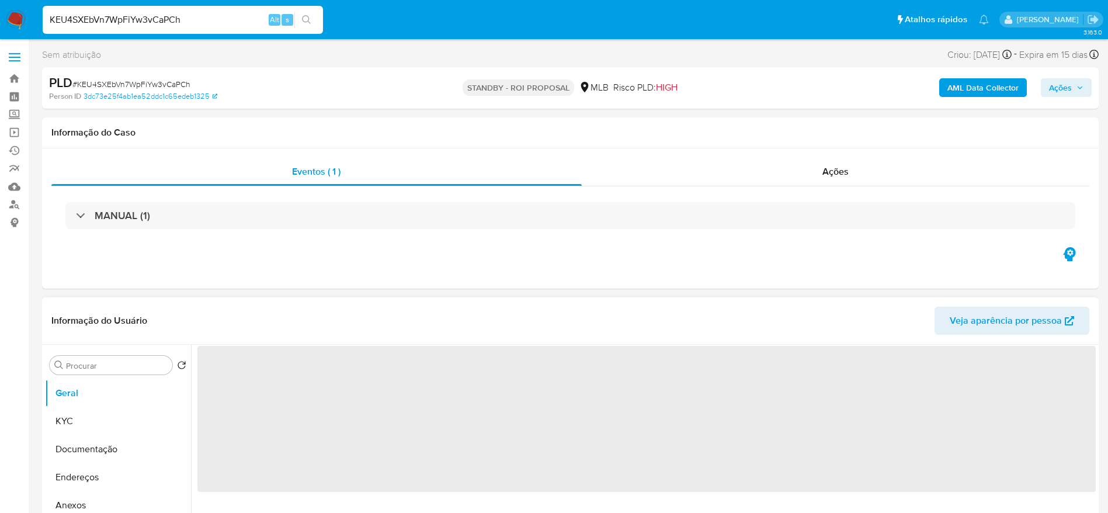
select select "10"
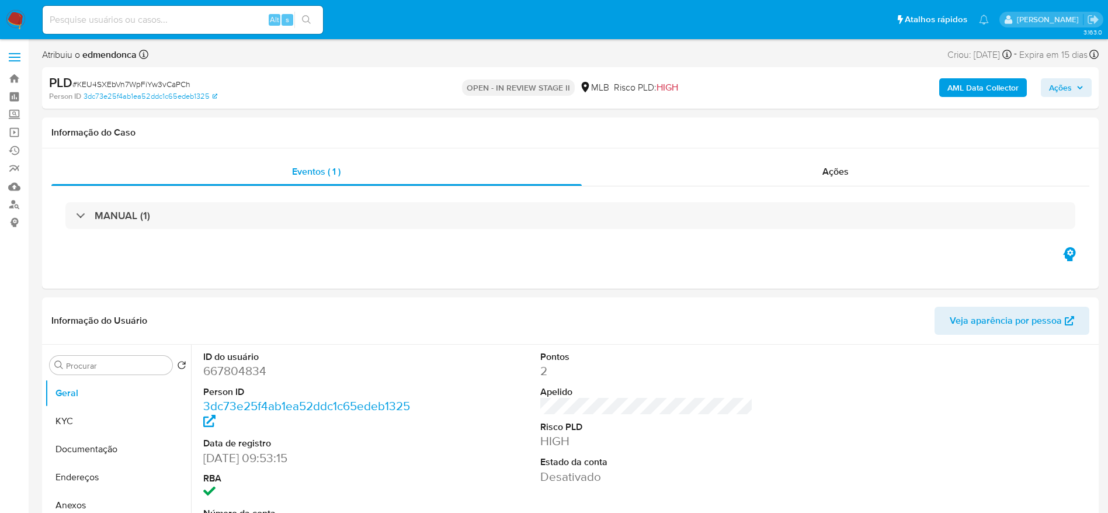
click at [172, 15] on input at bounding box center [183, 19] width 280 height 15
paste input "ACQcSxnjrIevkeqhl6i51zpx"
type input "ACQcSxnjrIevkeqhl6i51zpx"
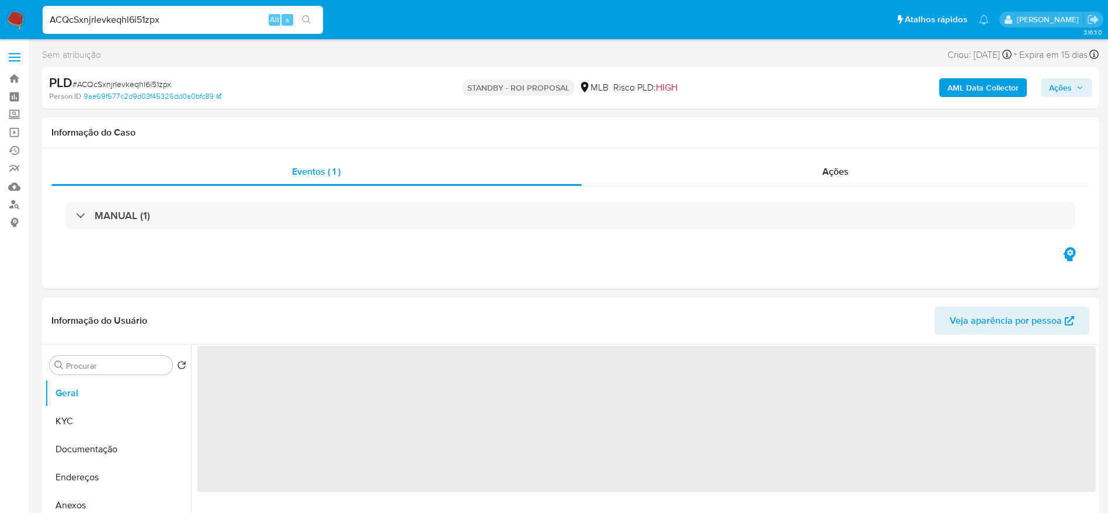
select select "10"
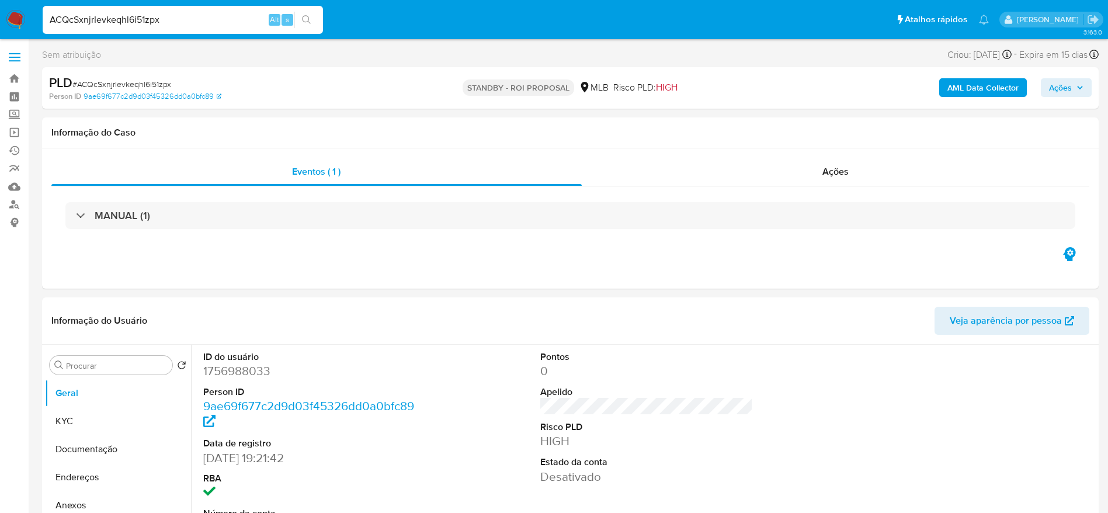
click at [110, 27] on input "ACQcSxnjrIevkeqhl6i51zpx" at bounding box center [183, 19] width 280 height 15
paste input "lsTOcu9TU65zAIQq3pAYHuLj"
type input "lsTOcu9TU65zAIQq3pAYHuLj"
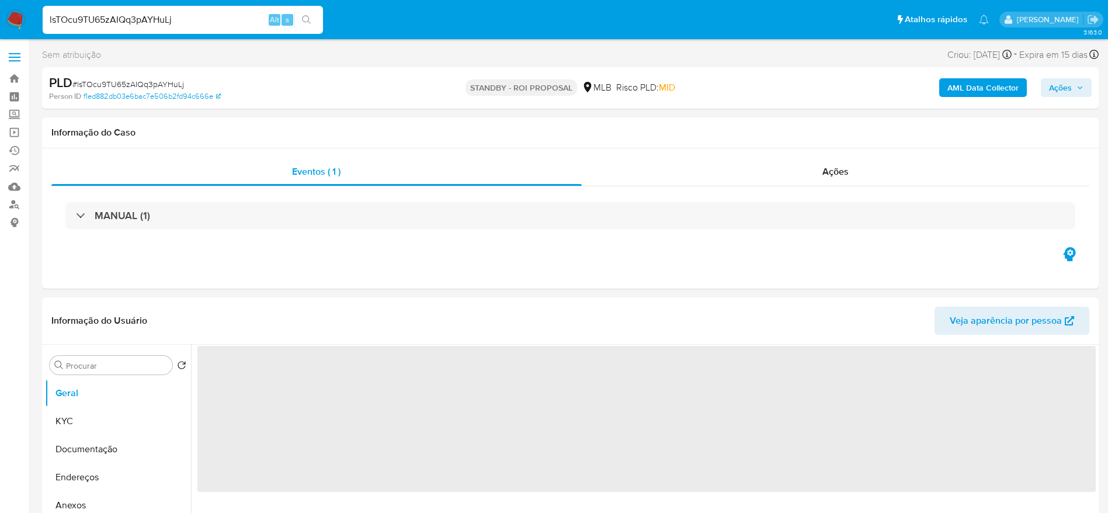
select select "10"
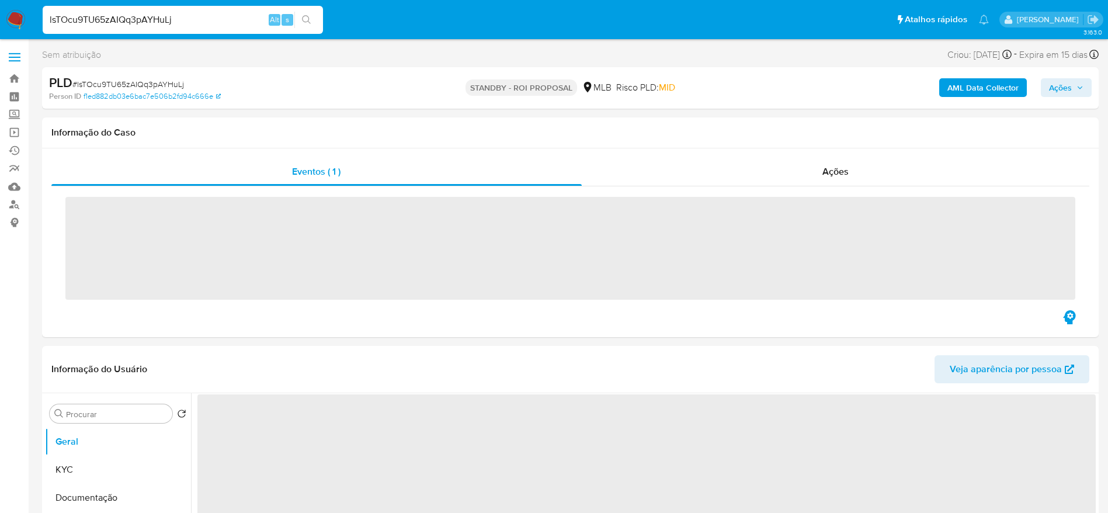
click at [116, 27] on input "lsTOcu9TU65zAIQq3pAYHuLj" at bounding box center [183, 19] width 280 height 15
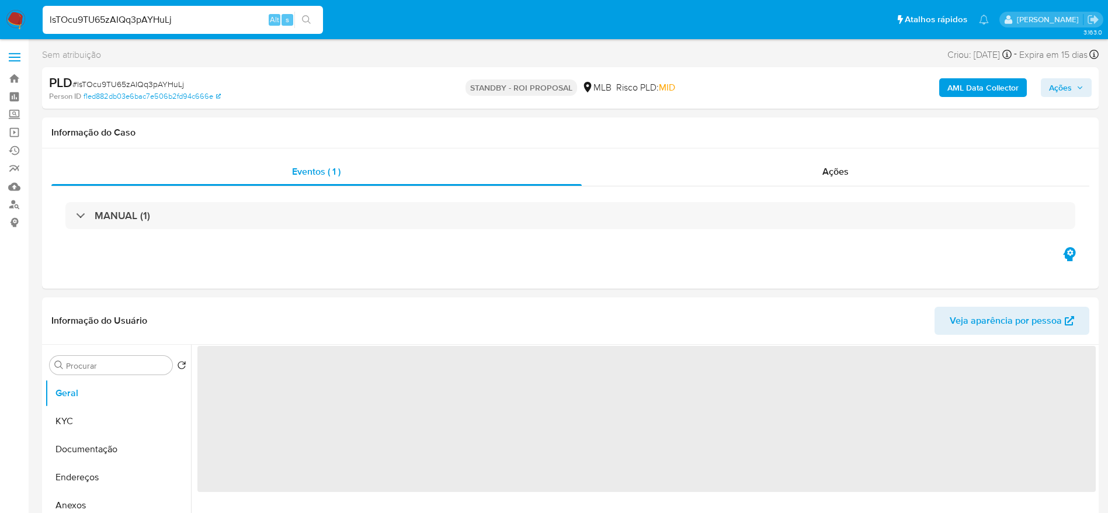
select select "10"
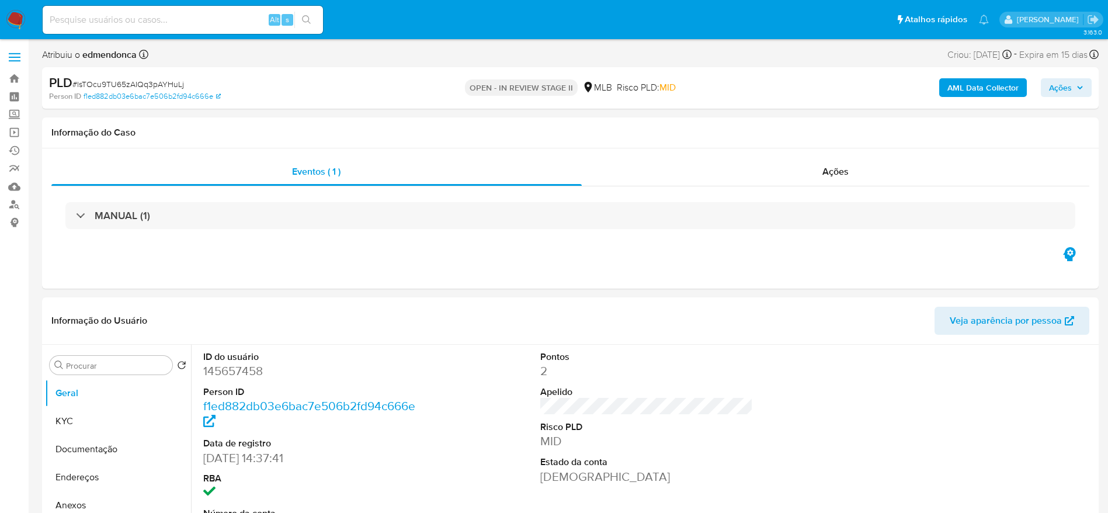
click at [120, 18] on input at bounding box center [183, 19] width 280 height 15
paste input "tu252ObyBMMgTl5Q1HgyjMnt"
type input "tu252ObyBMMgTl5Q1HgyjMnt"
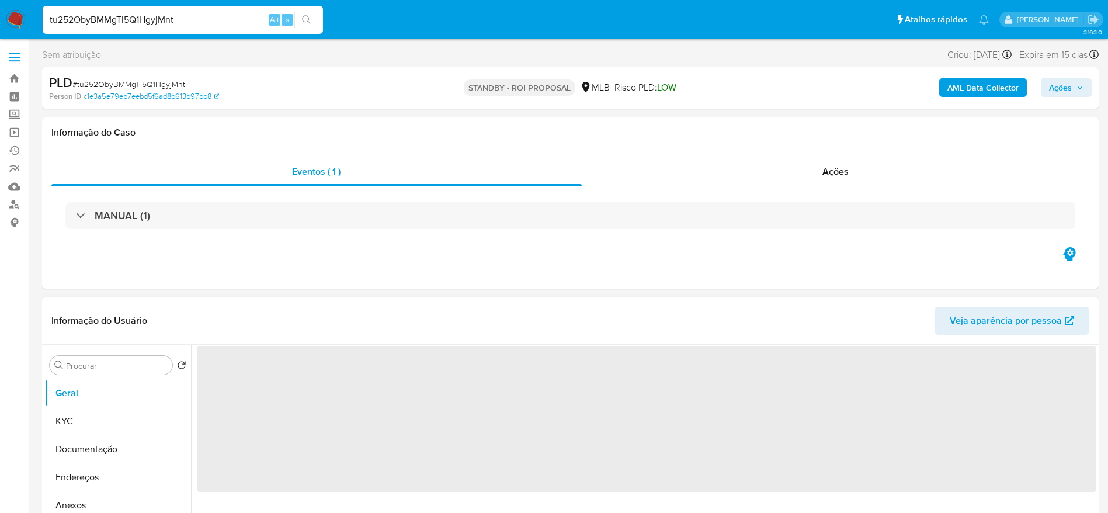
select select "10"
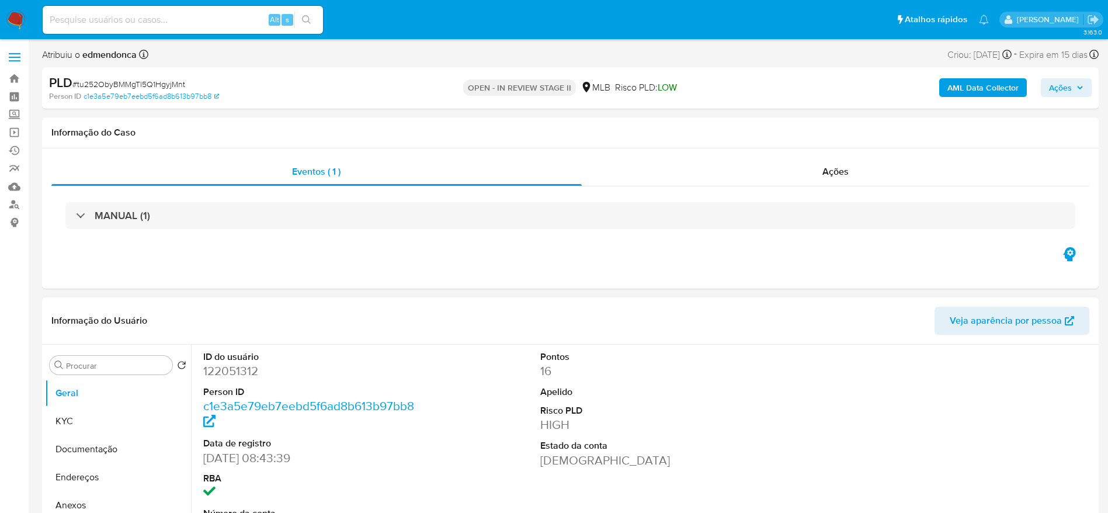
select select "10"
click at [92, 15] on input at bounding box center [183, 19] width 280 height 15
paste input "WyTzWmOoJgFt6ZPwMilmItZj"
type input "WyTzWmOoJgFt6ZPwMilmItZj"
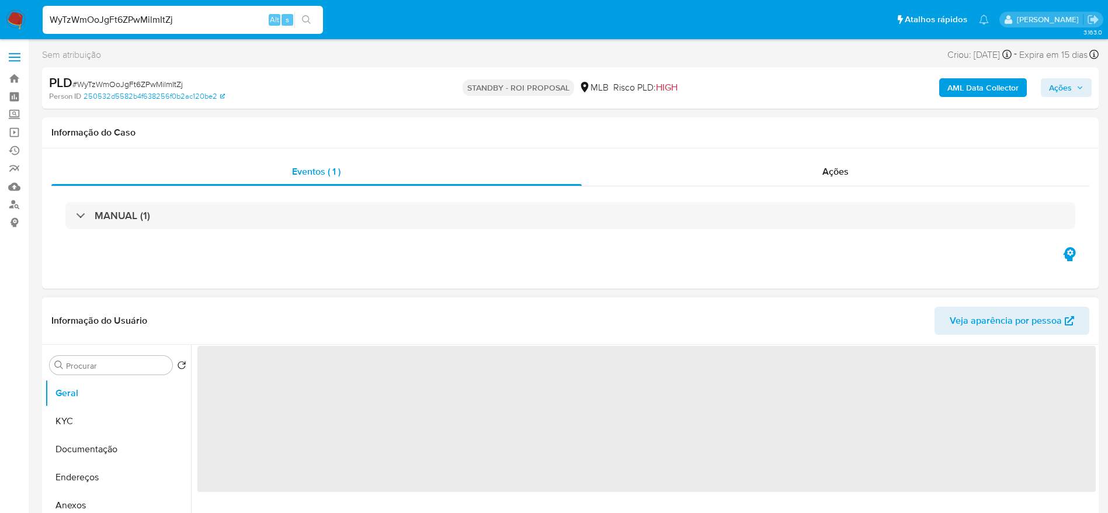
select select "10"
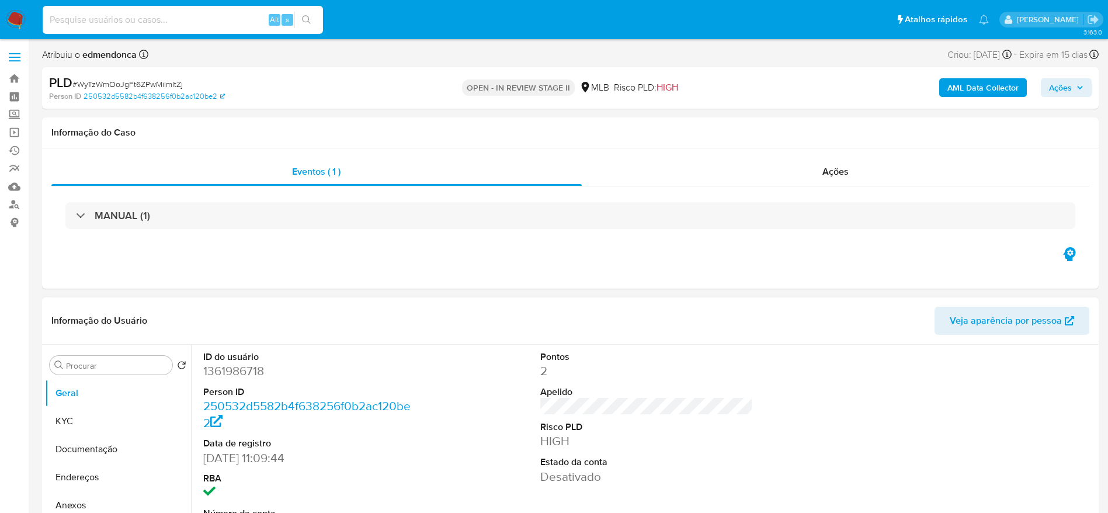
click at [131, 16] on input at bounding box center [183, 19] width 280 height 15
paste input "0aZ0NfUKqFjC88Wu5sM471qw"
type input "0aZ0NfUKqFjC88Wu5sM471qw"
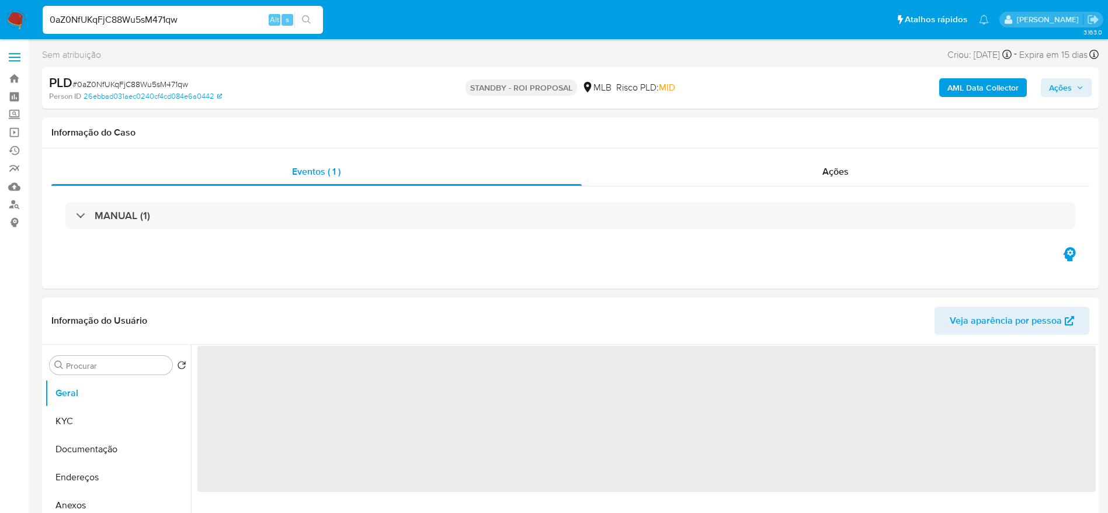
select select "10"
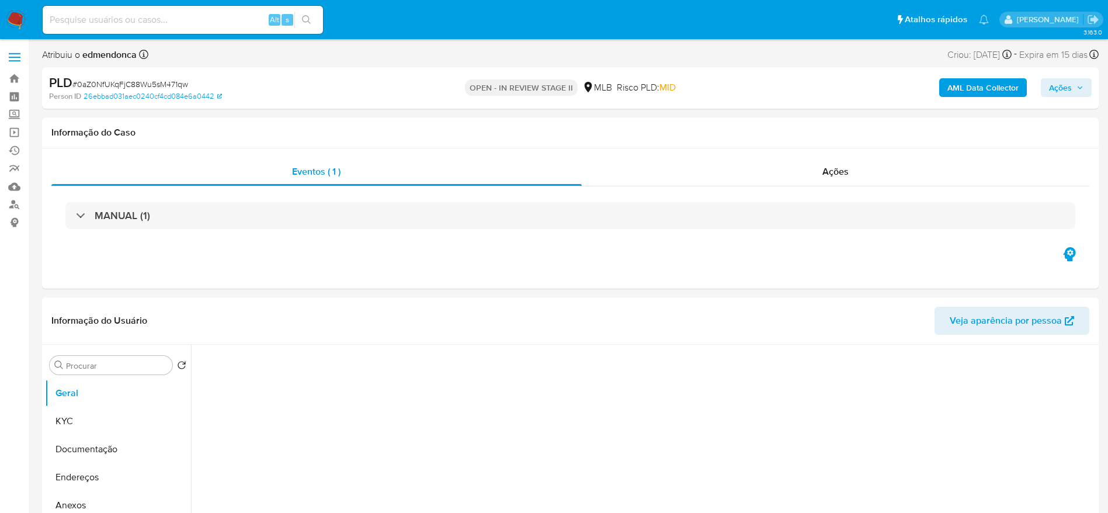
select select "10"
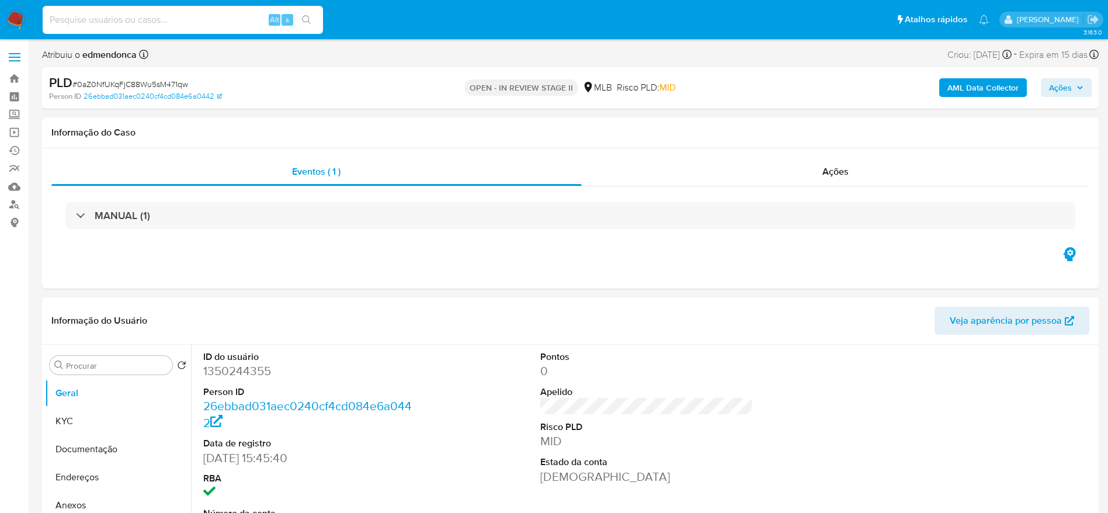
click at [200, 16] on input at bounding box center [183, 19] width 280 height 15
paste input "U70pPhSZJD5EJ2ZSpSZoDrnv"
type input "U70pPhSZJD5EJ2ZSpSZoDrnv"
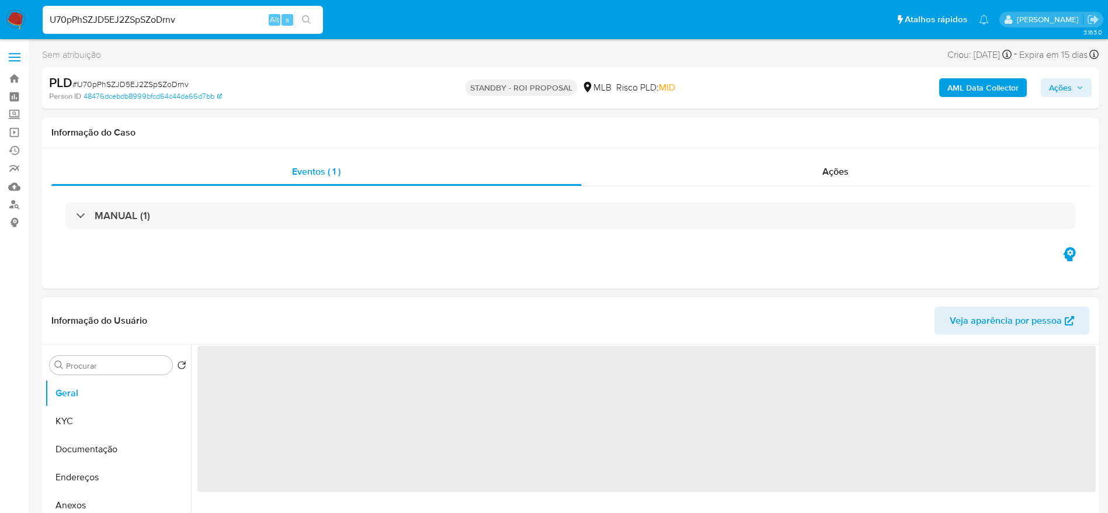
select select "10"
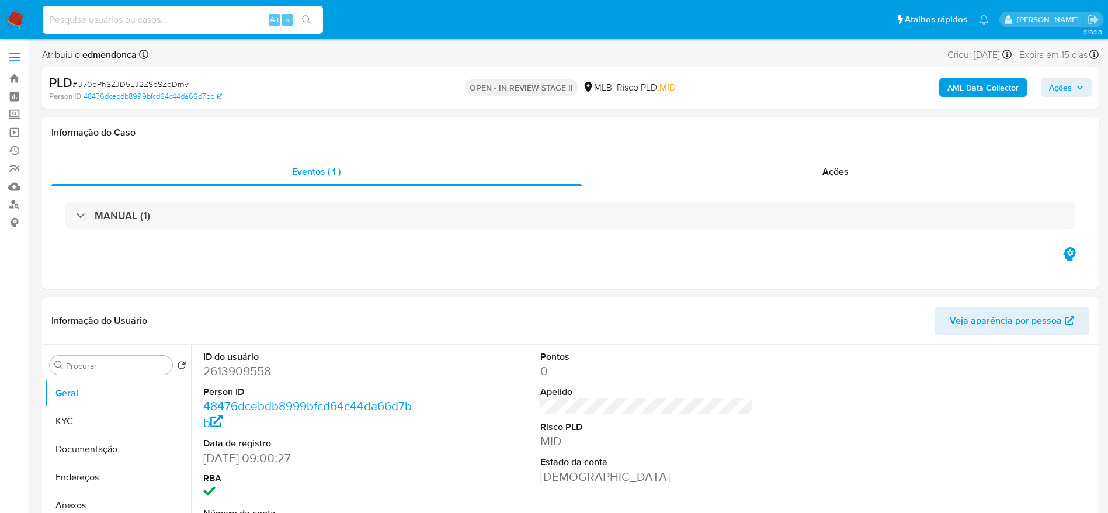
click at [160, 25] on input at bounding box center [183, 19] width 280 height 15
paste input "1QtfzhgbXlRY5HGaVLmTAkfc"
type input "1QtfzhgbXlRY5HGaVLmTAkfc"
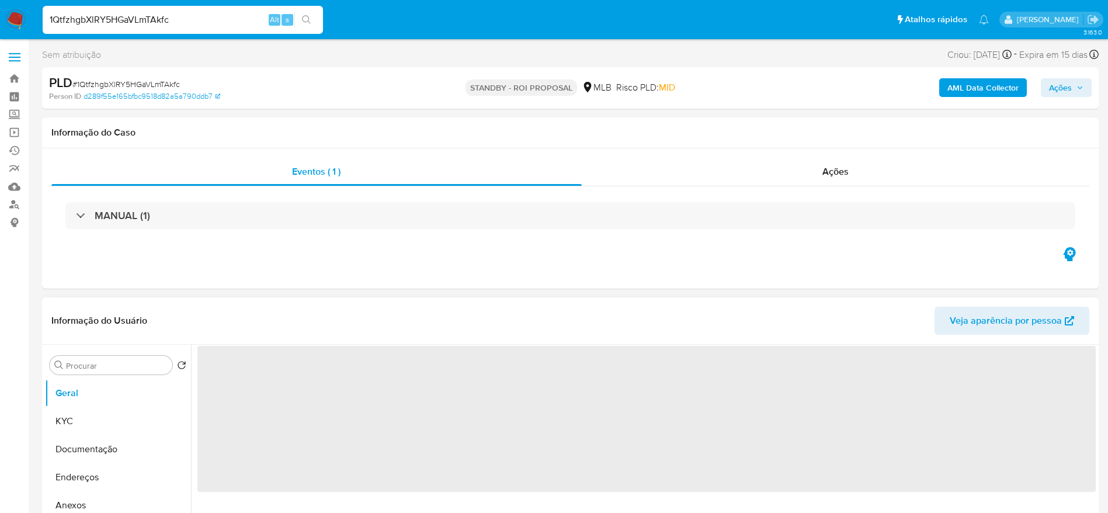
select select "10"
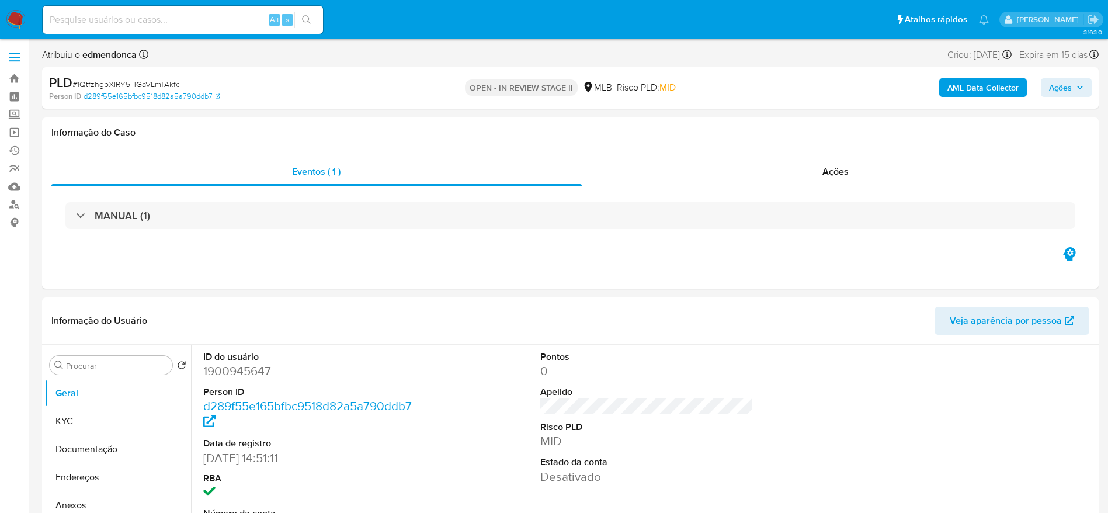
click at [172, 18] on input at bounding box center [183, 19] width 280 height 15
paste input "19I289u6PSh9VjYKVSjQTwnm"
type input "19I289u6PSh9VjYKVSjQTwnm"
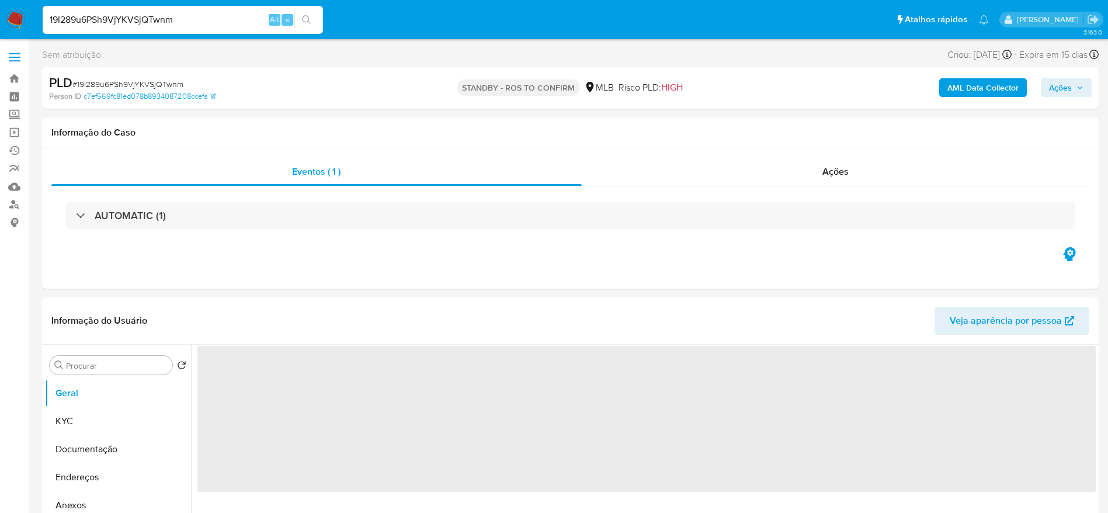
select select "10"
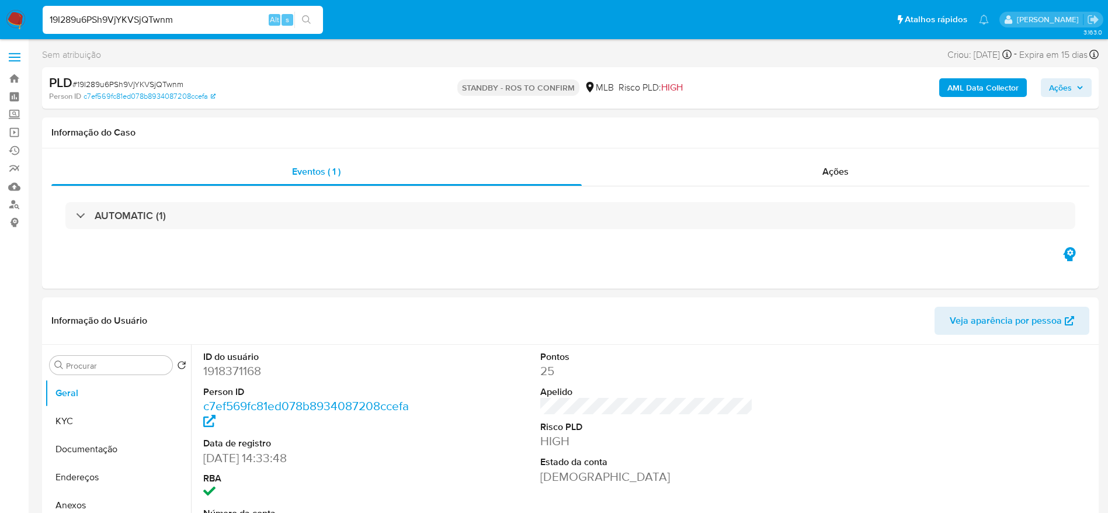
click at [128, 26] on input "19I289u6PSh9VjYKVSjQTwnm" at bounding box center [183, 19] width 280 height 15
paste input "73961637"
type input "73961637"
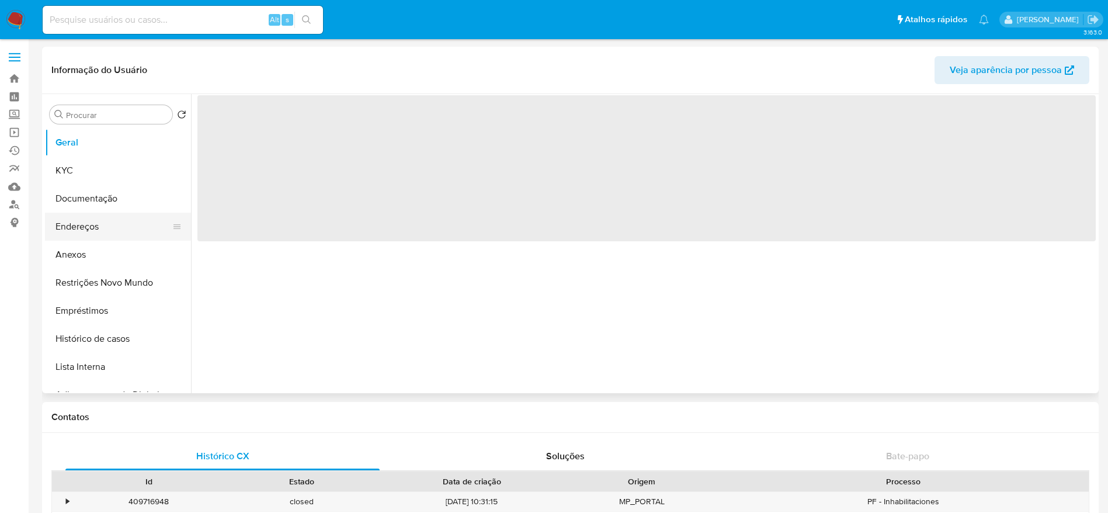
select select "10"
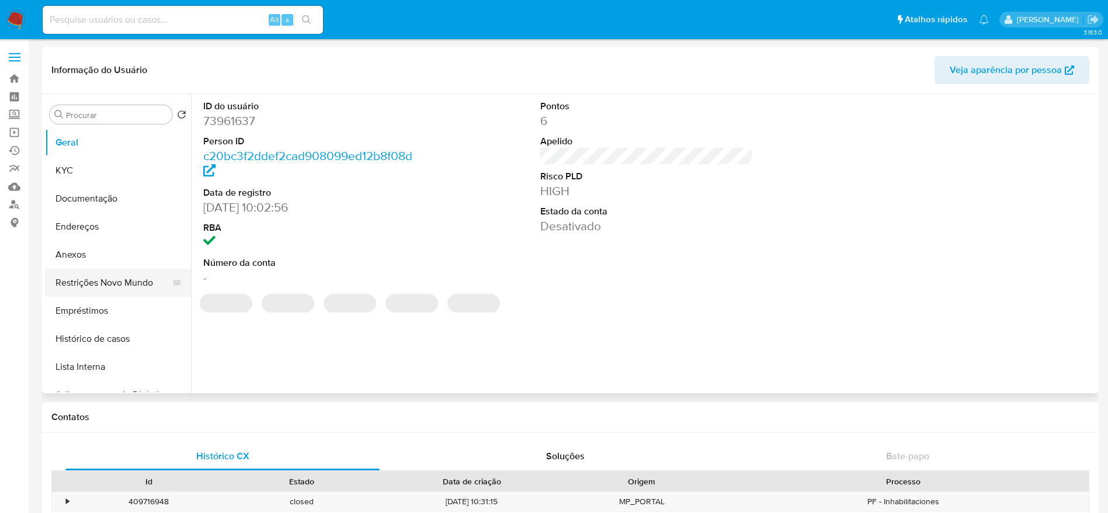
click at [86, 283] on button "Restrições Novo Mundo" at bounding box center [113, 283] width 137 height 28
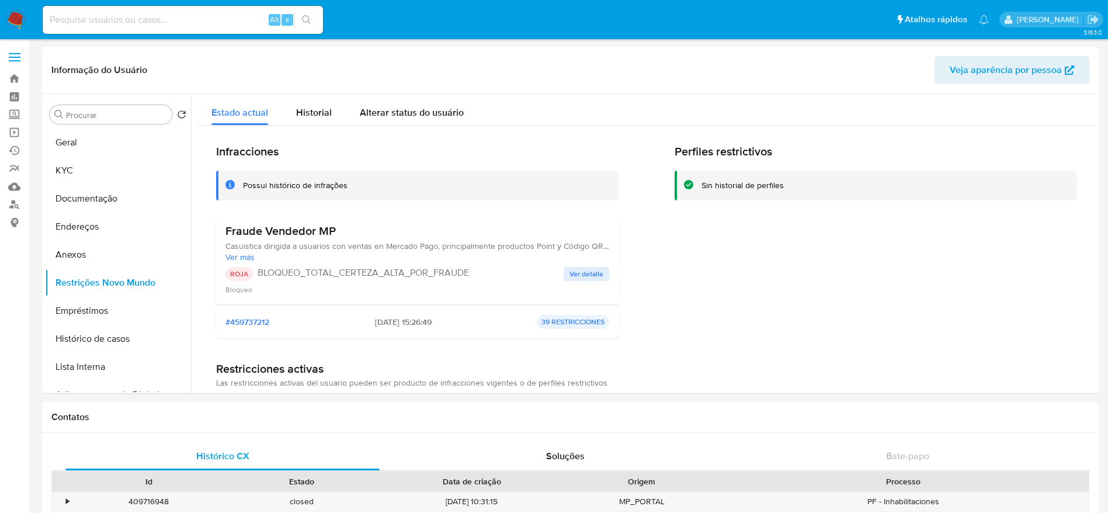
click at [238, 12] on input at bounding box center [183, 19] width 280 height 15
paste input "1841464873"
type input "1841464873"
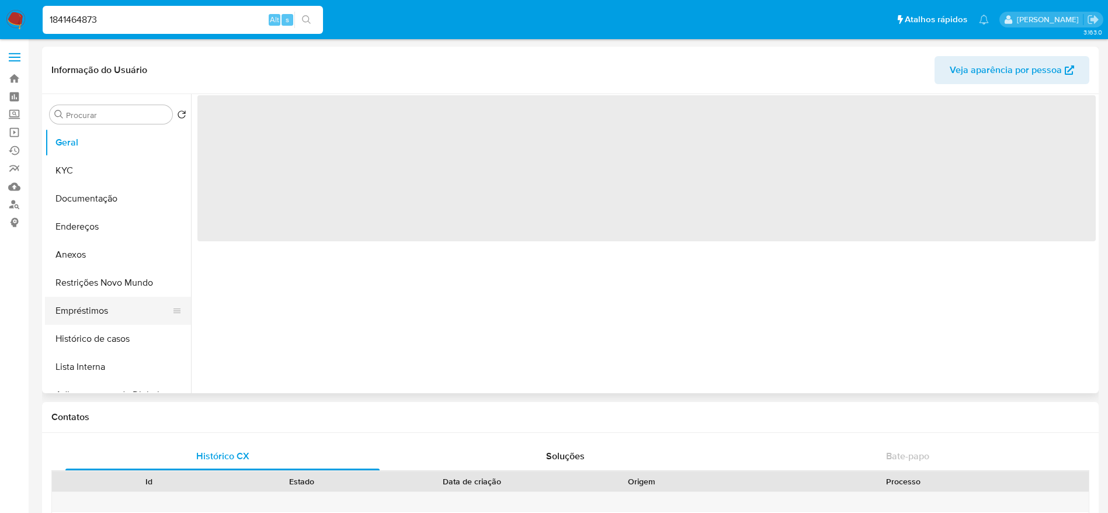
select select "10"
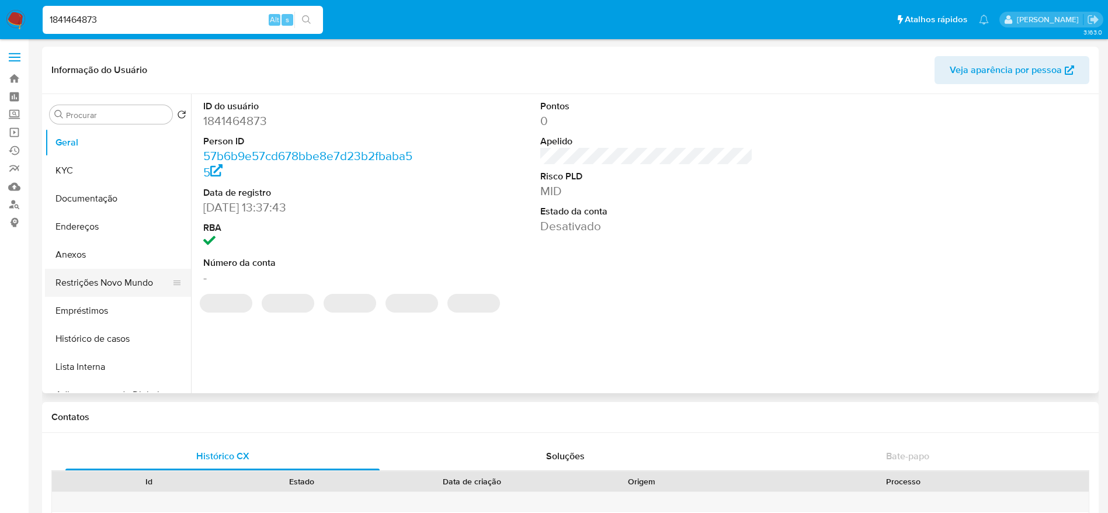
click at [87, 283] on button "Restrições Novo Mundo" at bounding box center [113, 283] width 137 height 28
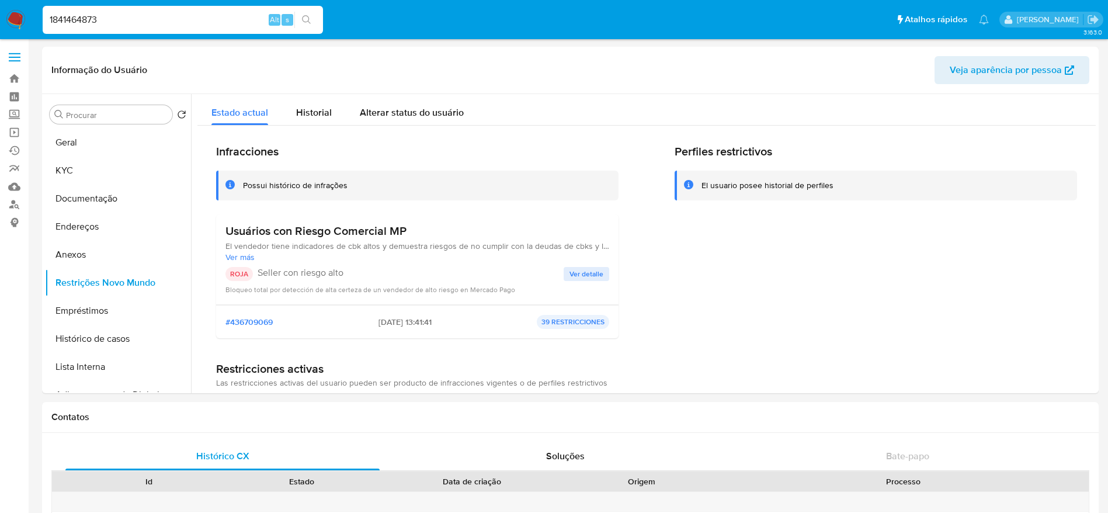
click at [171, 20] on input "1841464873" at bounding box center [183, 19] width 280 height 15
paste input "270232617"
type input "270232617"
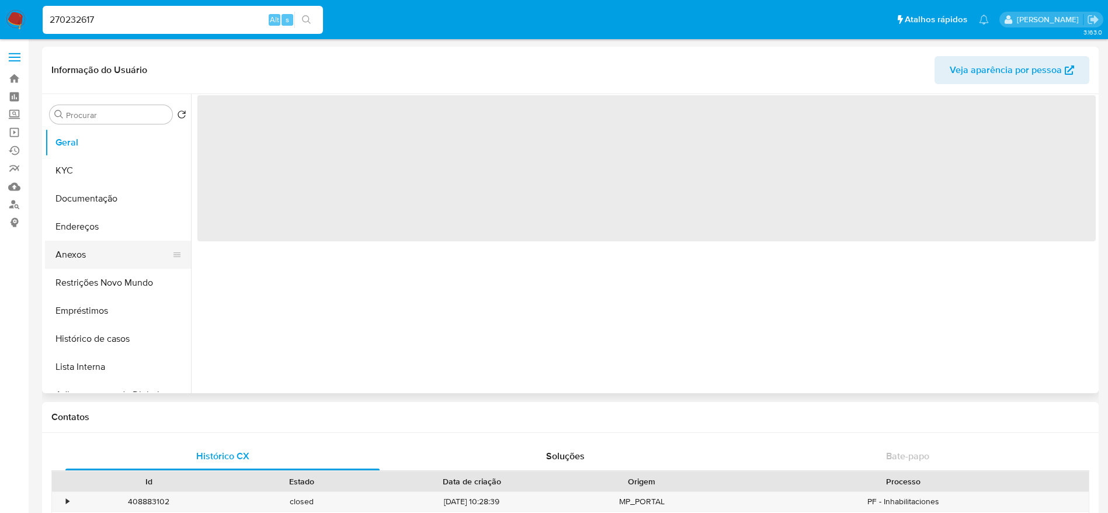
select select "10"
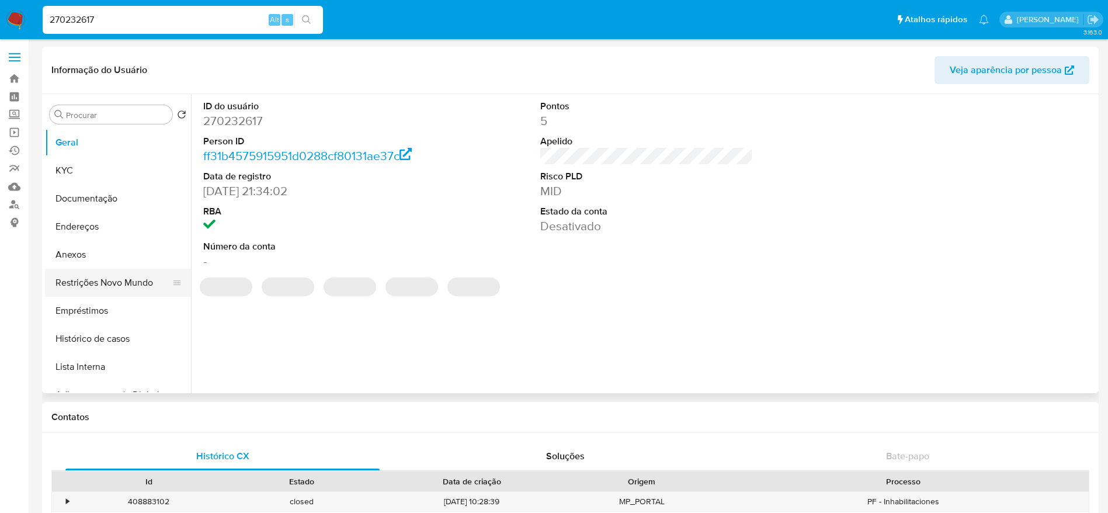
click at [67, 281] on button "Restrições Novo Mundo" at bounding box center [113, 283] width 137 height 28
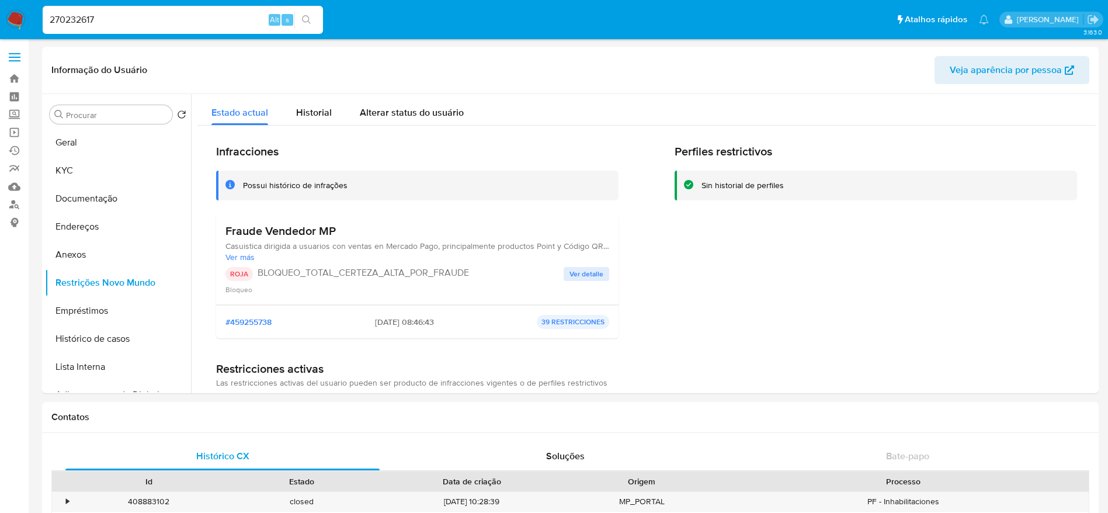
click at [181, 19] on input "270232617" at bounding box center [183, 19] width 280 height 15
paste input "696909209"
type input "2696909209"
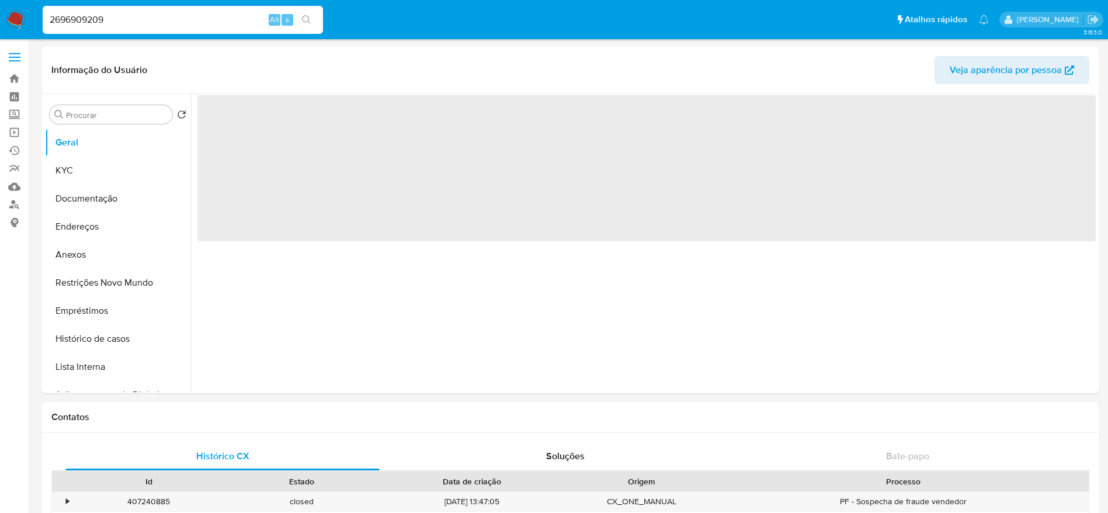
select select "10"
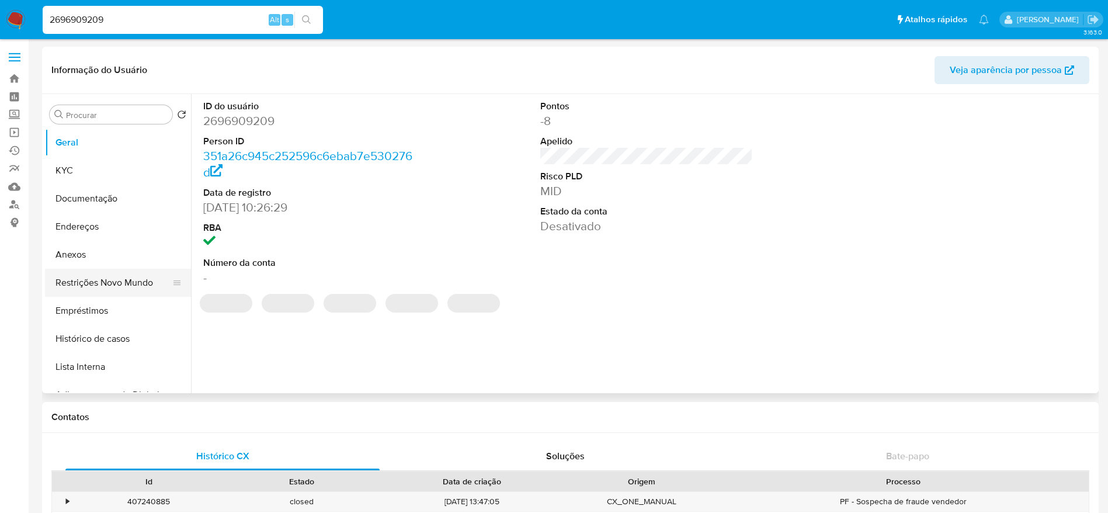
click at [60, 284] on button "Restrições Novo Mundo" at bounding box center [113, 283] width 137 height 28
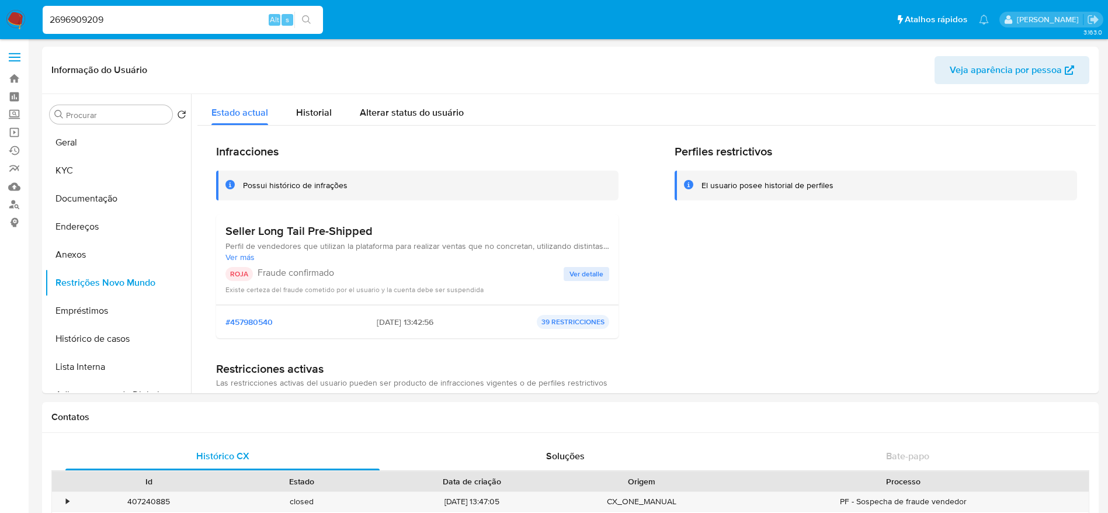
select select "10"
click at [102, 20] on input "2696909209" at bounding box center [183, 19] width 280 height 15
paste input "1162747577"
type input "1162747577"
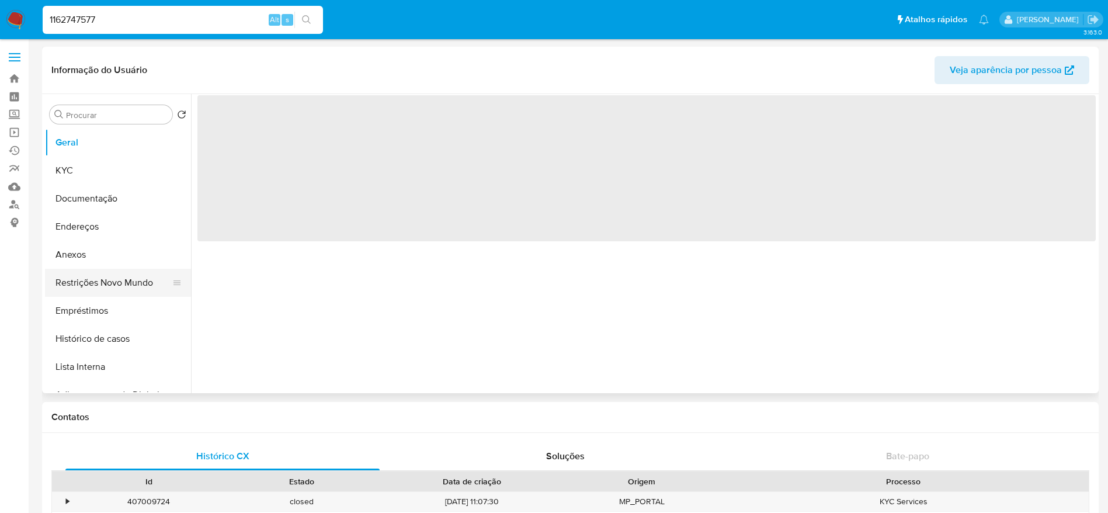
select select "10"
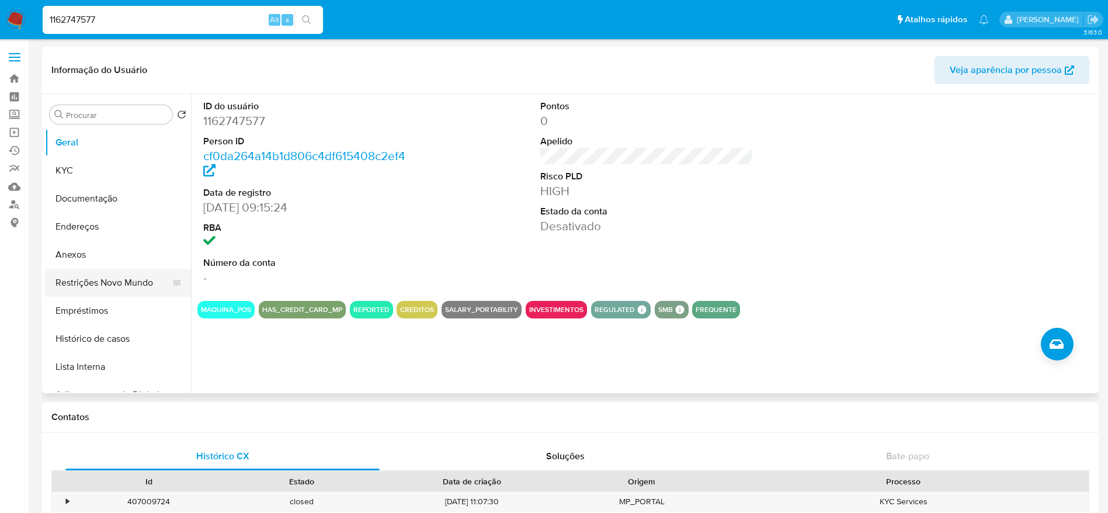
click at [86, 281] on button "Restrições Novo Mundo" at bounding box center [113, 283] width 137 height 28
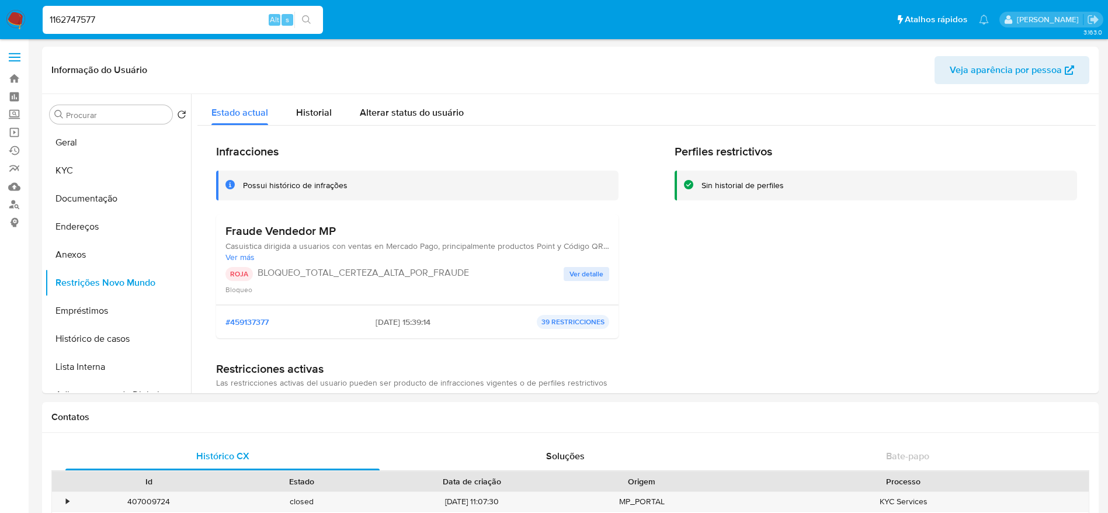
click at [224, 16] on input "1162747577" at bounding box center [183, 19] width 280 height 15
paste input "504905928"
type input "1504905928"
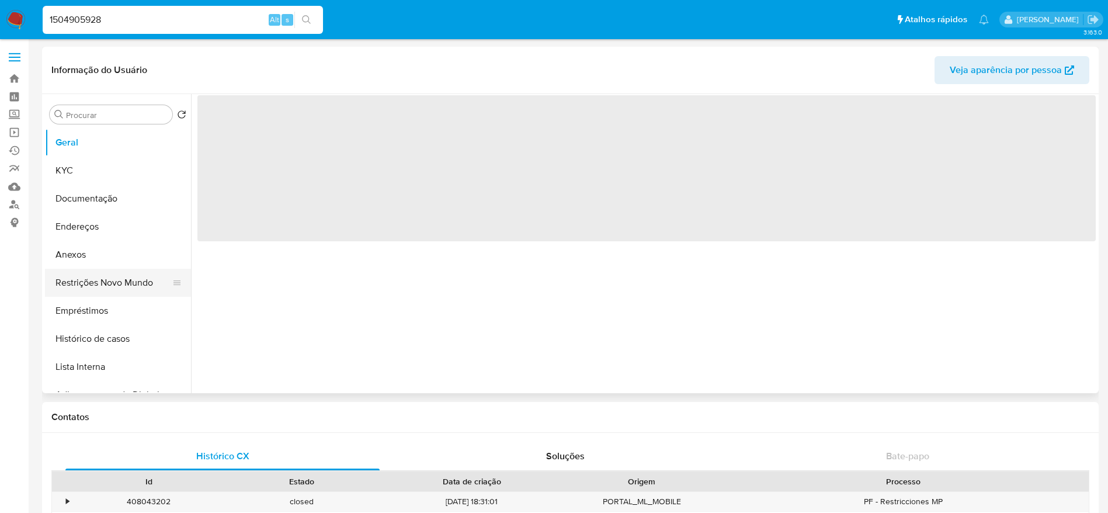
click at [95, 289] on button "Restrições Novo Mundo" at bounding box center [113, 283] width 137 height 28
select select "10"
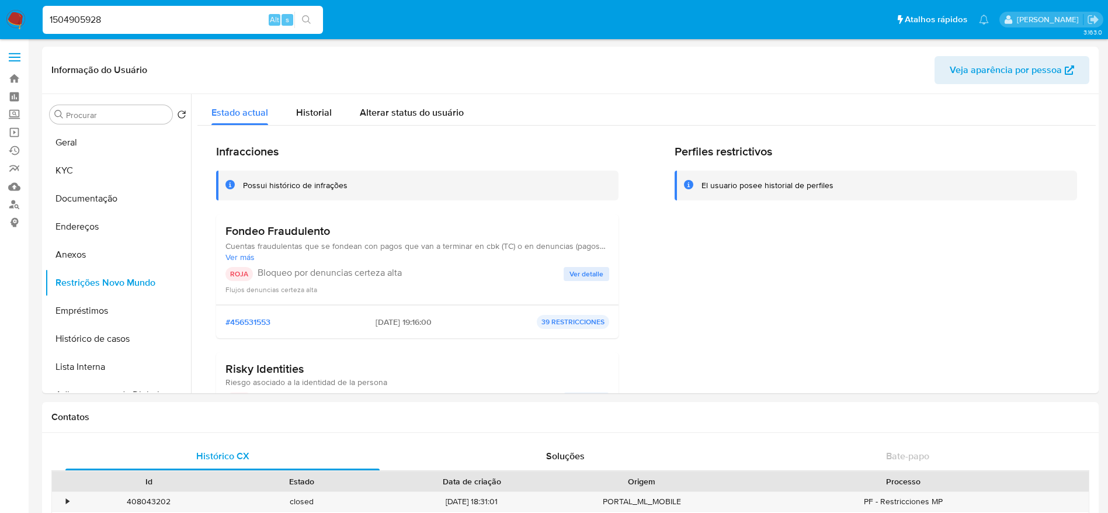
click at [191, 27] on div "1504905928 Alt s" at bounding box center [183, 20] width 280 height 28
click at [191, 27] on input "1504905928" at bounding box center [183, 19] width 280 height 15
click at [186, 20] on input "1504905928" at bounding box center [183, 19] width 280 height 15
paste input "333090263"
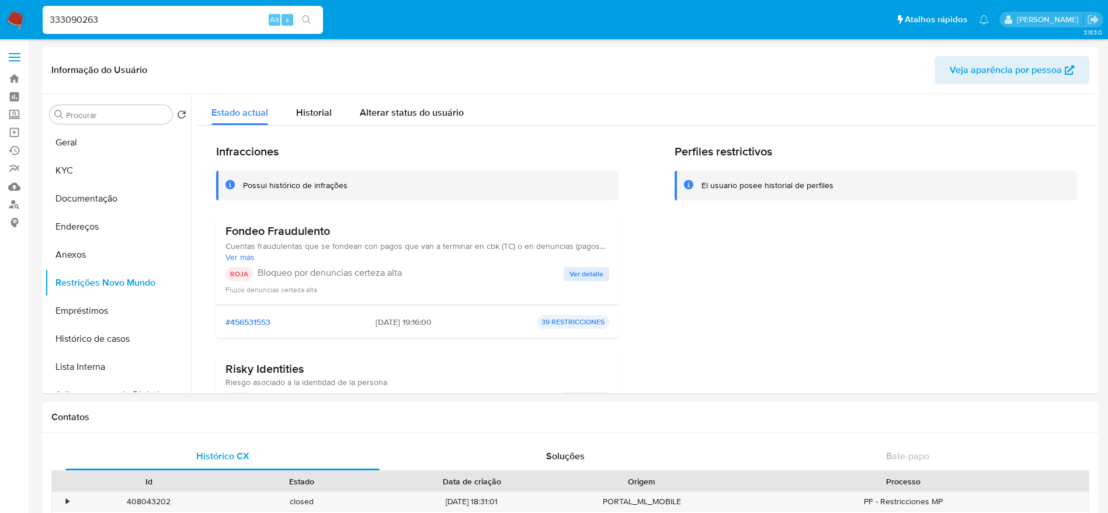
type input "333090263"
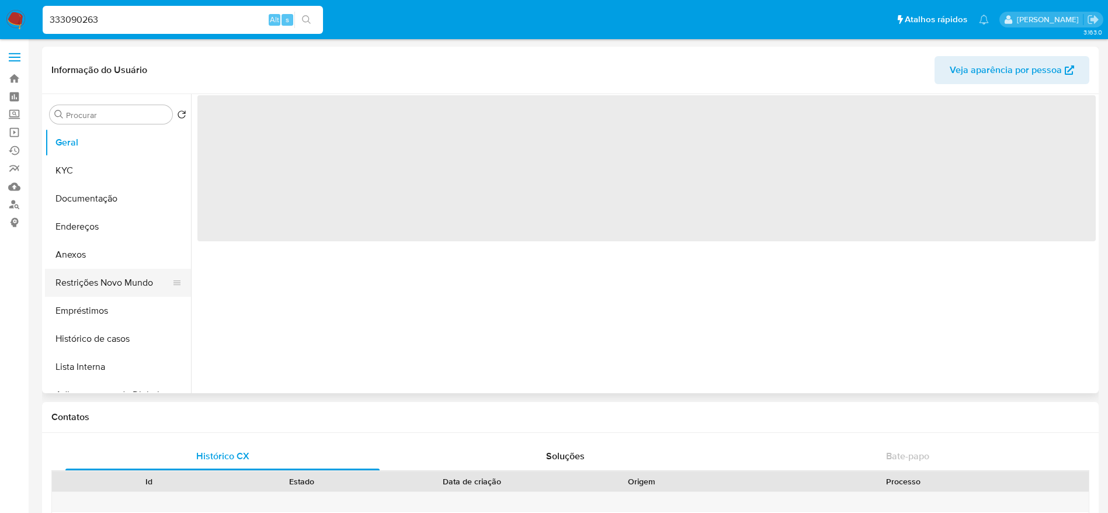
click at [83, 280] on button "Restrições Novo Mundo" at bounding box center [113, 283] width 137 height 28
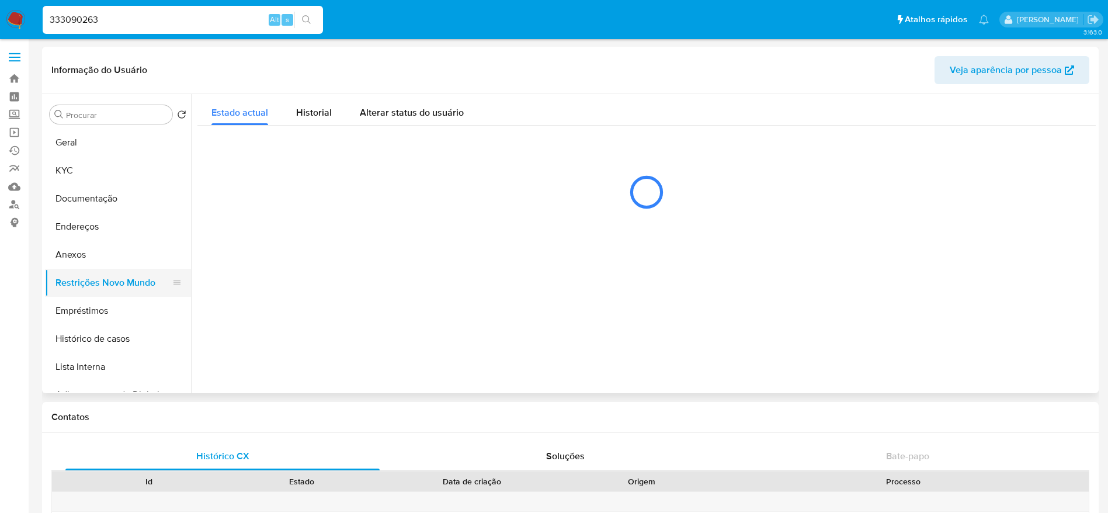
select select "10"
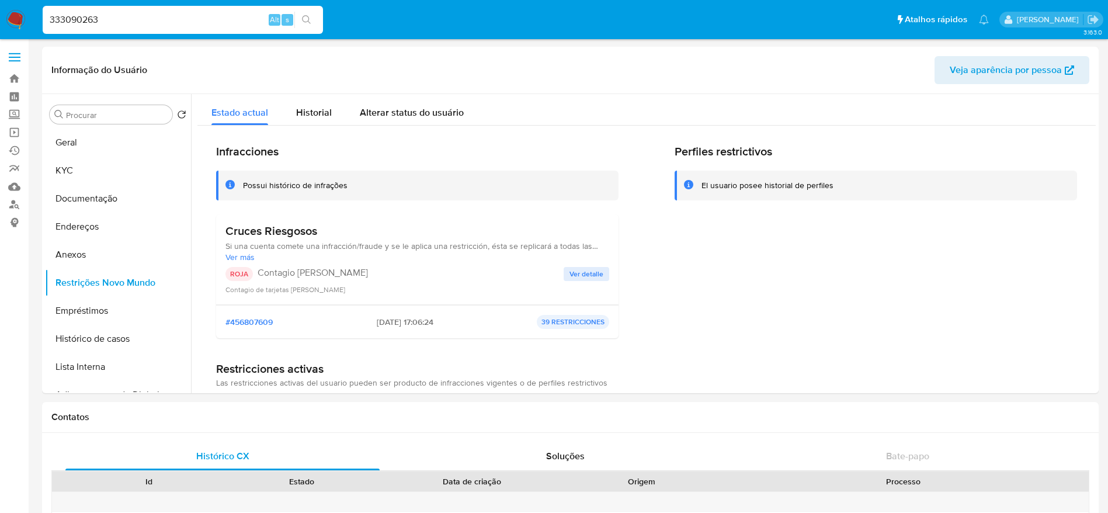
click at [213, 27] on div "333090263 Alt s" at bounding box center [183, 20] width 280 height 28
click at [213, 20] on input "333090263" at bounding box center [183, 19] width 280 height 15
click at [213, 19] on input "333090263" at bounding box center [183, 19] width 280 height 15
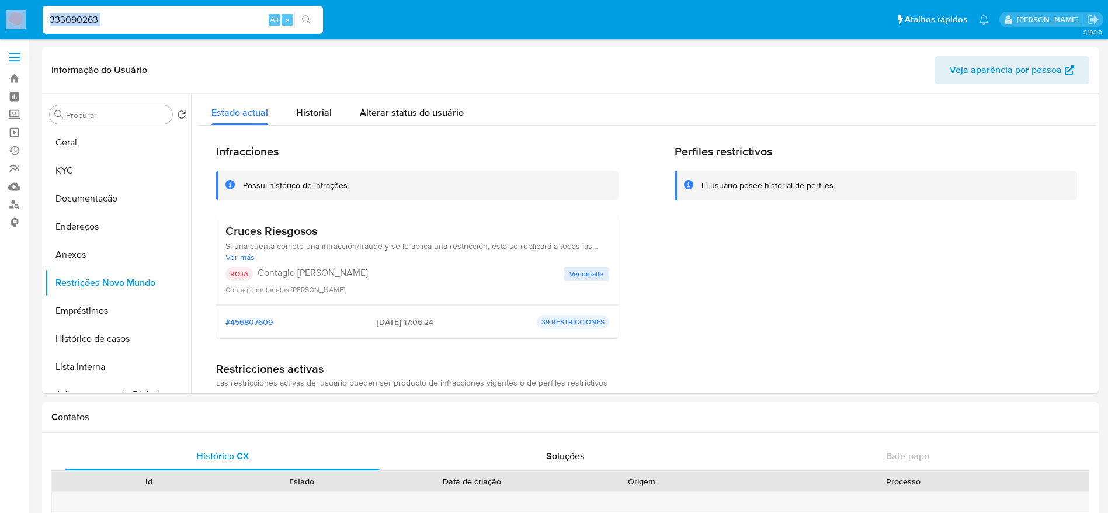
click at [213, 19] on input "333090263" at bounding box center [183, 19] width 280 height 15
click at [180, 24] on input "333090263" at bounding box center [183, 19] width 280 height 15
click at [151, 17] on input "333090263" at bounding box center [183, 19] width 280 height 15
paste input "257872440"
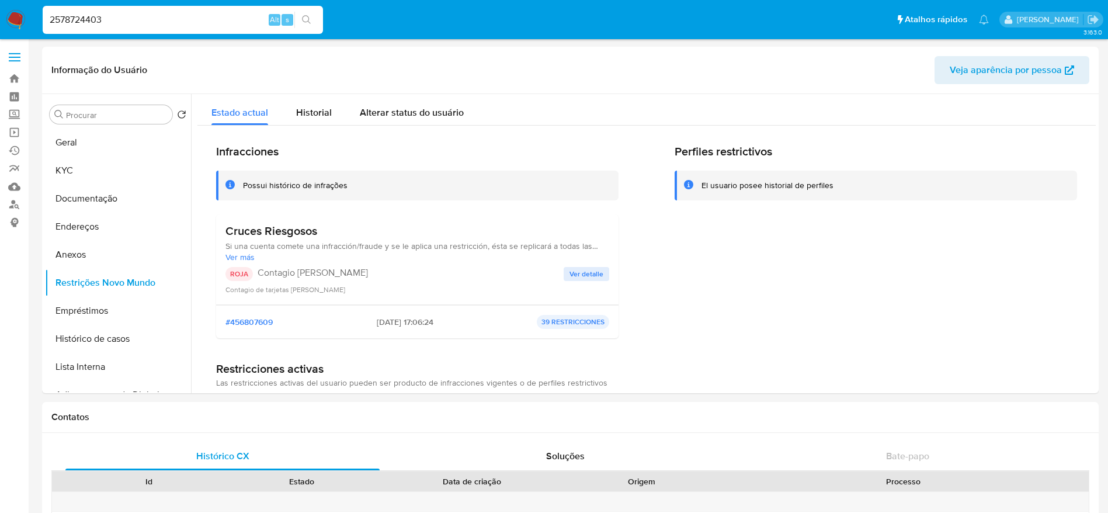
type input "2578724403"
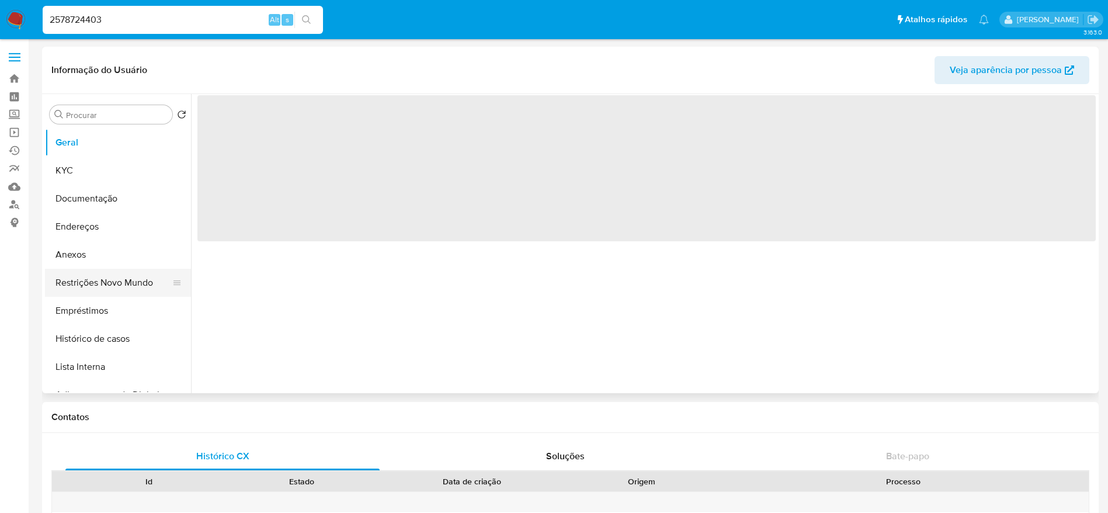
click at [91, 284] on button "Restrições Novo Mundo" at bounding box center [113, 283] width 137 height 28
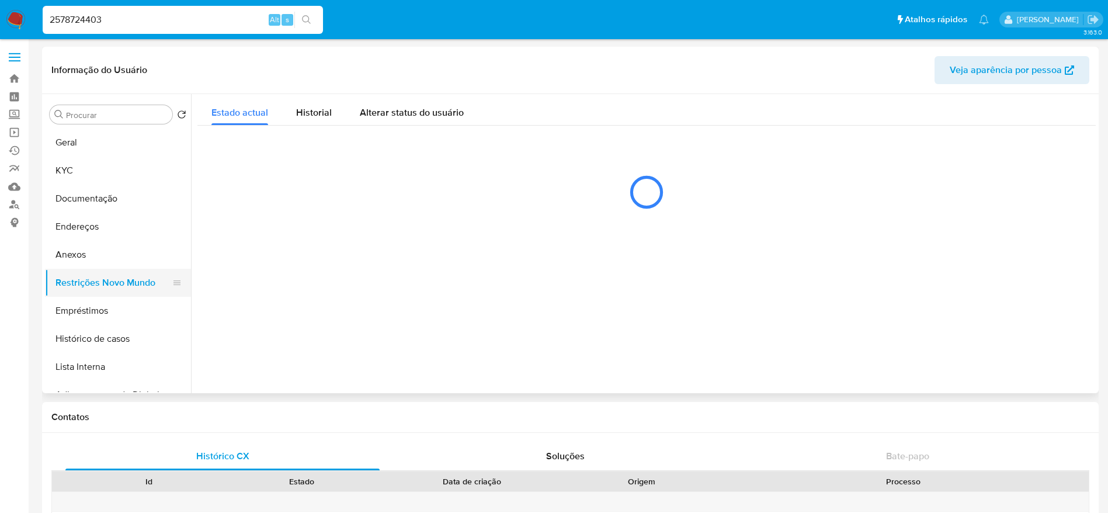
select select "10"
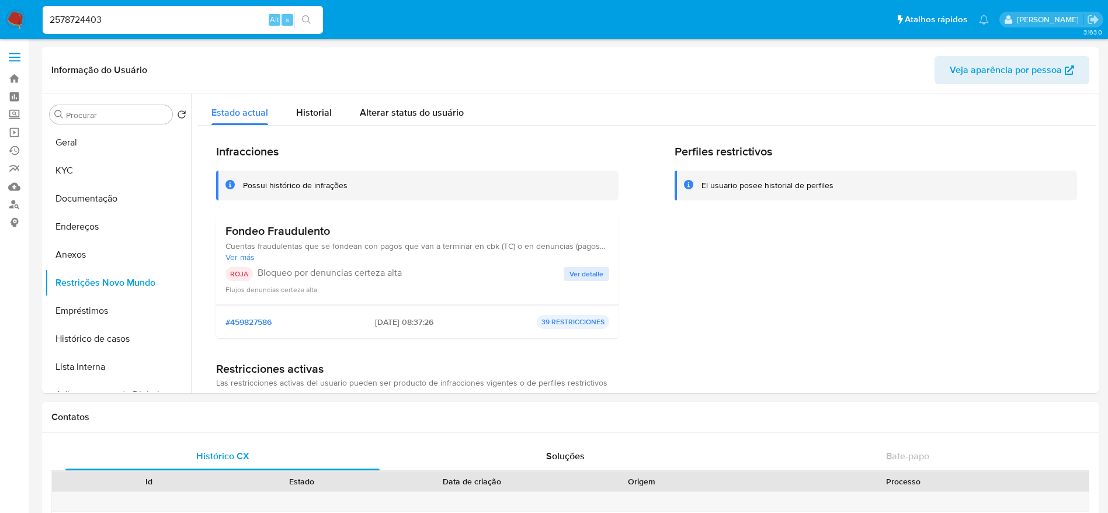
click at [193, 21] on input "2578724403" at bounding box center [183, 19] width 280 height 15
paste input "024013432"
type input "2024013432"
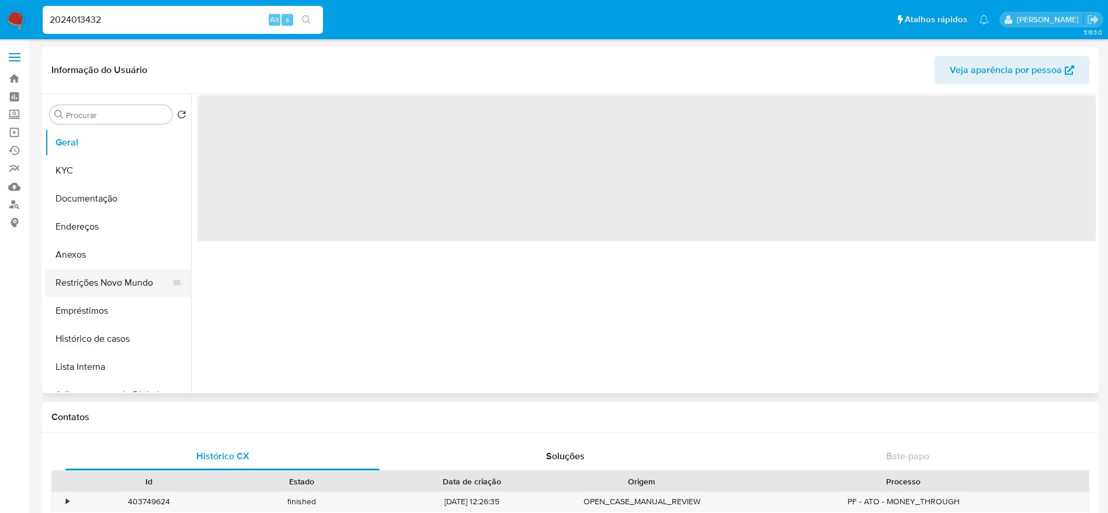
select select "10"
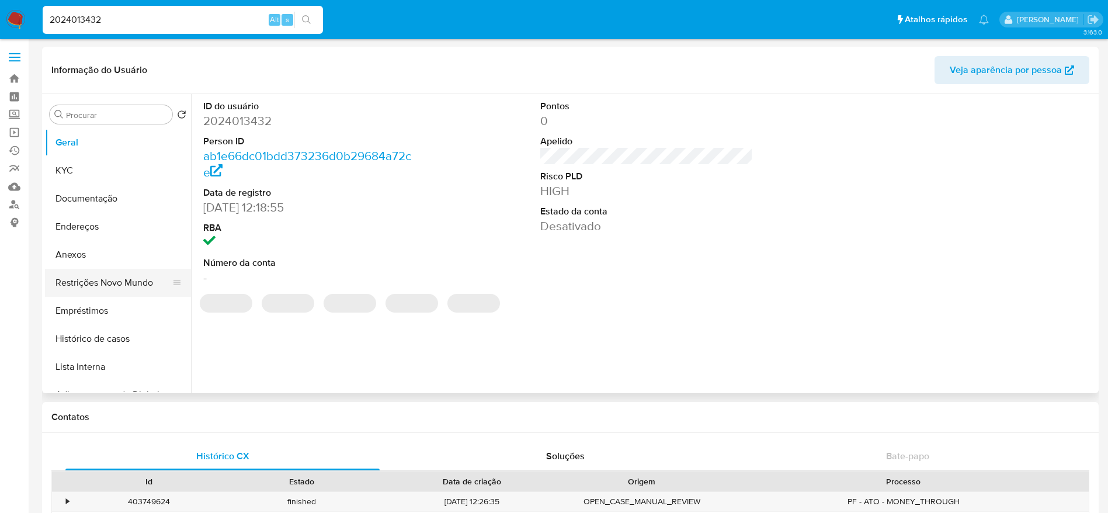
click at [69, 274] on button "Restrições Novo Mundo" at bounding box center [113, 283] width 137 height 28
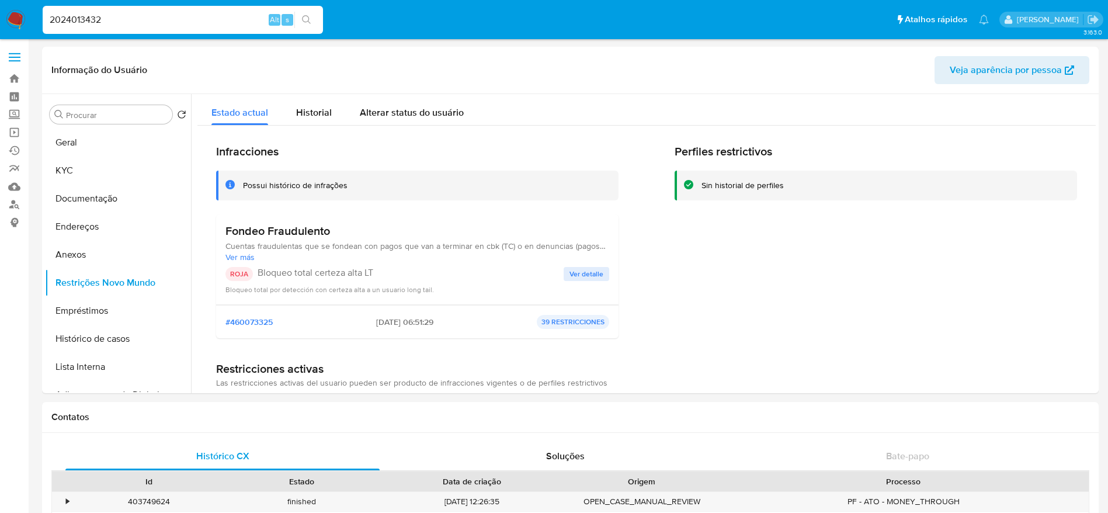
click at [190, 29] on div "2024013432 Alt s" at bounding box center [183, 20] width 280 height 28
click at [185, 13] on input "2024013432" at bounding box center [183, 19] width 280 height 15
paste input "405177537"
type input "2405177537"
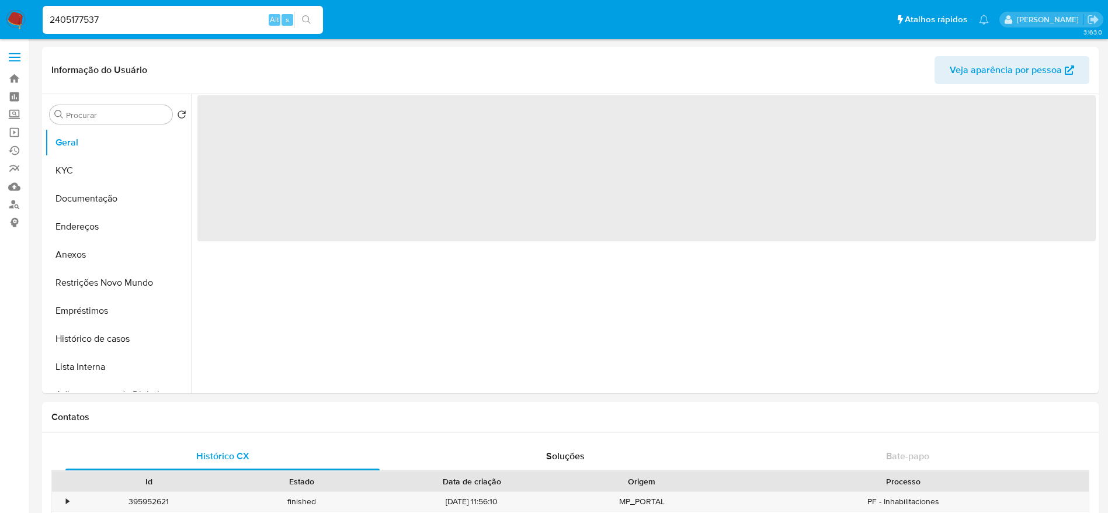
select select "10"
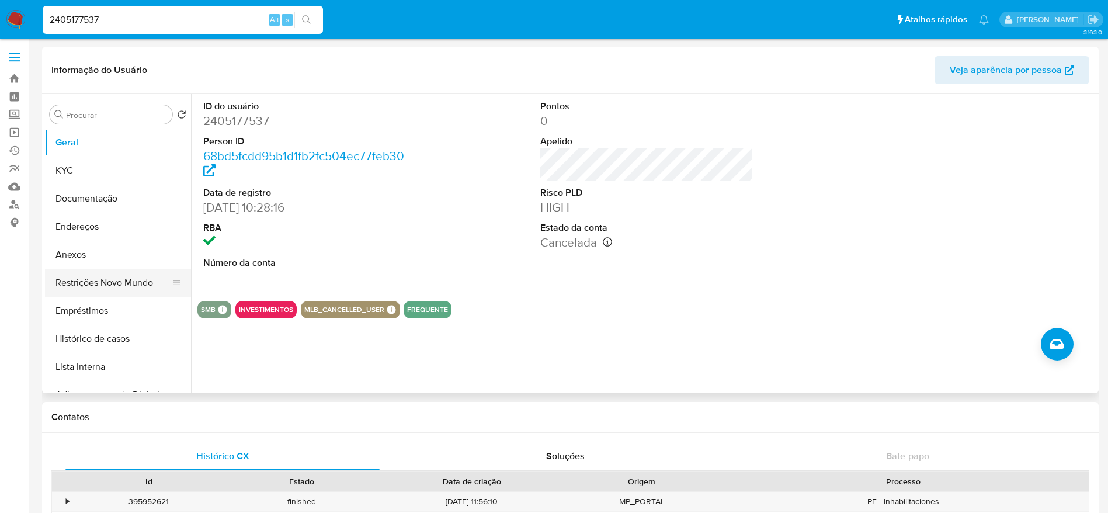
click at [101, 276] on button "Restrições Novo Mundo" at bounding box center [113, 283] width 137 height 28
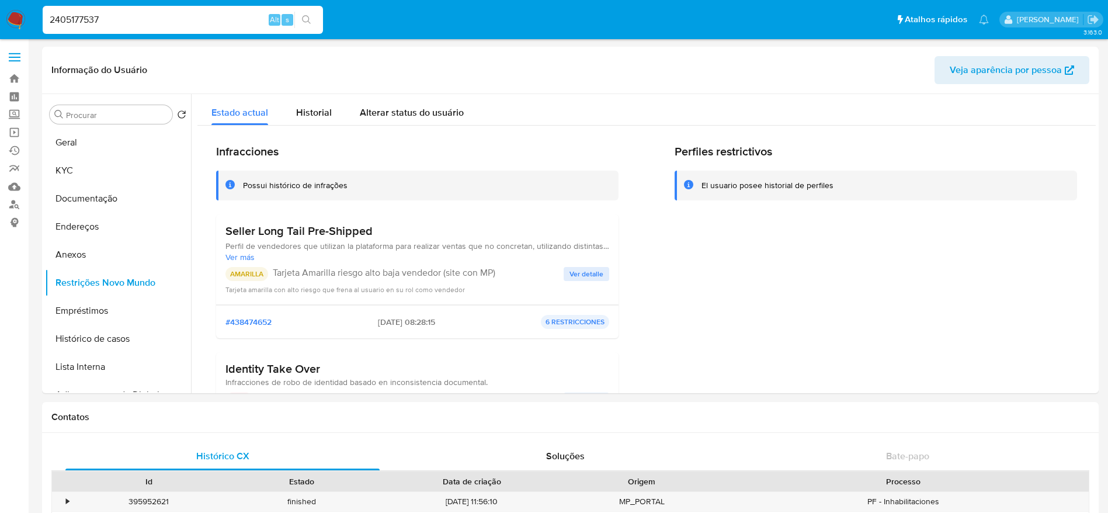
click at [123, 26] on input "2405177537" at bounding box center [183, 19] width 280 height 15
select select "10"
click at [18, 130] on link "Operações em massa" at bounding box center [69, 132] width 139 height 18
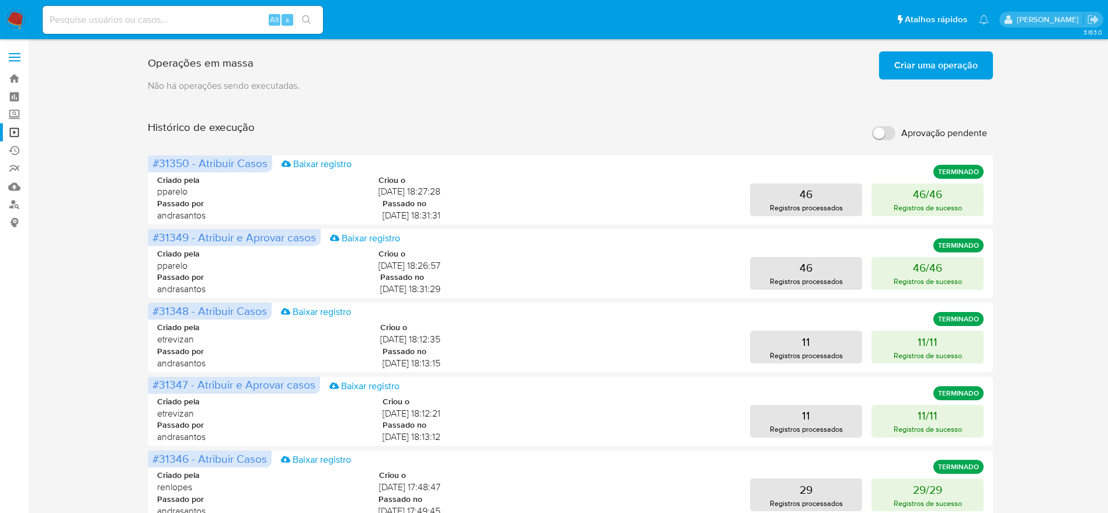
click at [915, 60] on span "Criar uma operação" at bounding box center [936, 66] width 84 height 26
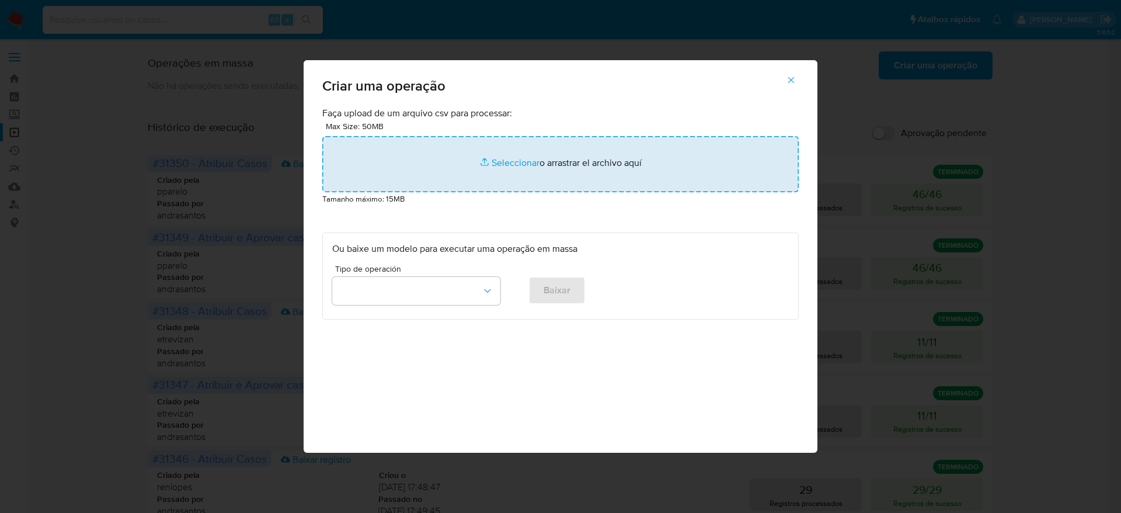
click at [615, 155] on input "file" at bounding box center [560, 164] width 477 height 56
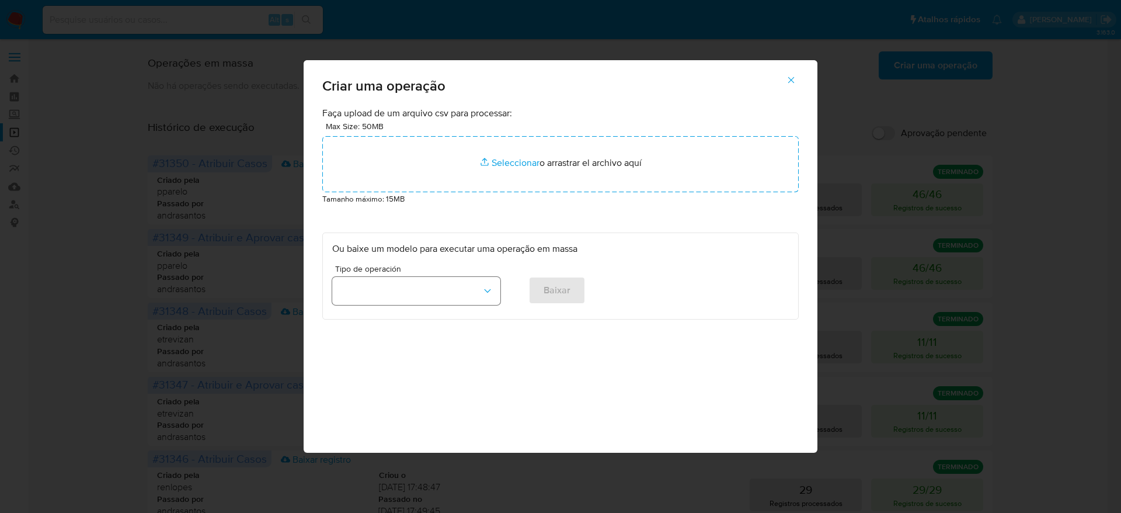
click at [459, 294] on button "button" at bounding box center [416, 291] width 168 height 28
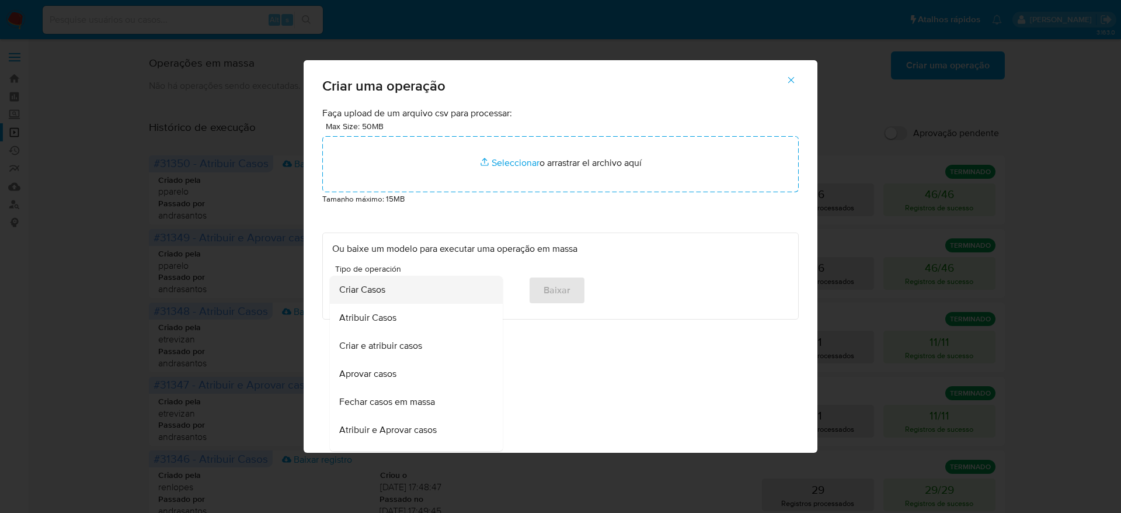
click at [453, 286] on div "Criar Casos" at bounding box center [412, 290] width 147 height 28
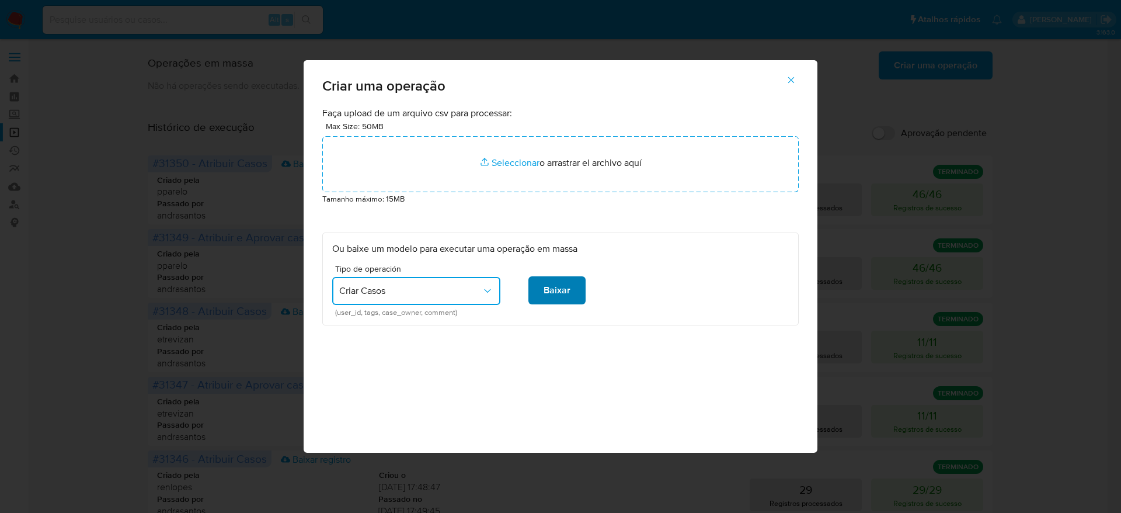
click at [576, 294] on button "Baixar" at bounding box center [556, 290] width 57 height 28
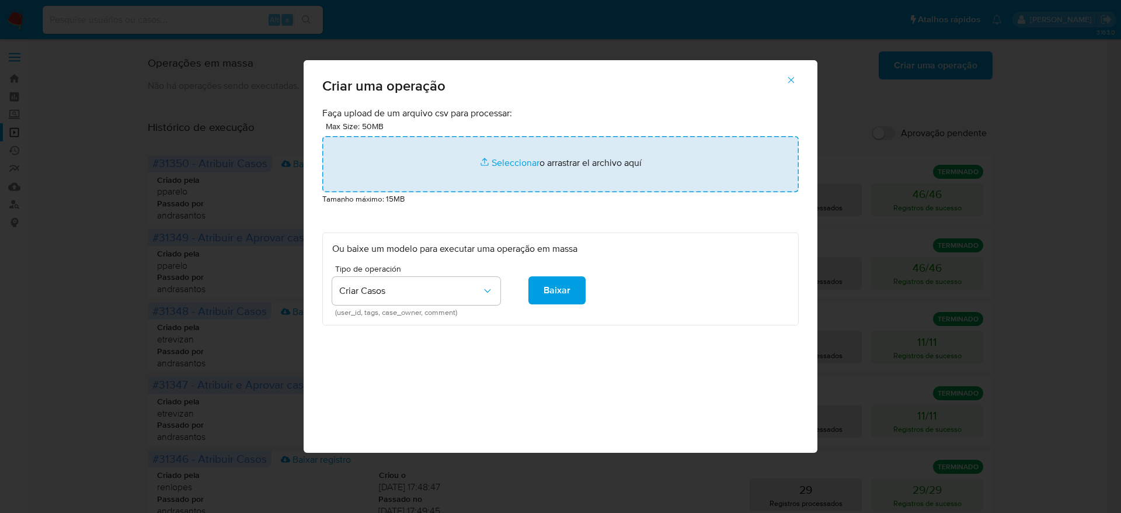
click at [565, 152] on input "file" at bounding box center [560, 164] width 477 height 56
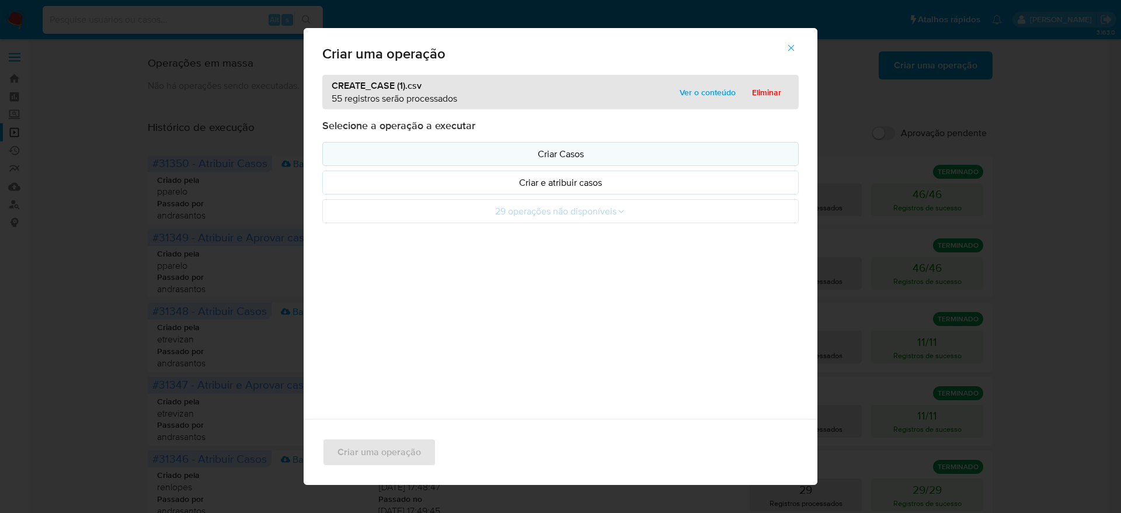
click at [649, 159] on p "Criar Casos" at bounding box center [560, 153] width 457 height 13
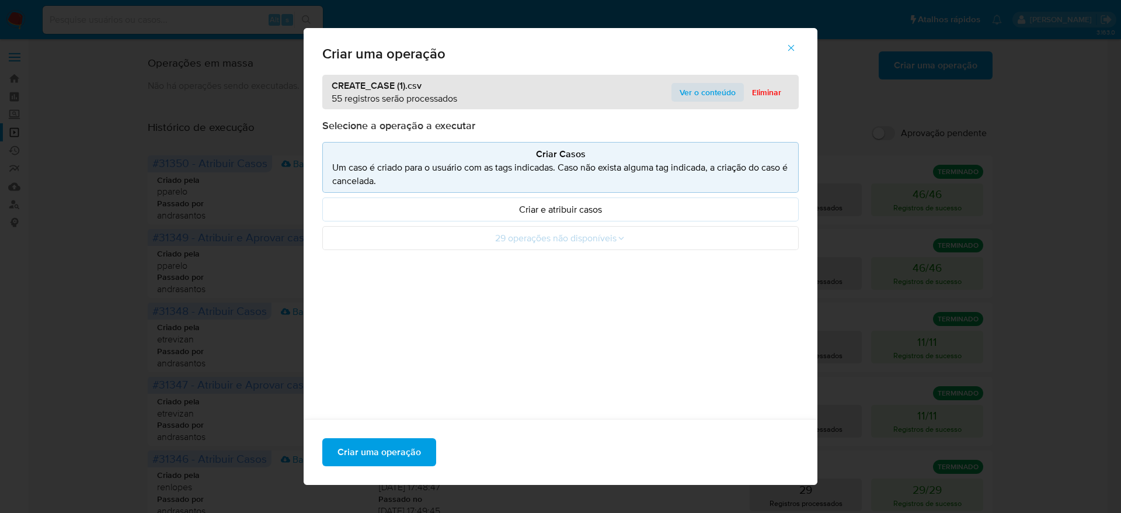
click at [687, 100] on span "Ver o conteúdo" at bounding box center [708, 92] width 56 height 16
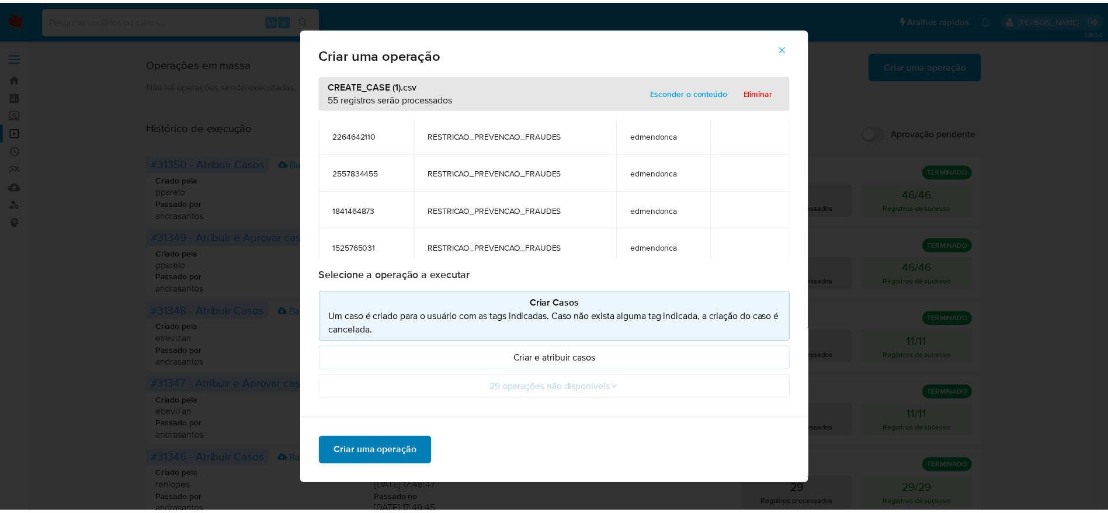
scroll to position [1331, 0]
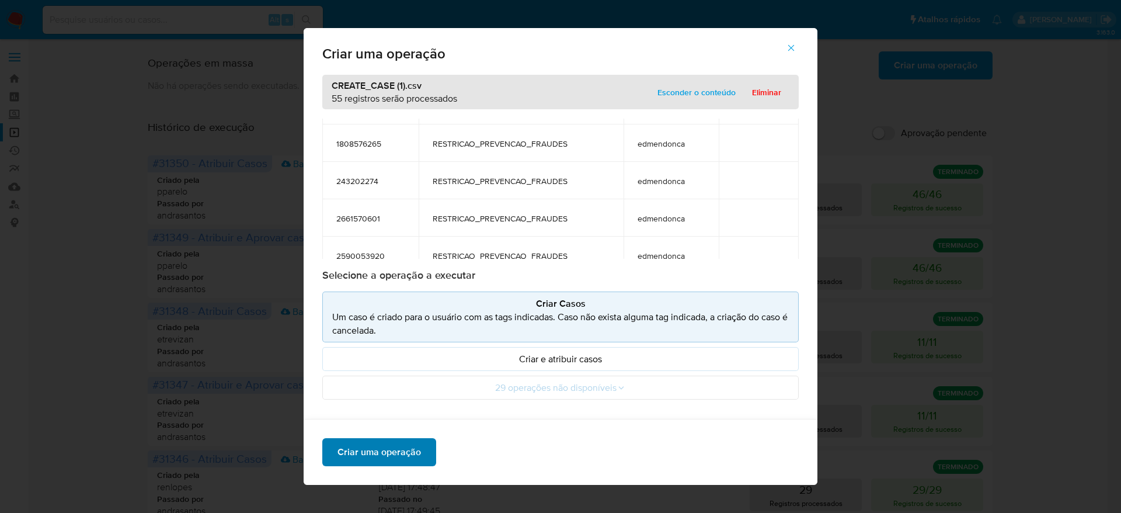
click at [360, 450] on span "Criar uma operação" at bounding box center [380, 452] width 84 height 26
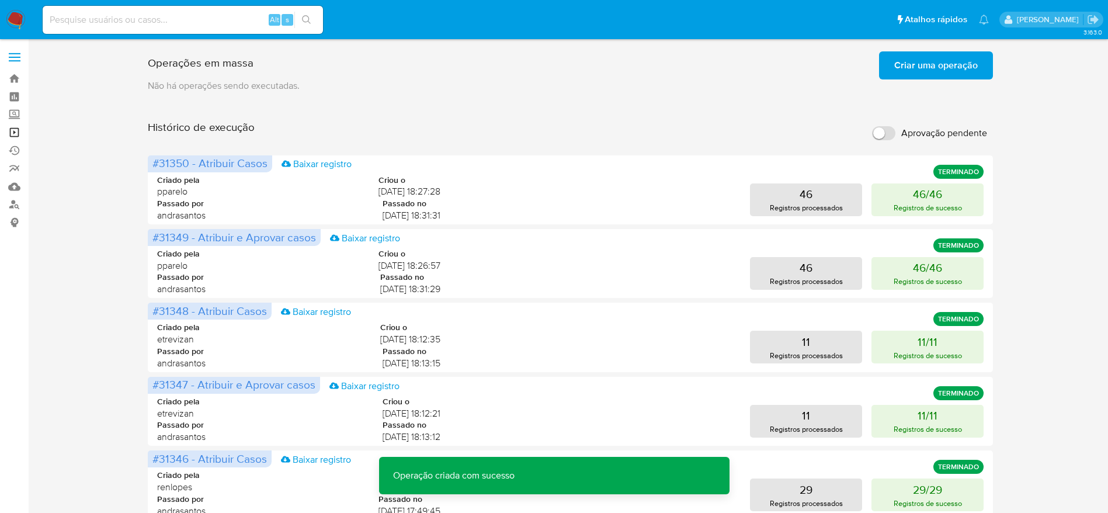
click at [18, 132] on link "Operações em massa" at bounding box center [69, 132] width 139 height 18
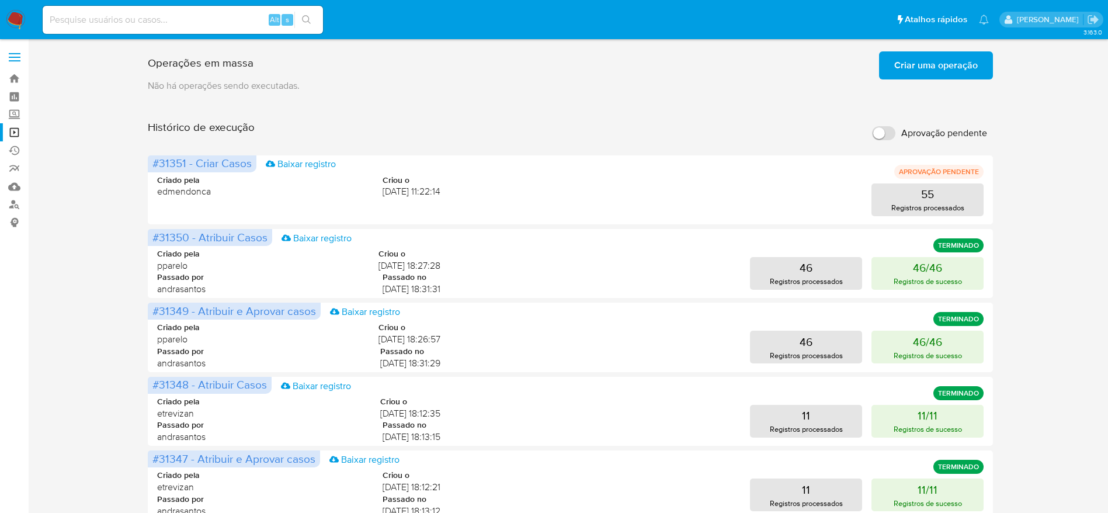
click at [82, 262] on div "Operações [PERSON_NAME] Criar [PERSON_NAME] operação Só pode [PERSON_NAME] no […" at bounding box center [570, 486] width 1056 height 879
click at [216, 27] on input at bounding box center [183, 19] width 280 height 15
paste input "3dm22Lbmg62BtXOFrPqtCGBo"
type input "3dm22Lbmg62BtXOFrPqtCGBo"
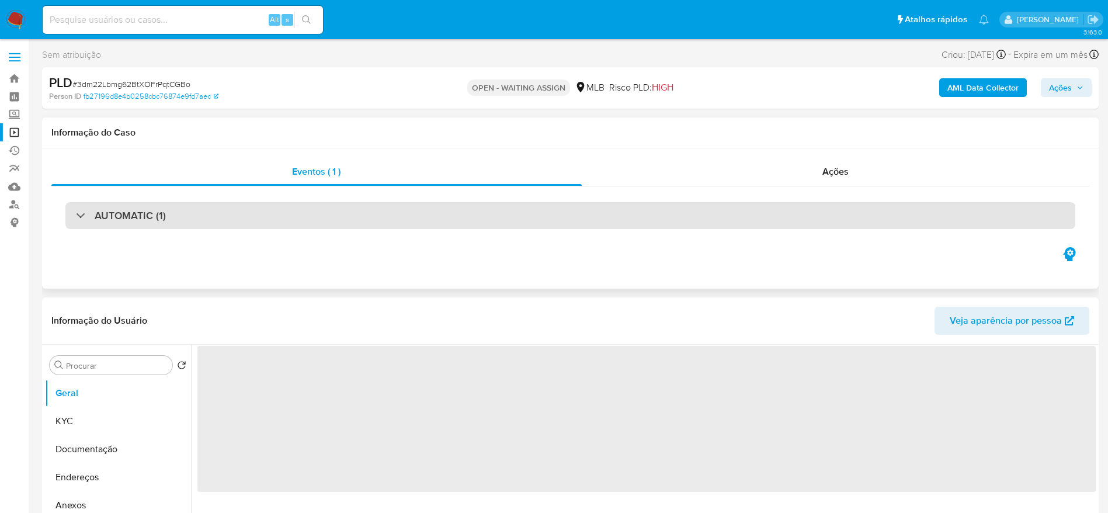
click at [201, 219] on div "AUTOMATIC (1)" at bounding box center [570, 215] width 1010 height 27
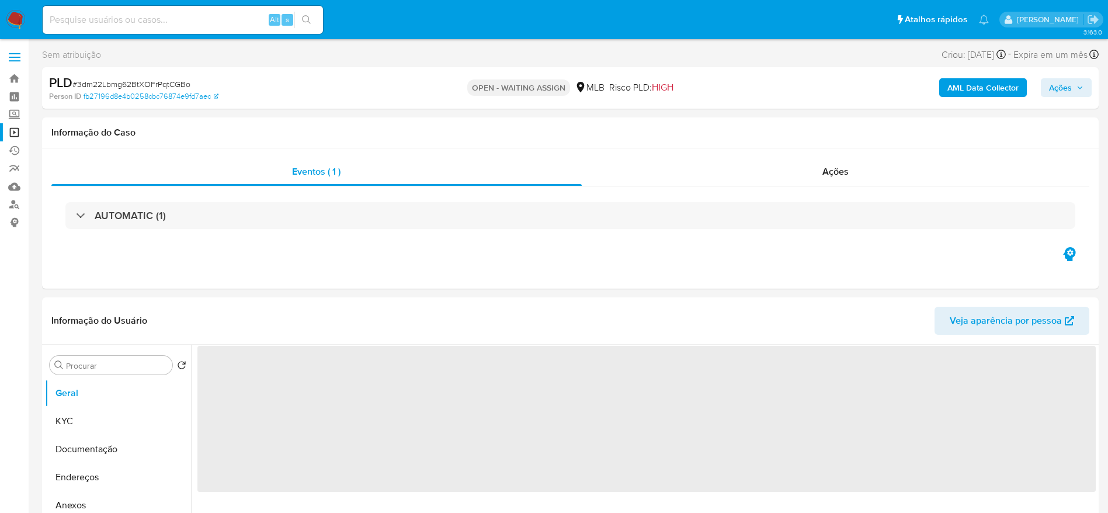
select select "10"
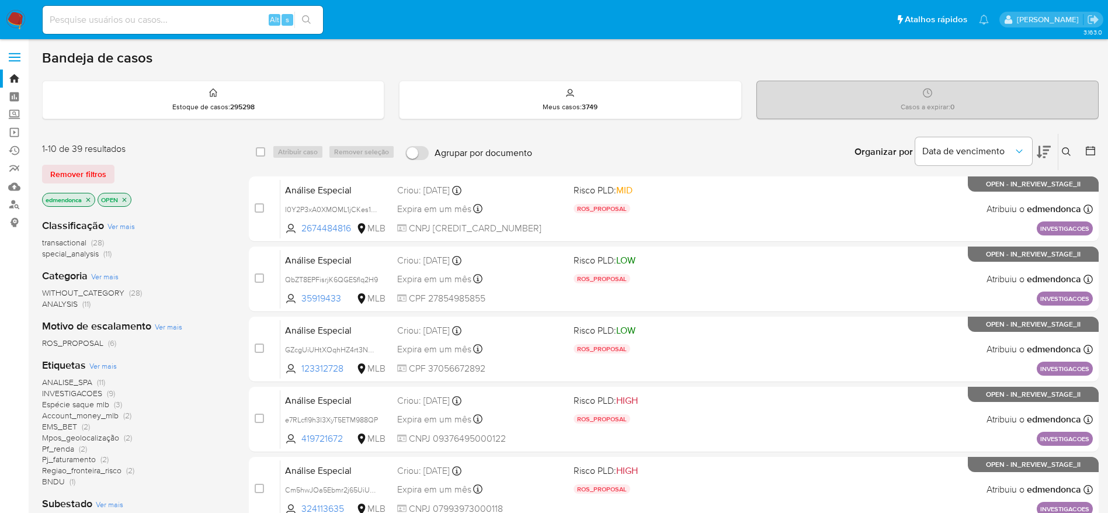
click at [126, 201] on icon "close-filter" at bounding box center [124, 199] width 7 height 7
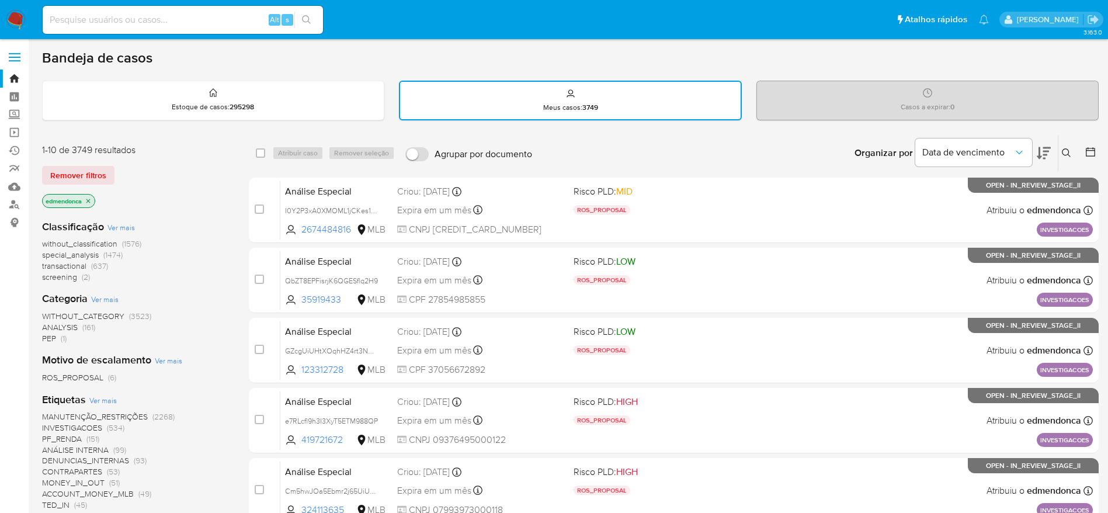
click at [91, 204] on icon "close-filter" at bounding box center [88, 200] width 7 height 7
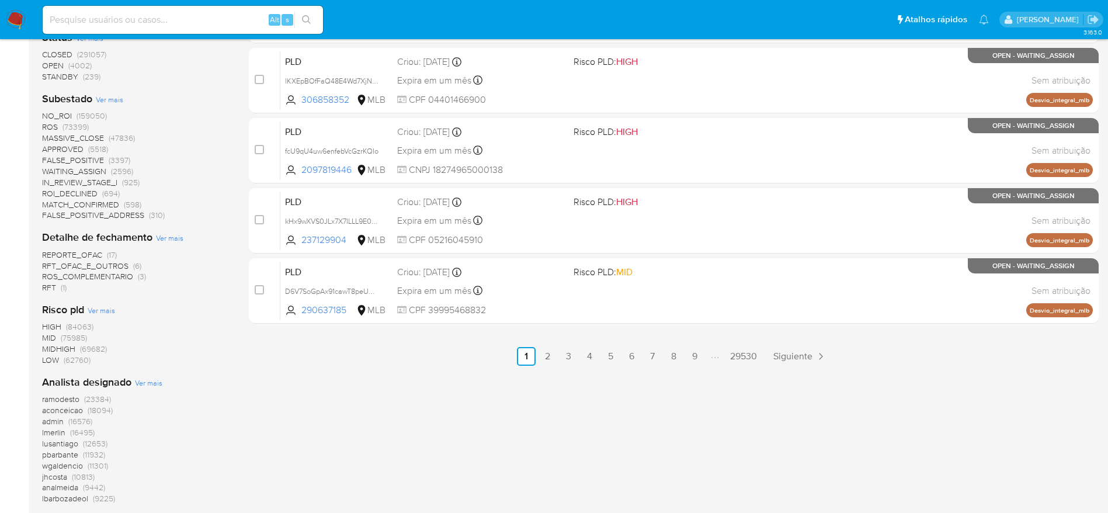
scroll to position [526, 0]
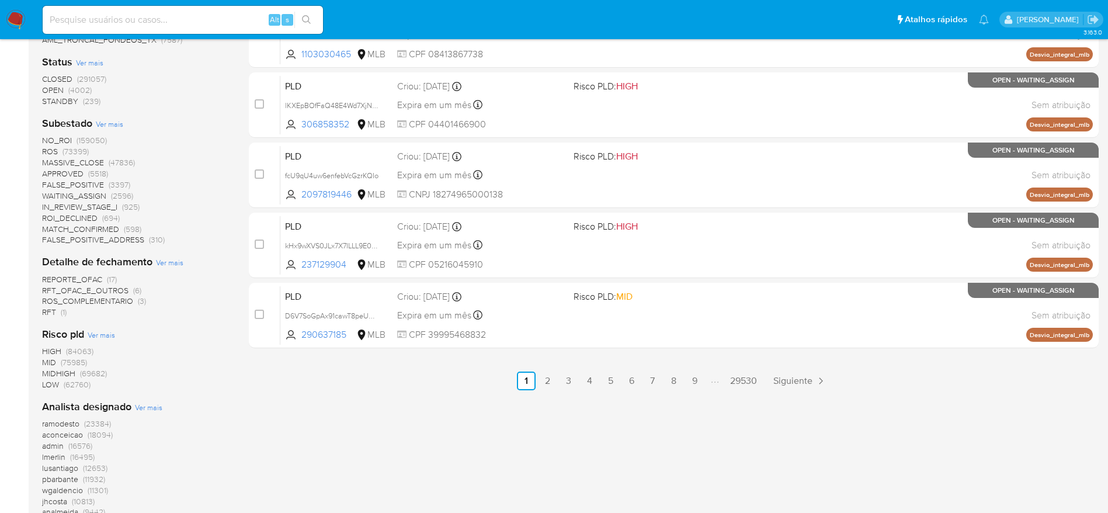
click at [65, 76] on span "CLOSED" at bounding box center [57, 79] width 30 height 12
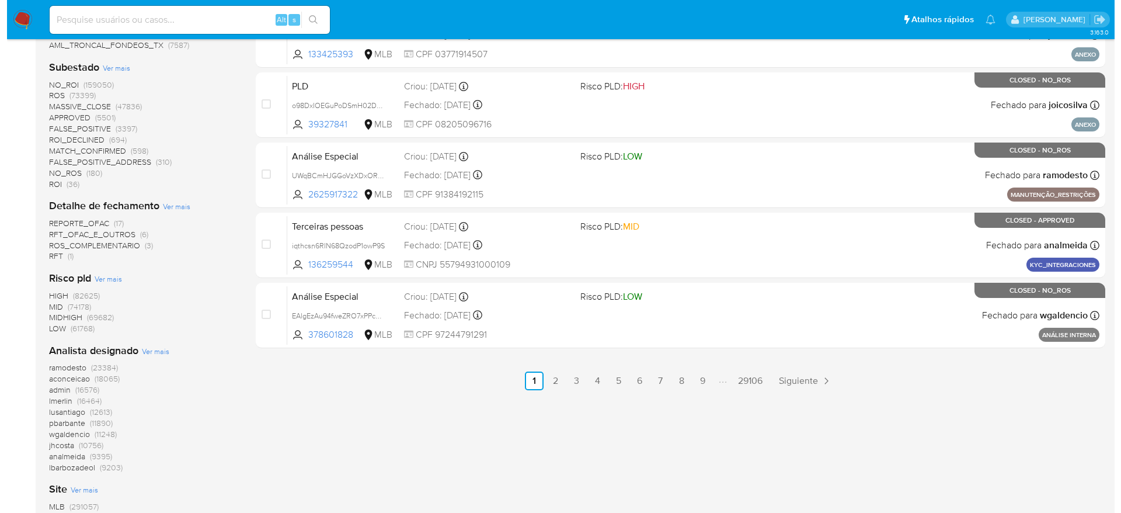
scroll to position [438, 0]
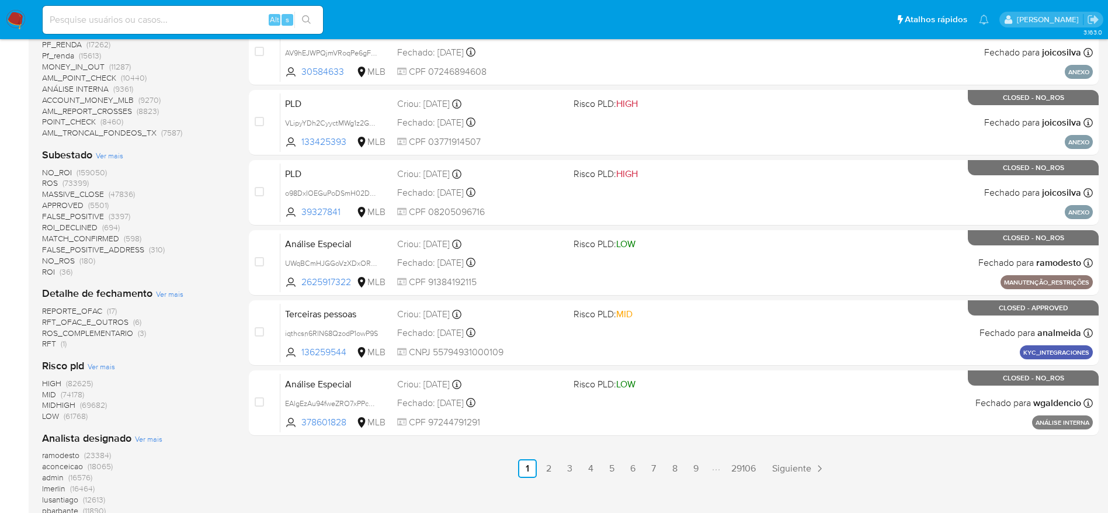
click at [118, 152] on span "Ver mais" at bounding box center [109, 155] width 27 height 11
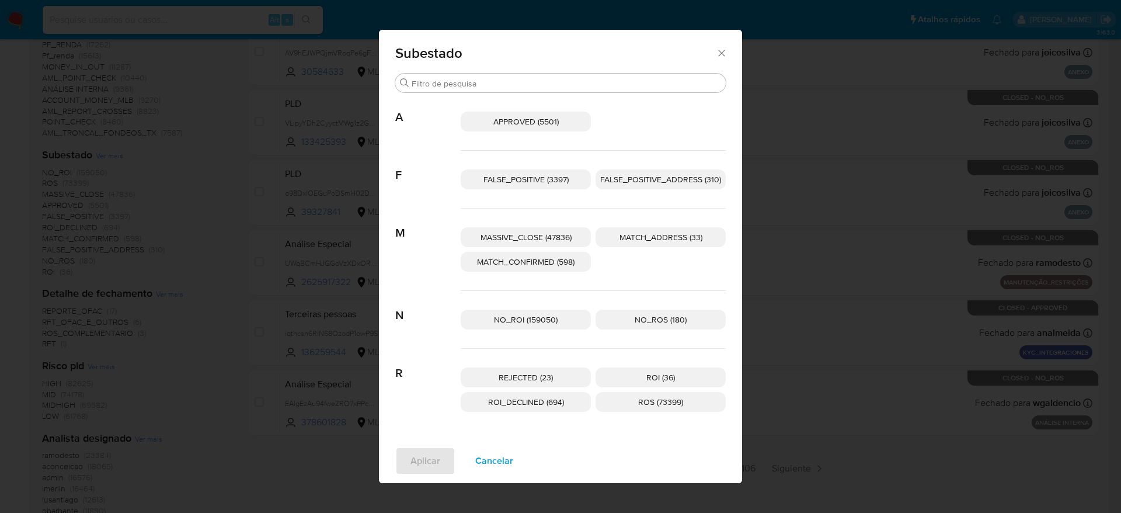
click at [667, 408] on p "ROS (73399)" at bounding box center [661, 402] width 130 height 20
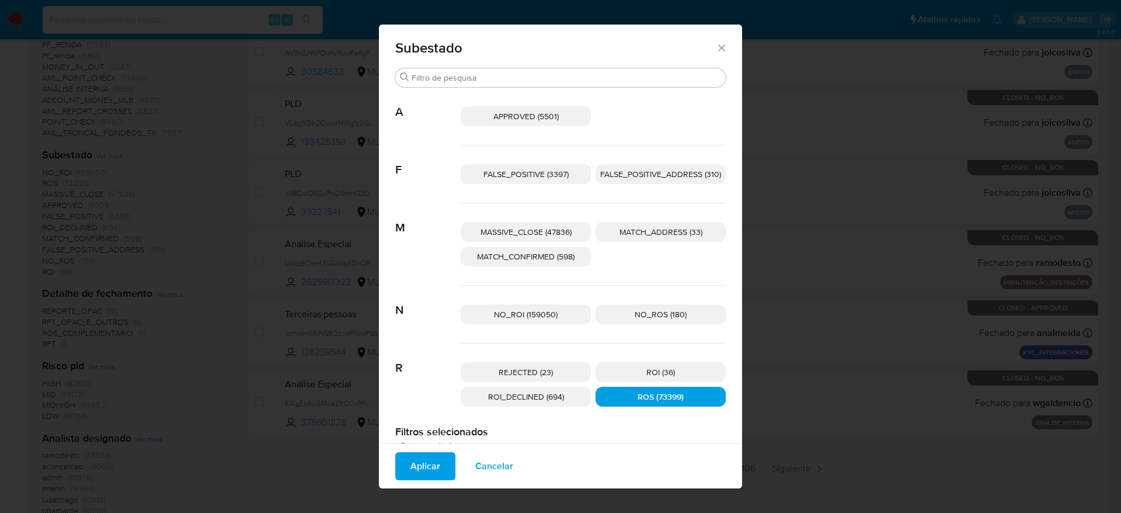
click at [422, 474] on span "Aplicar" at bounding box center [426, 466] width 30 height 26
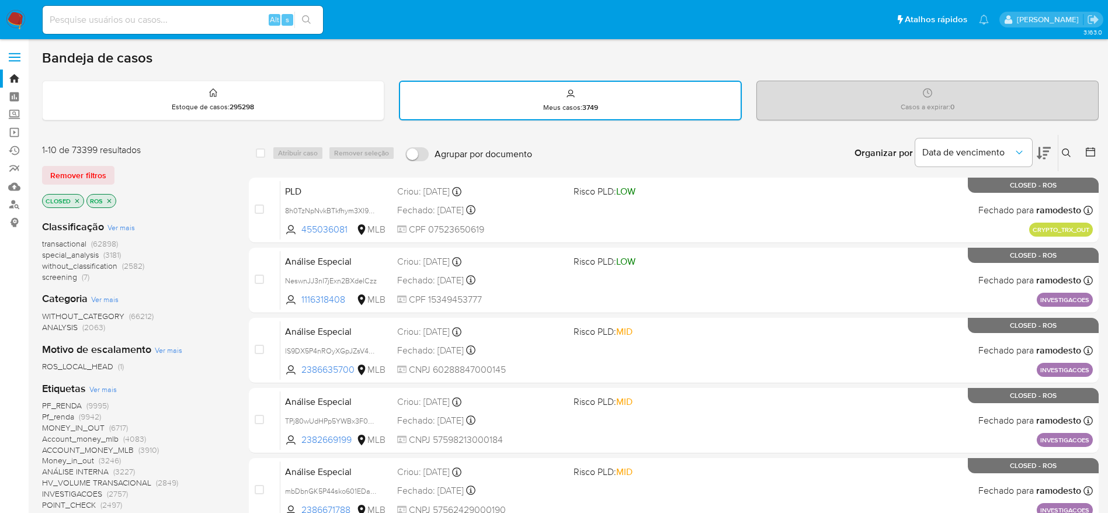
click at [1086, 153] on icon at bounding box center [1090, 151] width 9 height 9
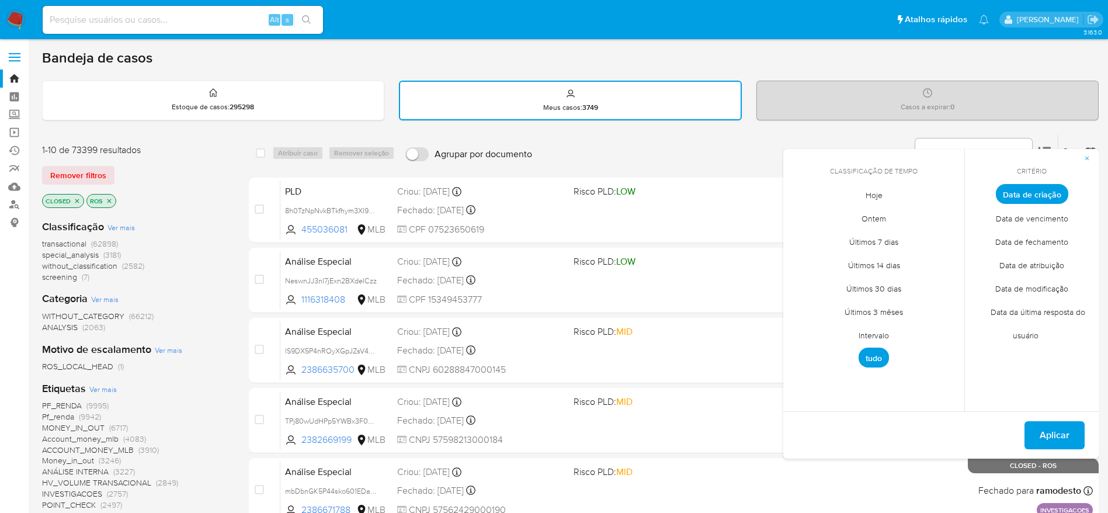
click at [878, 338] on span "Intervalo" at bounding box center [873, 335] width 55 height 24
click at [899, 283] on button "10" at bounding box center [897, 282] width 19 height 19
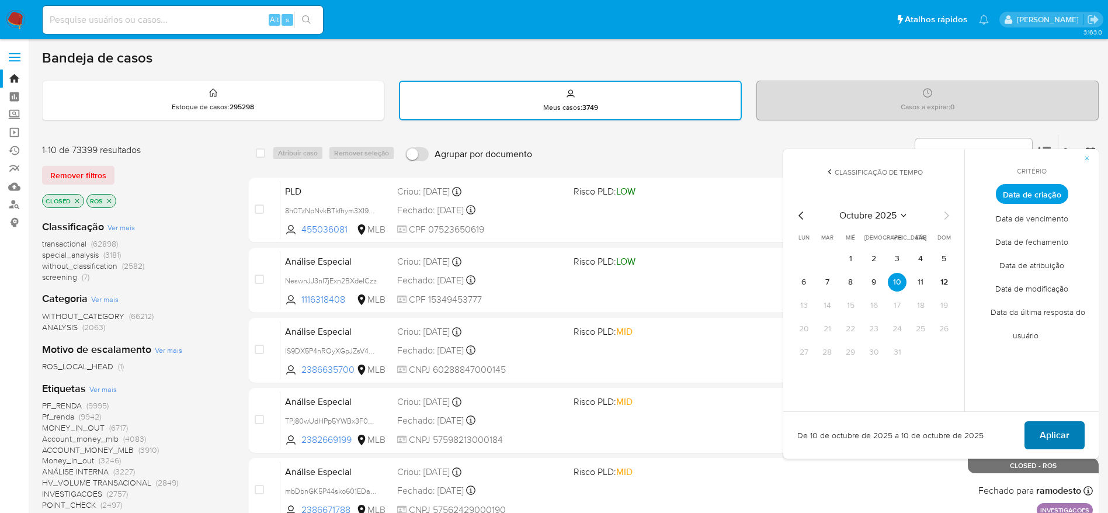
click at [1052, 429] on span "Aplicar" at bounding box center [1054, 435] width 30 height 26
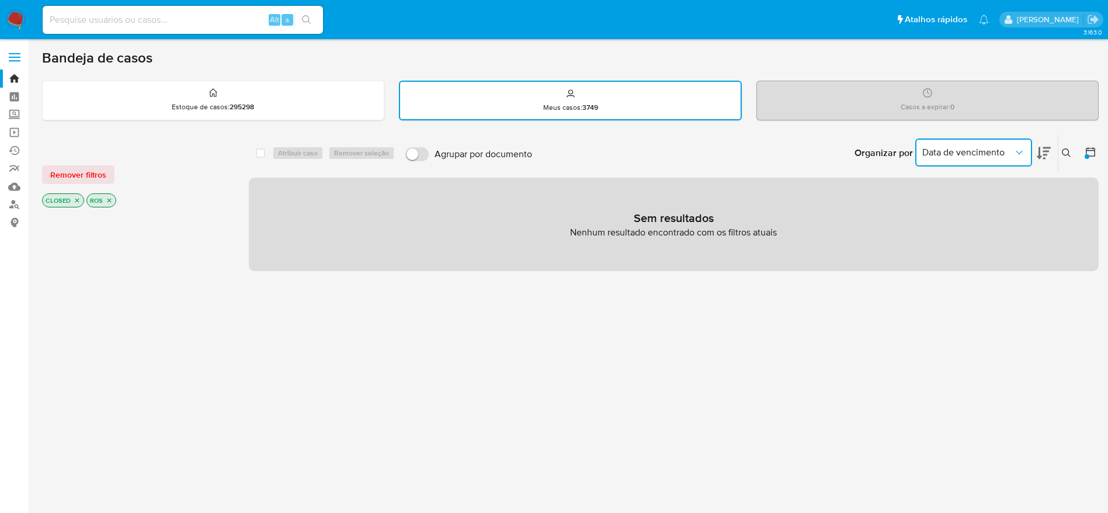
click at [1012, 157] on span "Data de vencimento" at bounding box center [967, 153] width 91 height 12
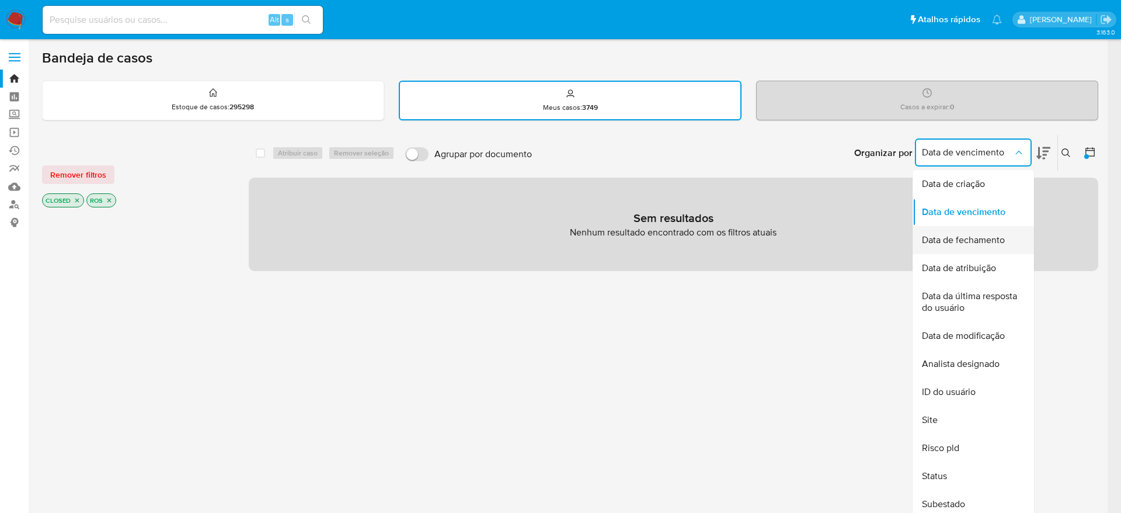
click at [991, 240] on span "Data de fechamento" at bounding box center [963, 240] width 83 height 12
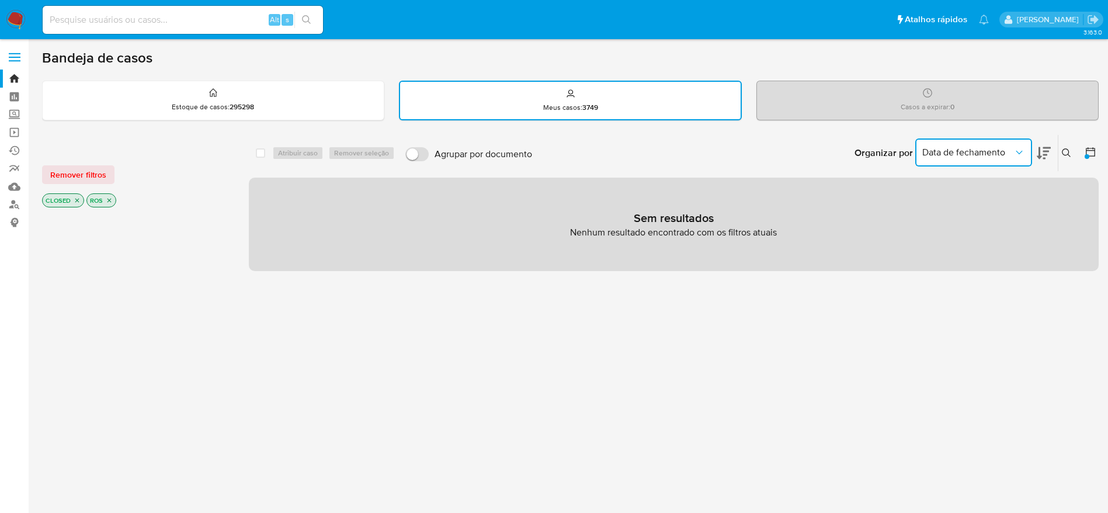
click at [1003, 138] on button "Data de fechamento" at bounding box center [973, 152] width 117 height 28
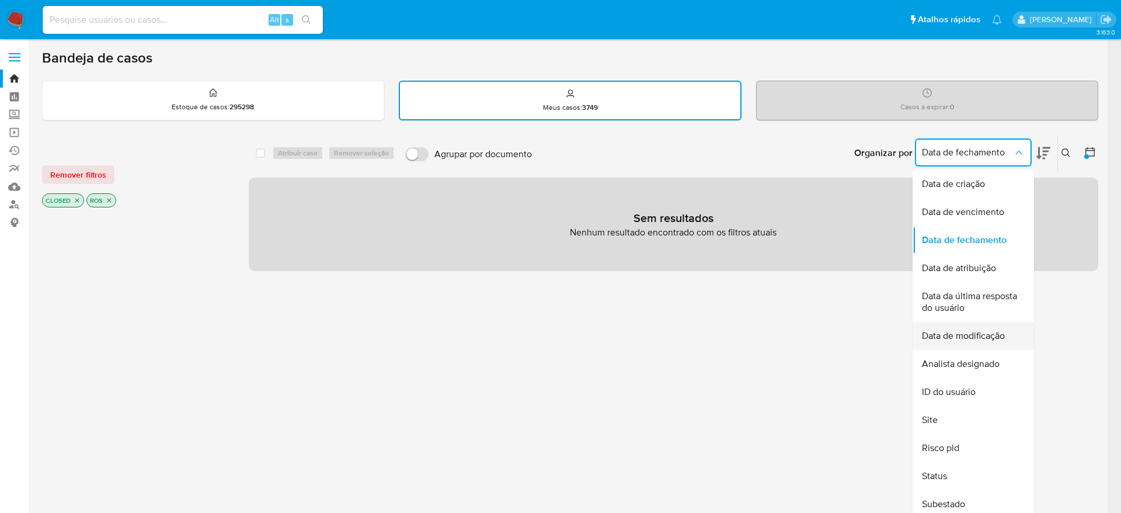
click at [986, 335] on span "Data de modificação" at bounding box center [963, 336] width 83 height 12
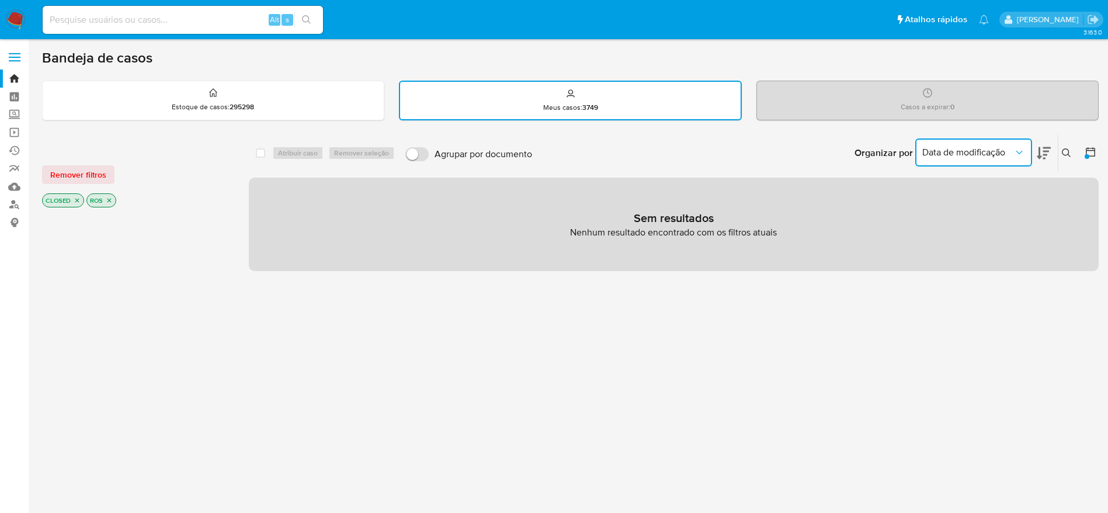
click at [1000, 155] on span "Data de modificação" at bounding box center [967, 153] width 91 height 12
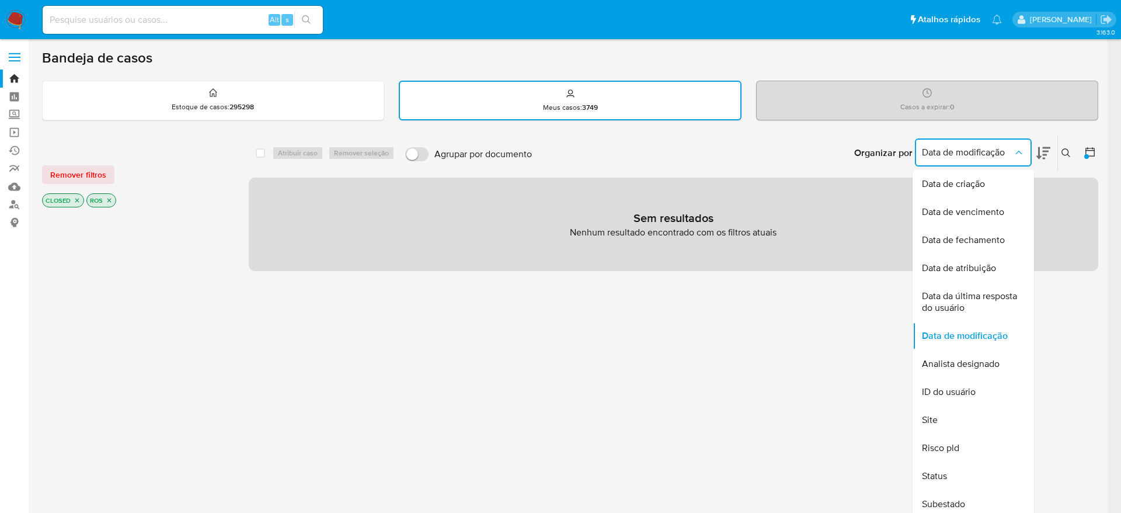
click at [1086, 239] on div "Sem resultados Nenhum resultado encontrado com os filtros atuais" at bounding box center [674, 224] width 850 height 93
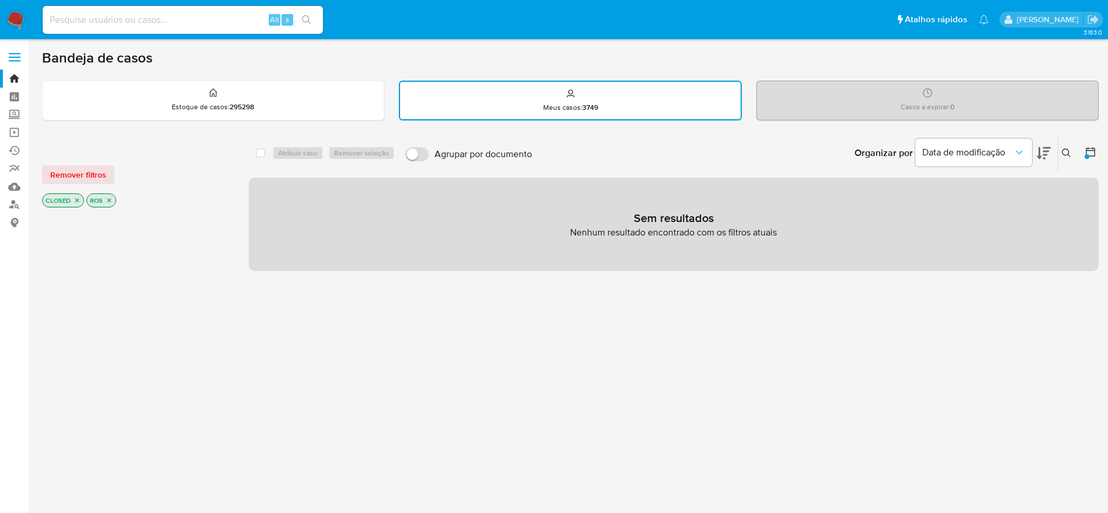
click at [1086, 153] on icon at bounding box center [1090, 151] width 9 height 9
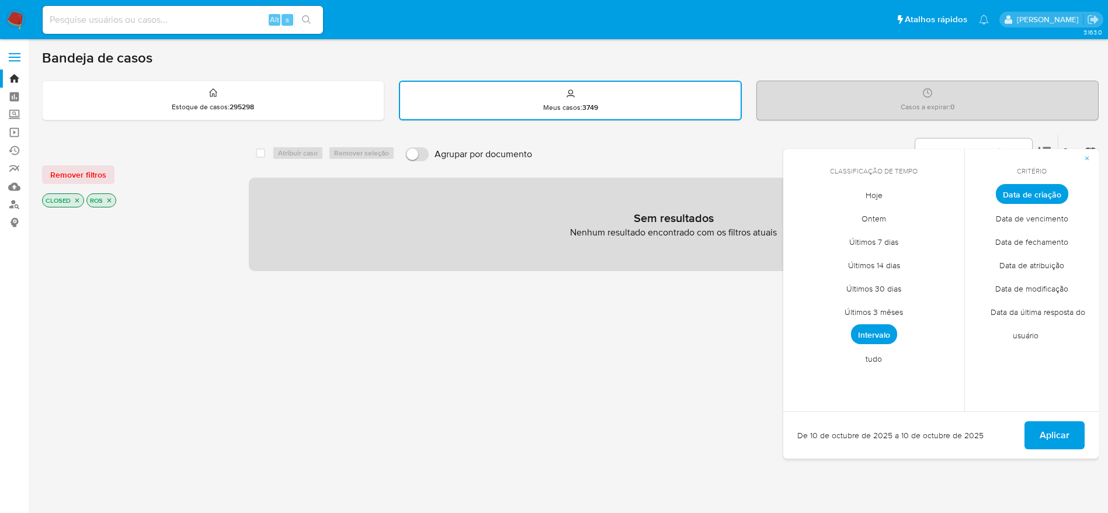
click at [657, 370] on div "select-all-cases-checkbox Atribuir caso Remover seleção Agrupar por documento O…" at bounding box center [674, 398] width 850 height 528
click at [1065, 432] on span "Aplicar" at bounding box center [1054, 435] width 30 height 26
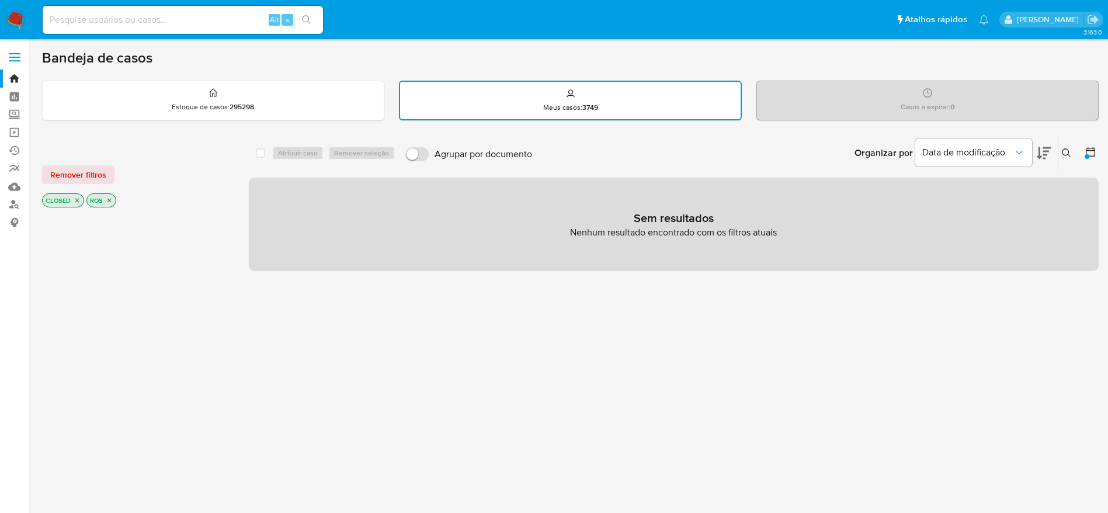
click at [1044, 146] on icon at bounding box center [1044, 153] width 14 height 14
click at [57, 182] on span "Remover filtros" at bounding box center [78, 174] width 56 height 16
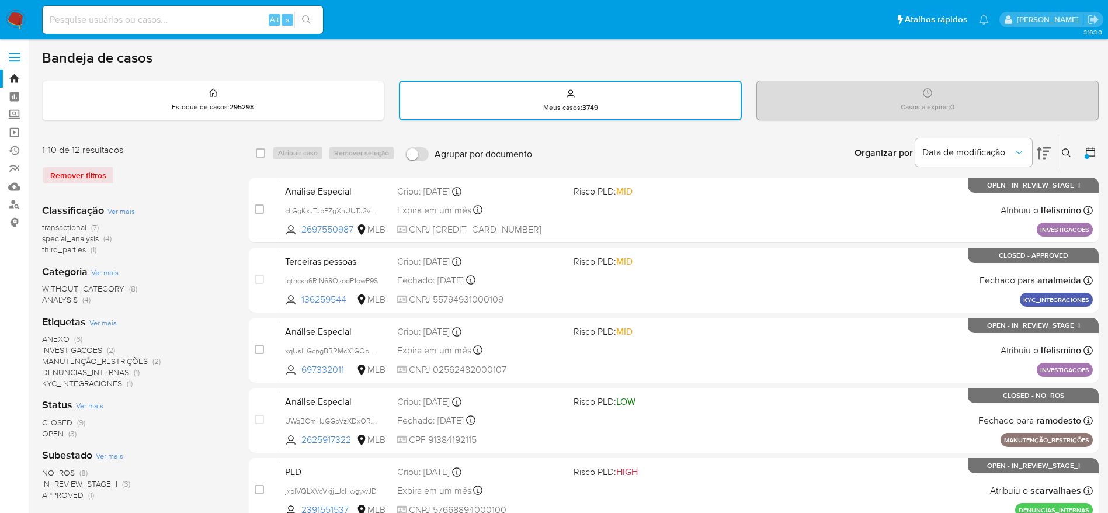
scroll to position [175, 0]
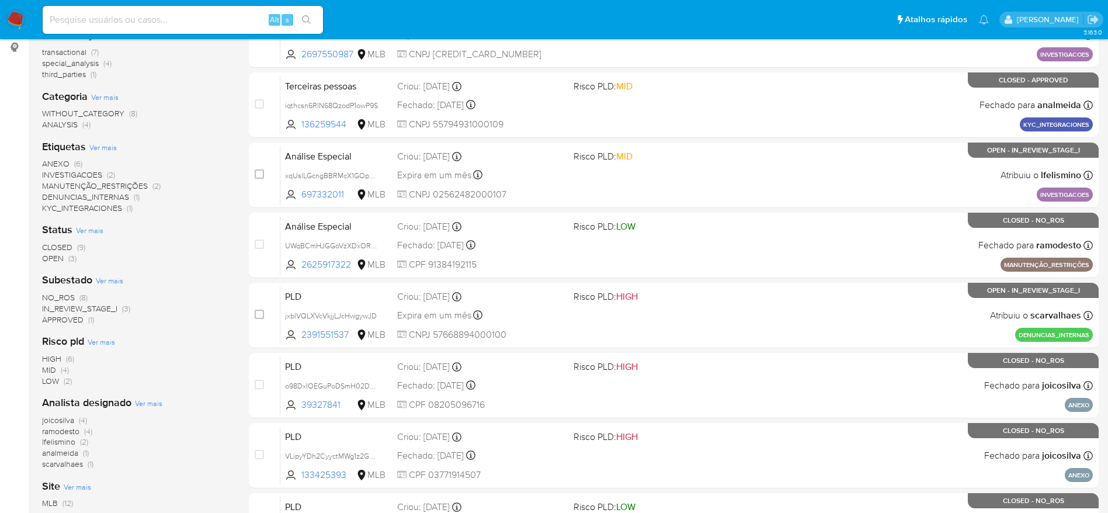
click at [59, 246] on span "CLOSED" at bounding box center [57, 247] width 30 height 12
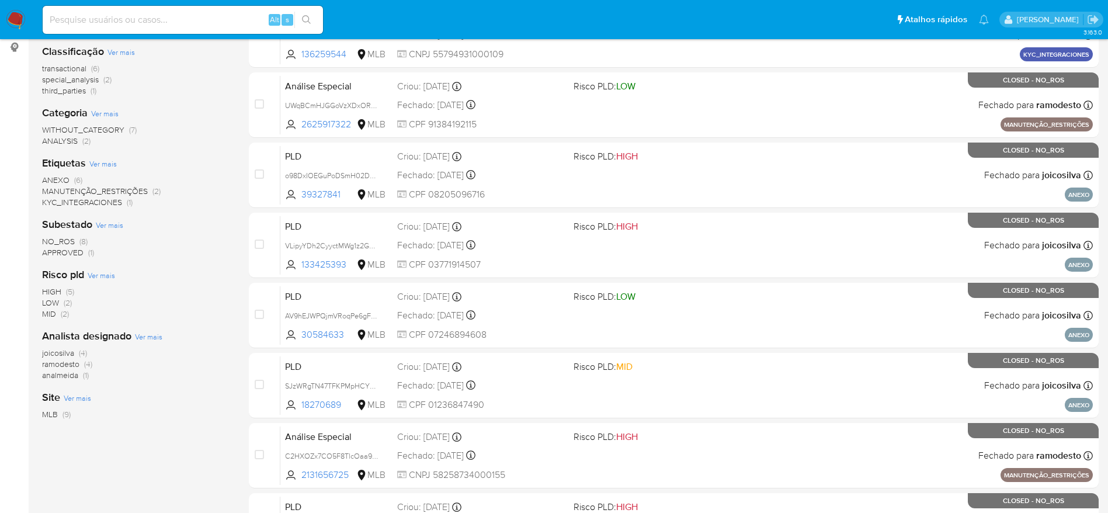
scroll to position [88, 0]
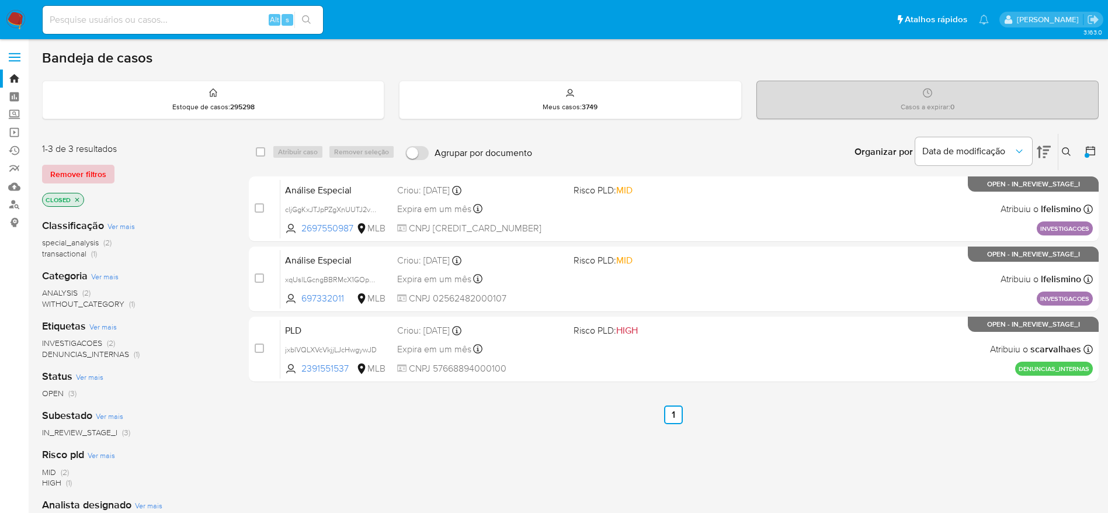
click at [78, 168] on span "Remover filtros" at bounding box center [78, 174] width 56 height 16
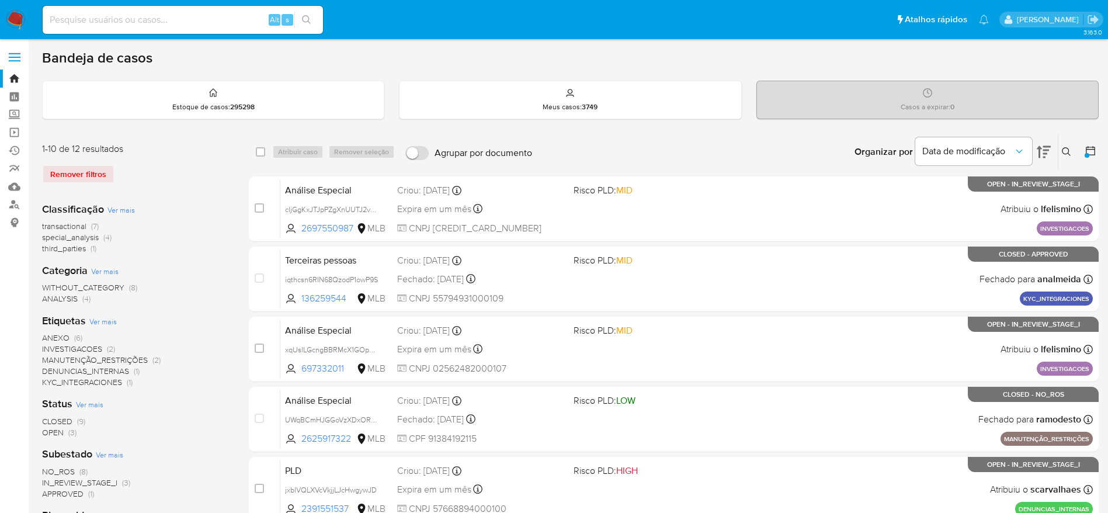
click at [19, 18] on img at bounding box center [16, 20] width 20 height 20
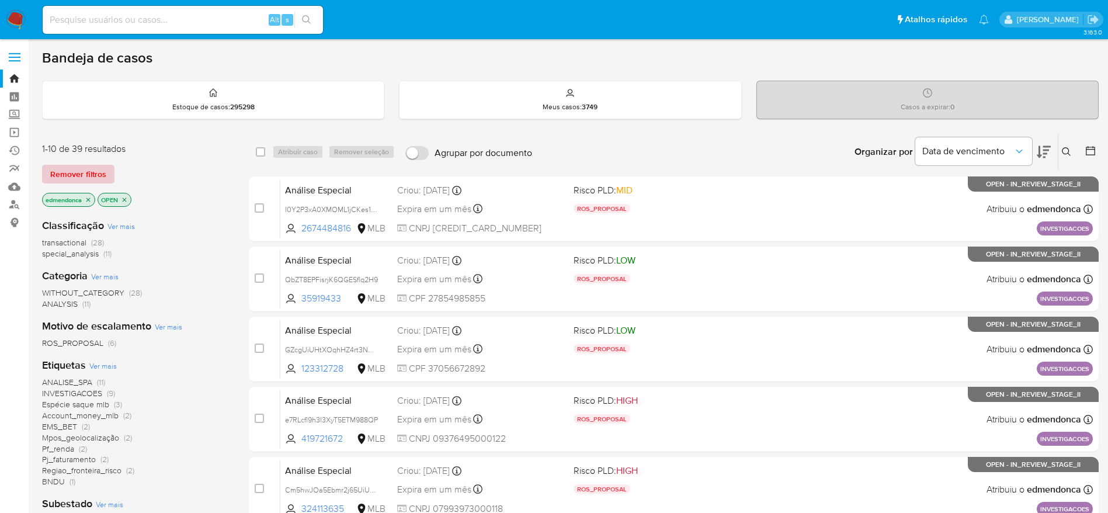
click at [88, 175] on span "Remover filtros" at bounding box center [78, 174] width 56 height 16
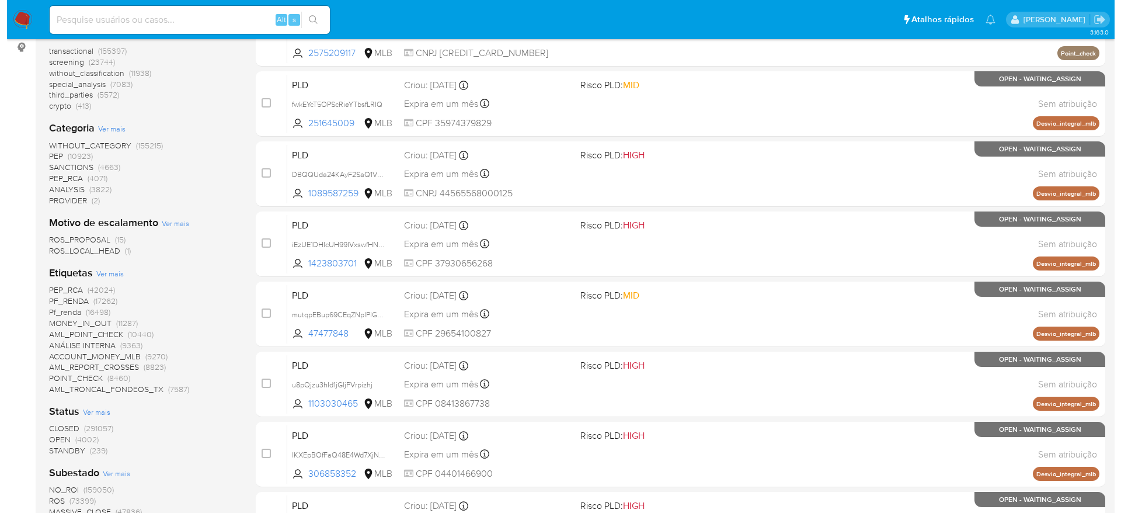
scroll to position [263, 0]
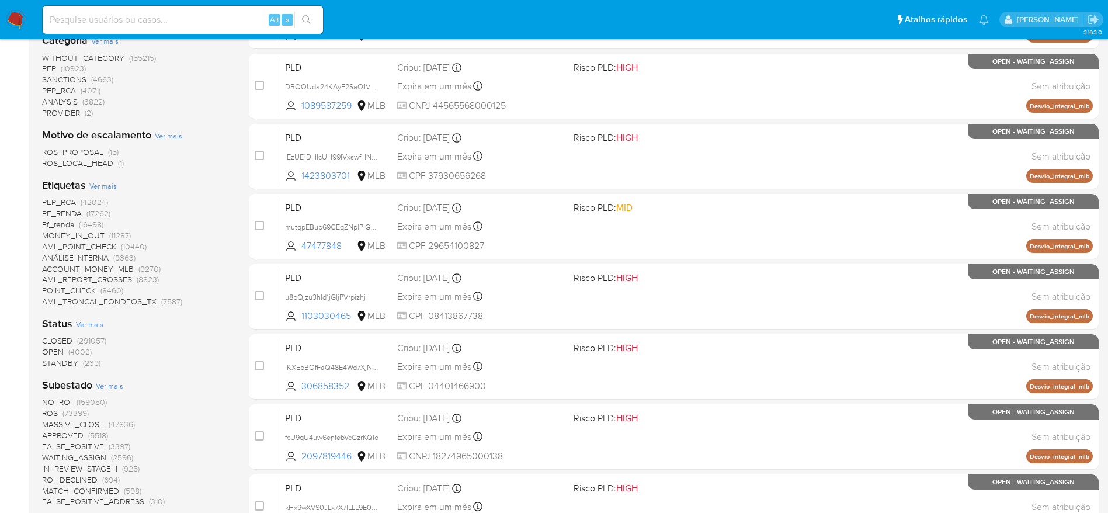
click at [79, 341] on span "(291057)" at bounding box center [91, 341] width 29 height 12
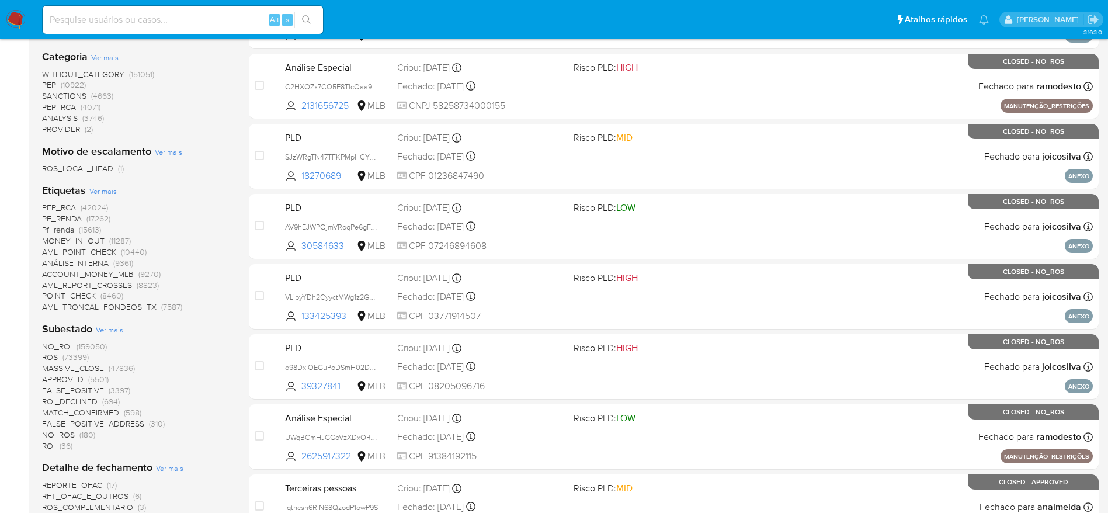
click at [114, 332] on span "Ver mais" at bounding box center [109, 329] width 27 height 11
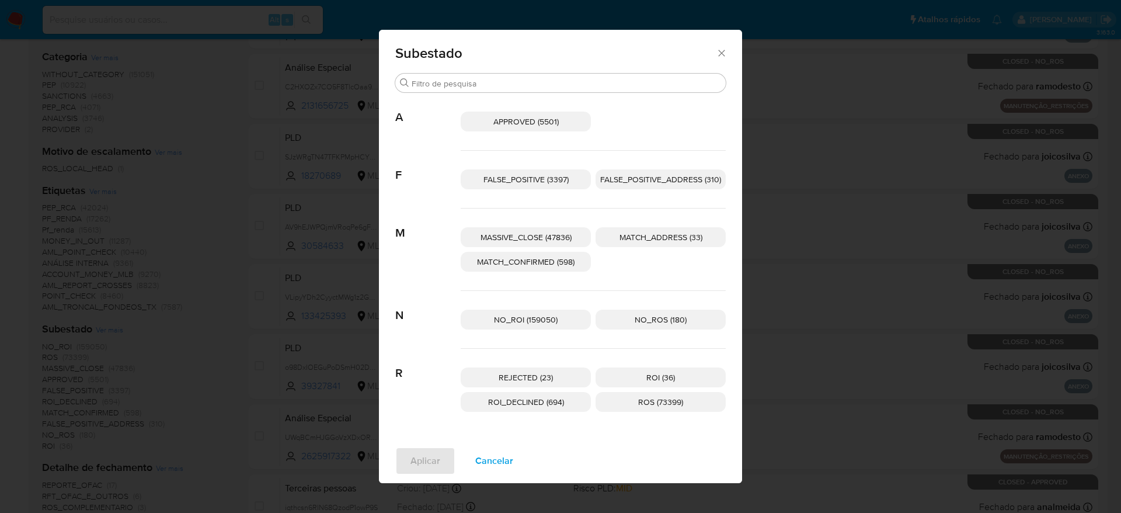
click at [678, 402] on span "ROS (73399)" at bounding box center [660, 402] width 45 height 12
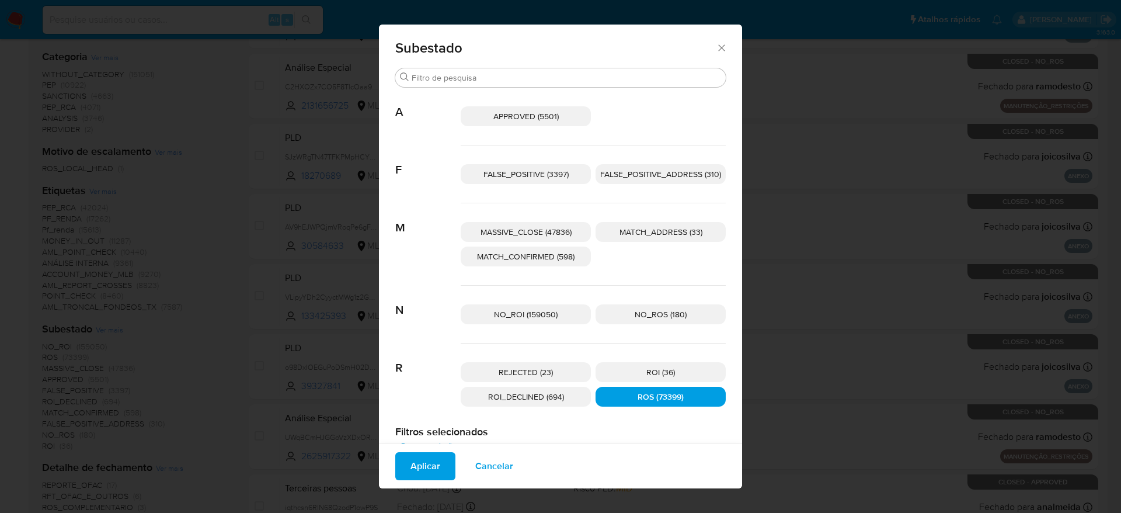
click at [411, 475] on span "Aplicar" at bounding box center [426, 466] width 30 height 26
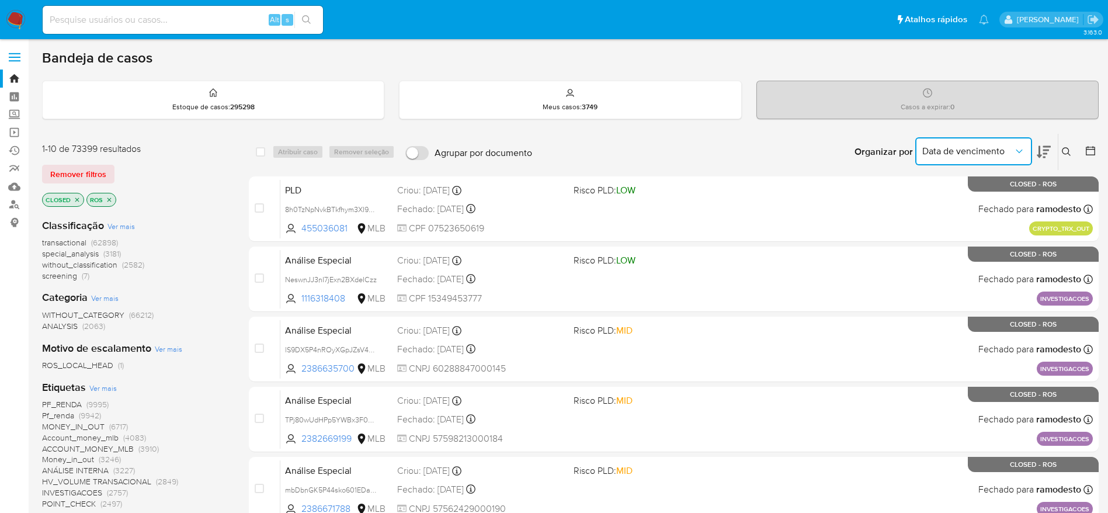
click at [1005, 152] on span "Data de vencimento" at bounding box center [967, 151] width 91 height 12
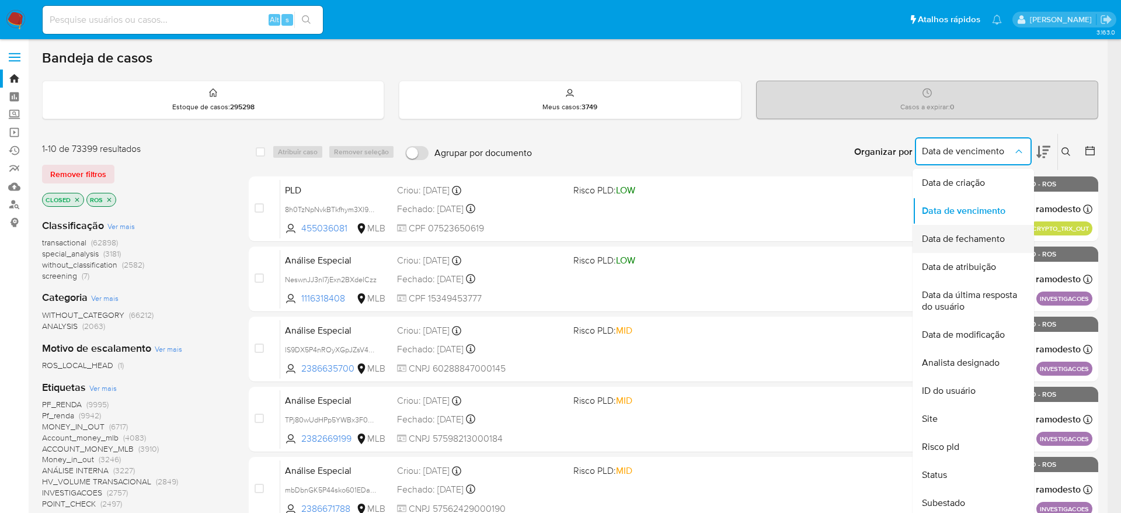
click at [999, 239] on span "Data de fechamento" at bounding box center [963, 239] width 83 height 12
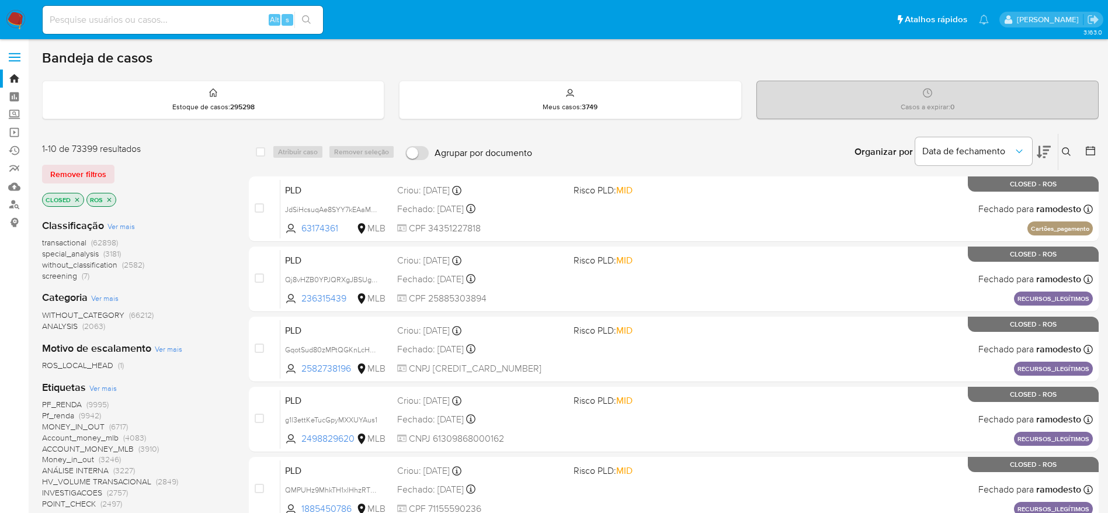
click at [1046, 148] on icon at bounding box center [1044, 152] width 14 height 14
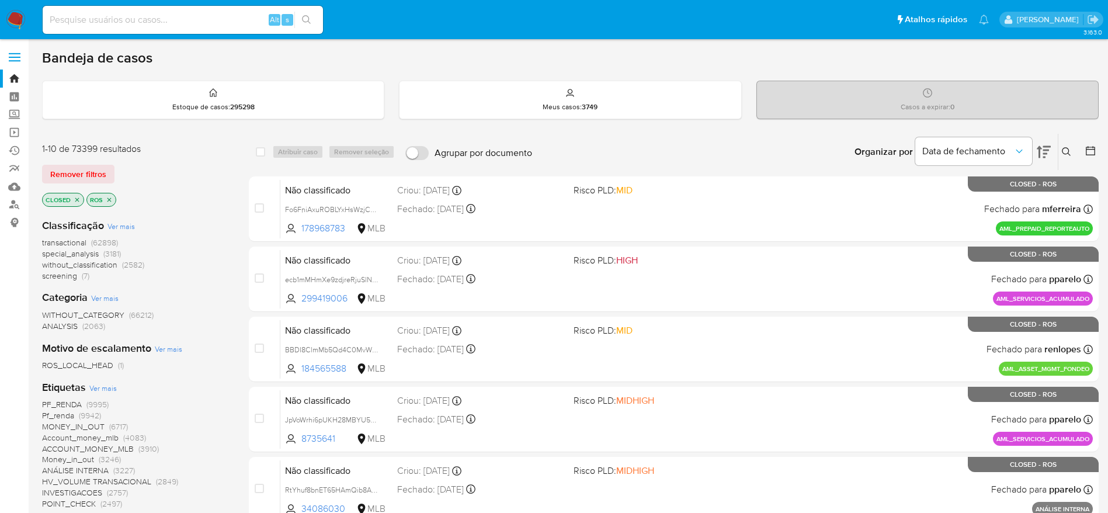
click at [1045, 151] on icon at bounding box center [1044, 152] width 14 height 12
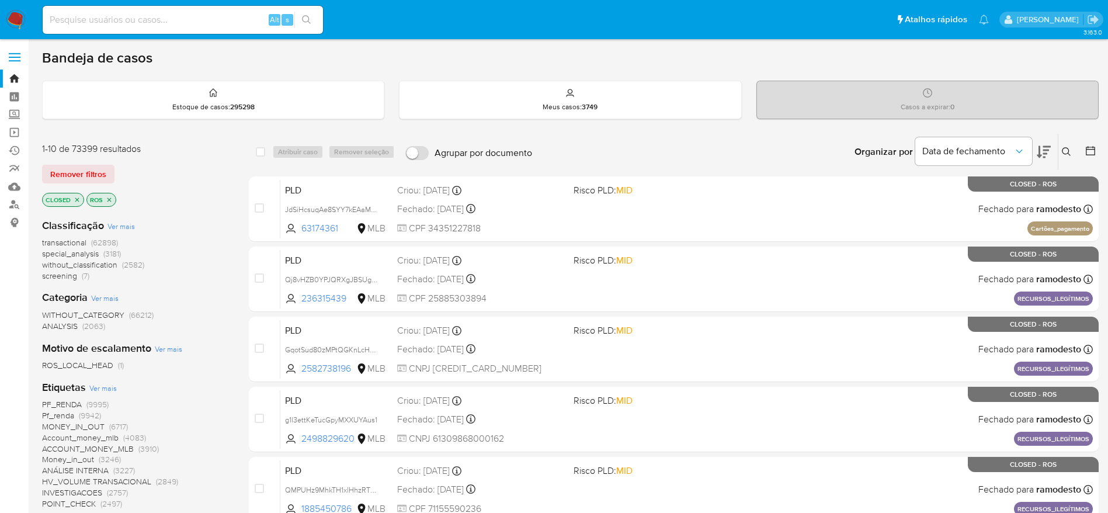
click at [1090, 148] on icon at bounding box center [1090, 151] width 12 height 12
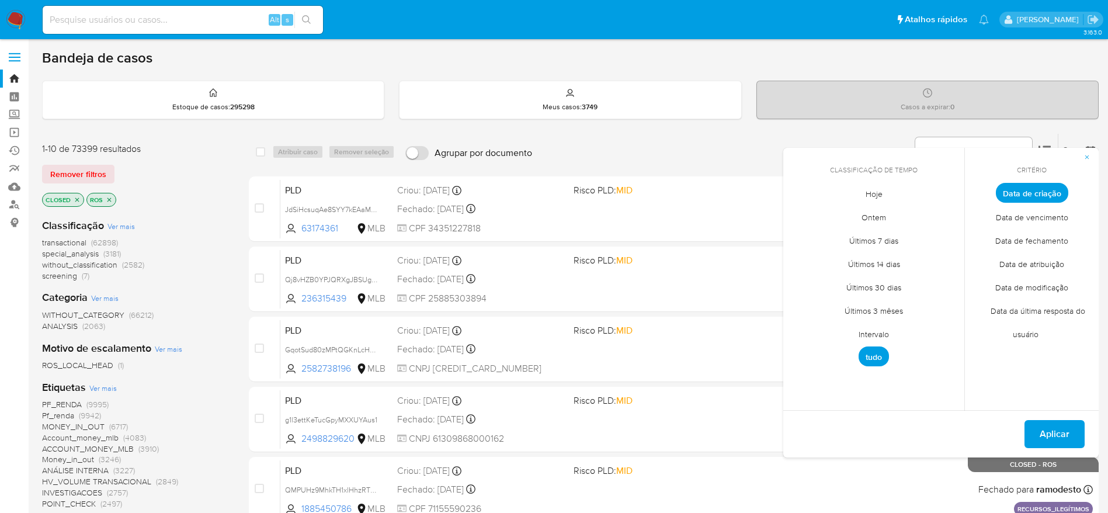
click at [1021, 239] on span "Data de fechamento" at bounding box center [1032, 240] width 98 height 24
click at [879, 328] on span "Intervalo" at bounding box center [873, 334] width 55 height 24
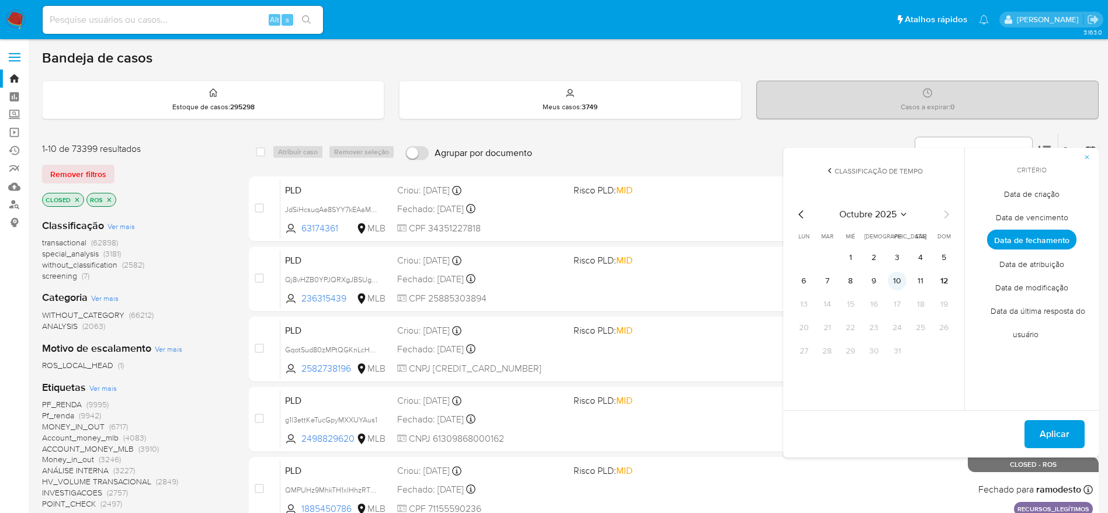
click at [893, 280] on button "10" at bounding box center [897, 281] width 19 height 19
click at [1060, 436] on span "Aplicar" at bounding box center [1054, 434] width 30 height 26
